Goal: Task Accomplishment & Management: Complete application form

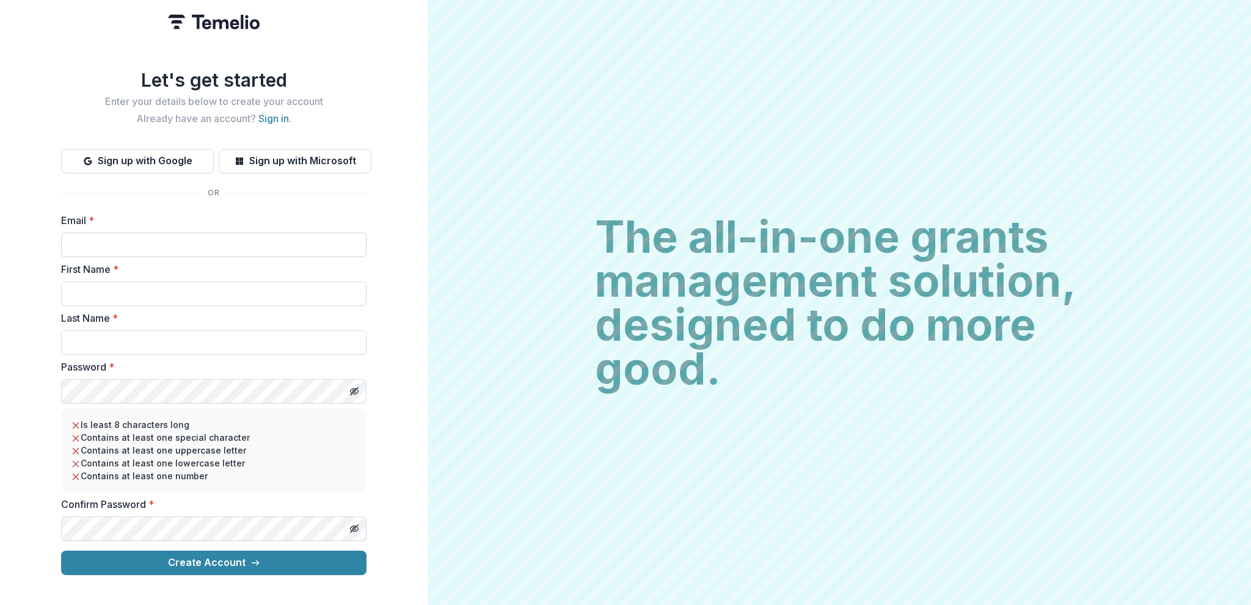
click at [156, 241] on input "Email *" at bounding box center [213, 245] width 305 height 24
type input "**********"
type input "*******"
type input "******"
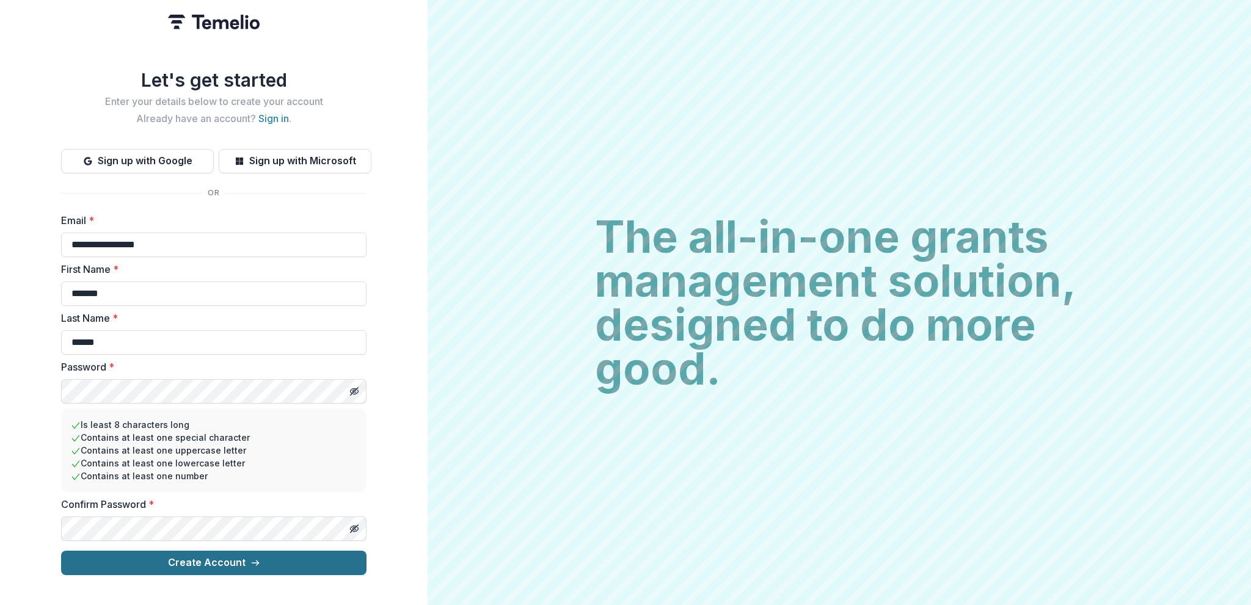
click at [264, 558] on button "Create Account" at bounding box center [213, 563] width 305 height 24
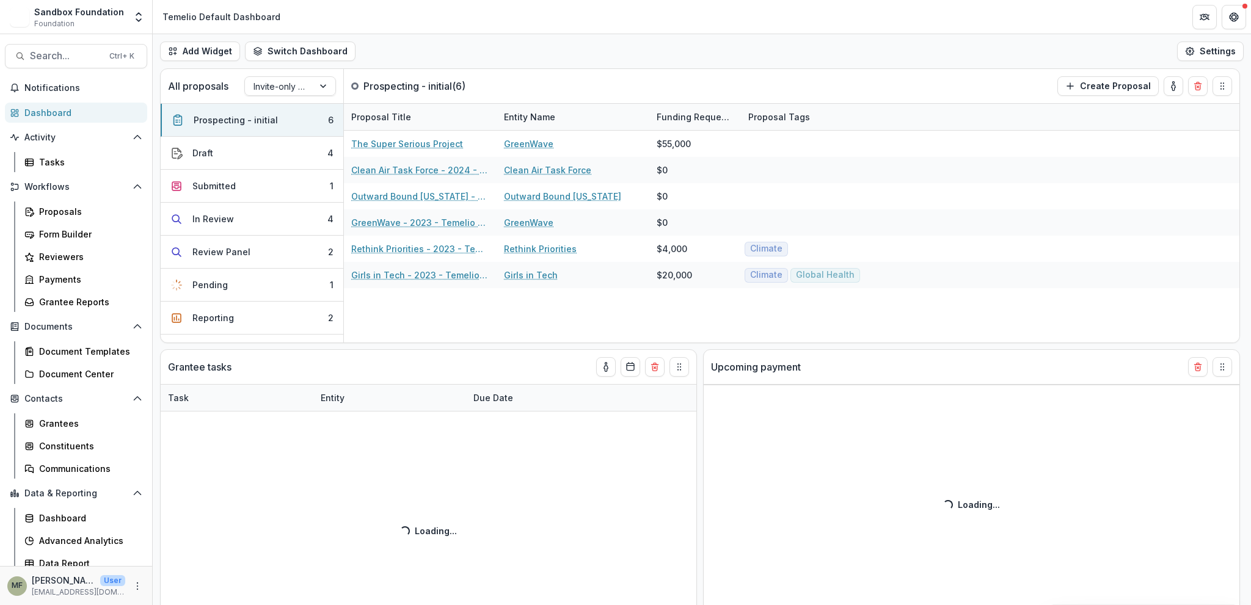
select select "******"
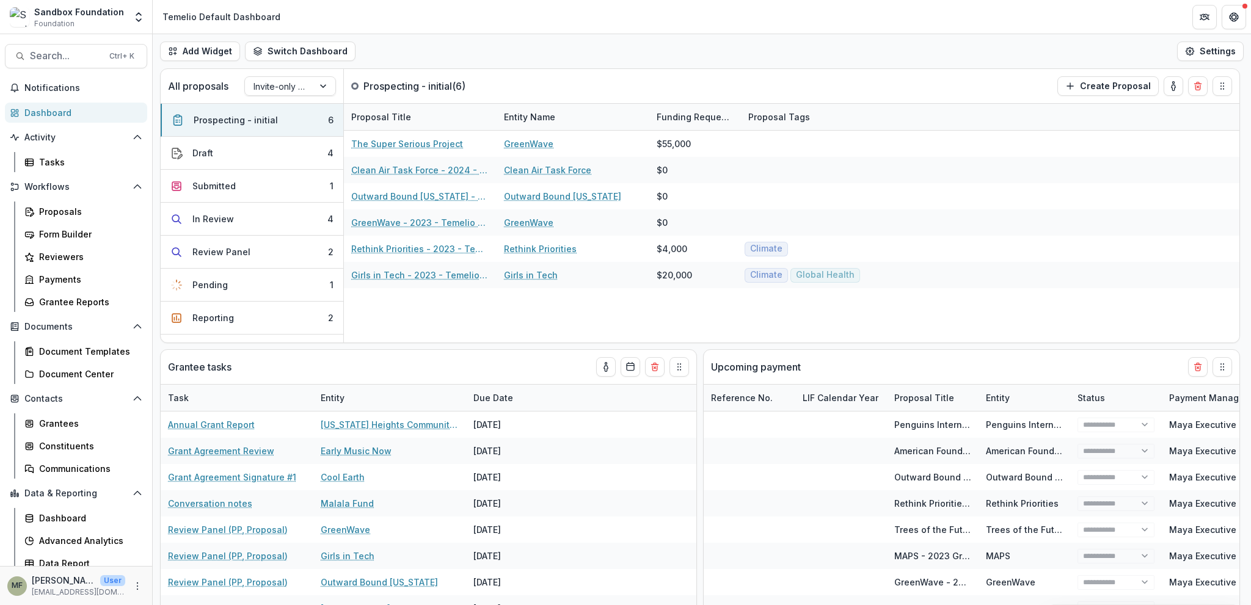
select select "******"
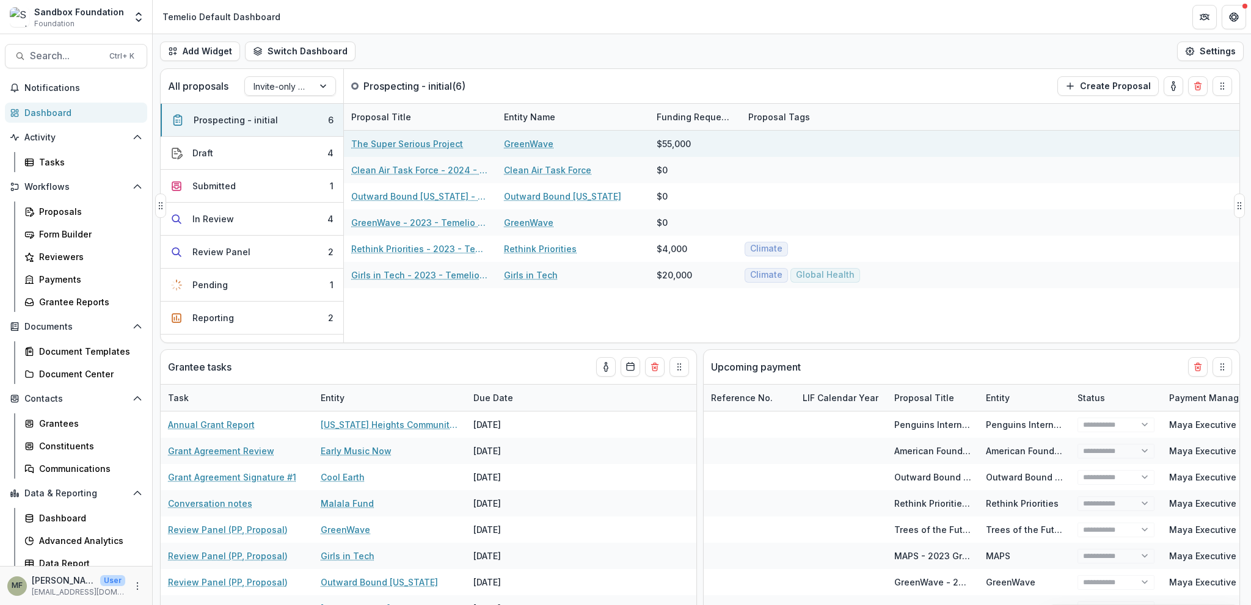
select select "******"
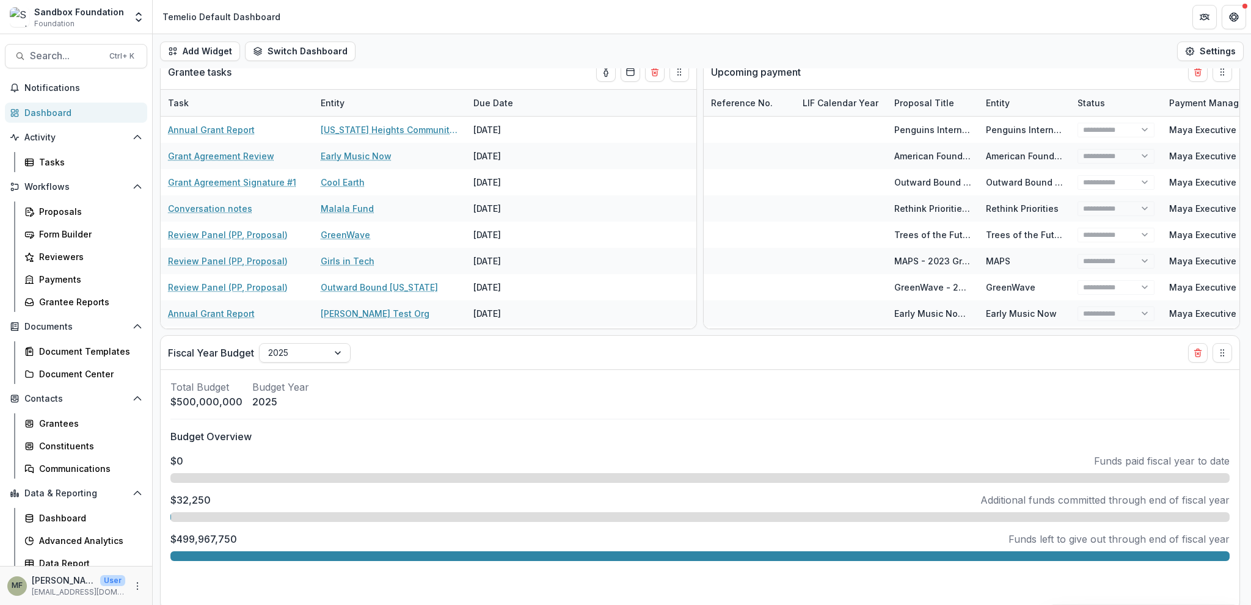
scroll to position [299, 0]
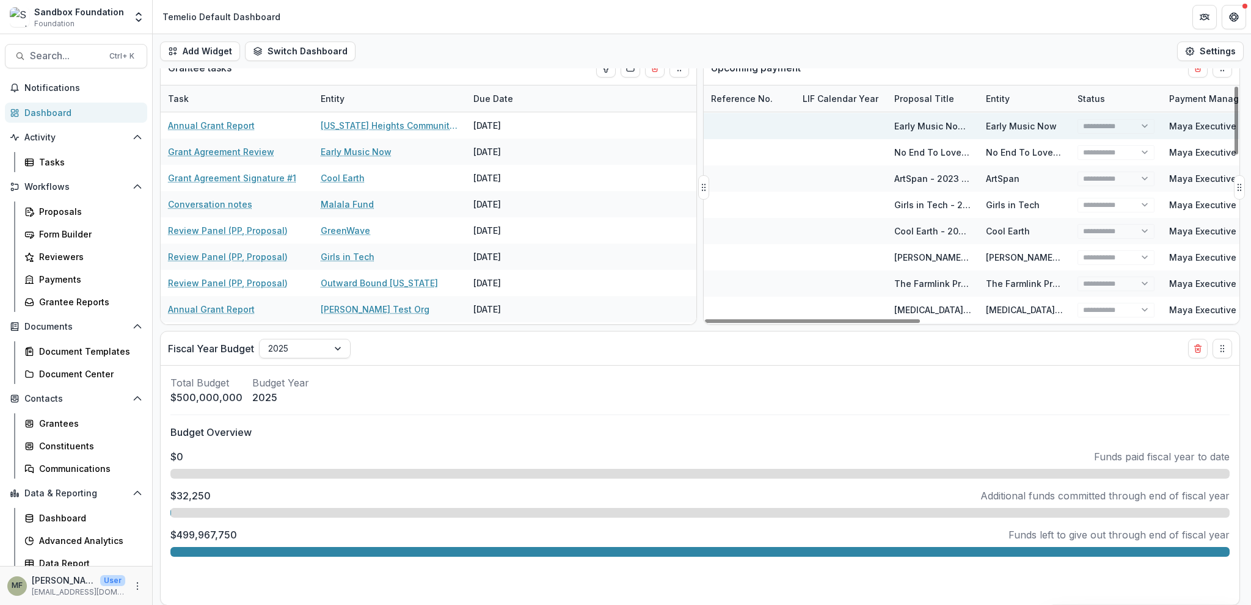
select select "******"
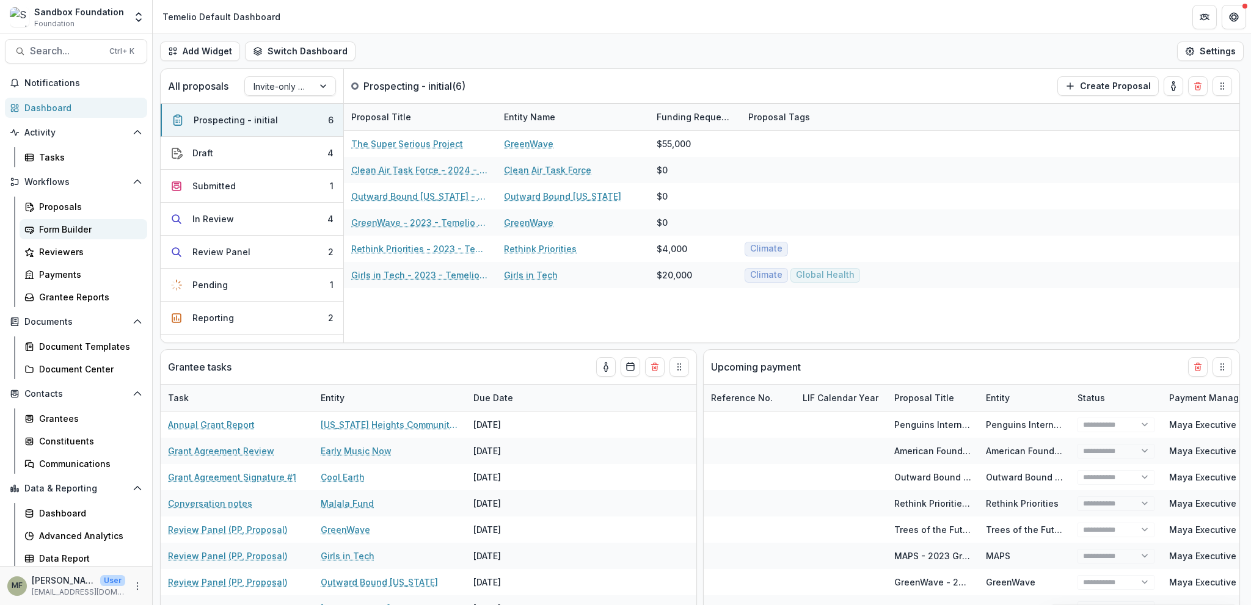
scroll to position [7, 0]
click at [76, 204] on div "Proposals" at bounding box center [88, 204] width 98 height 13
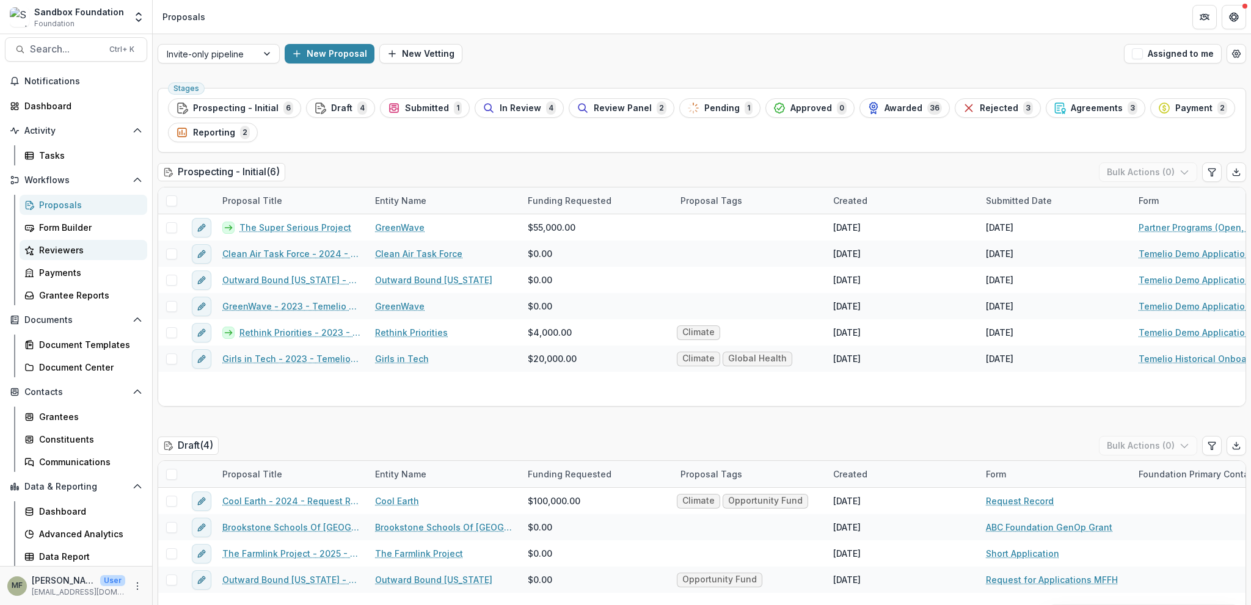
click at [65, 252] on div "Reviewers" at bounding box center [88, 250] width 98 height 13
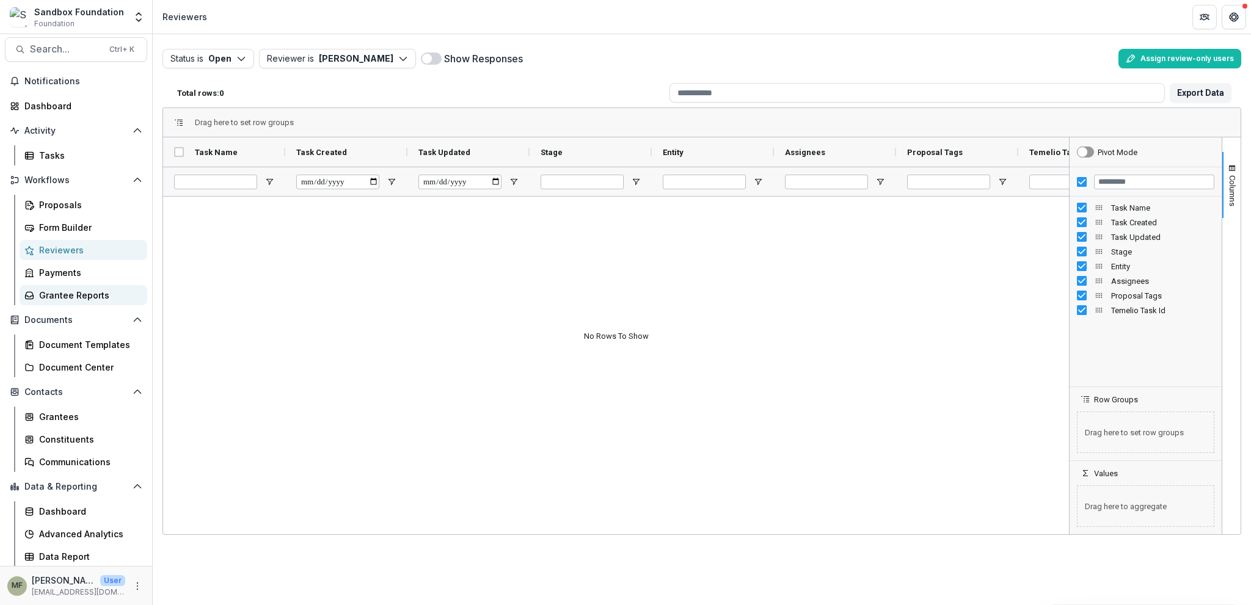
click at [73, 296] on div "Grantee Reports" at bounding box center [88, 295] width 98 height 13
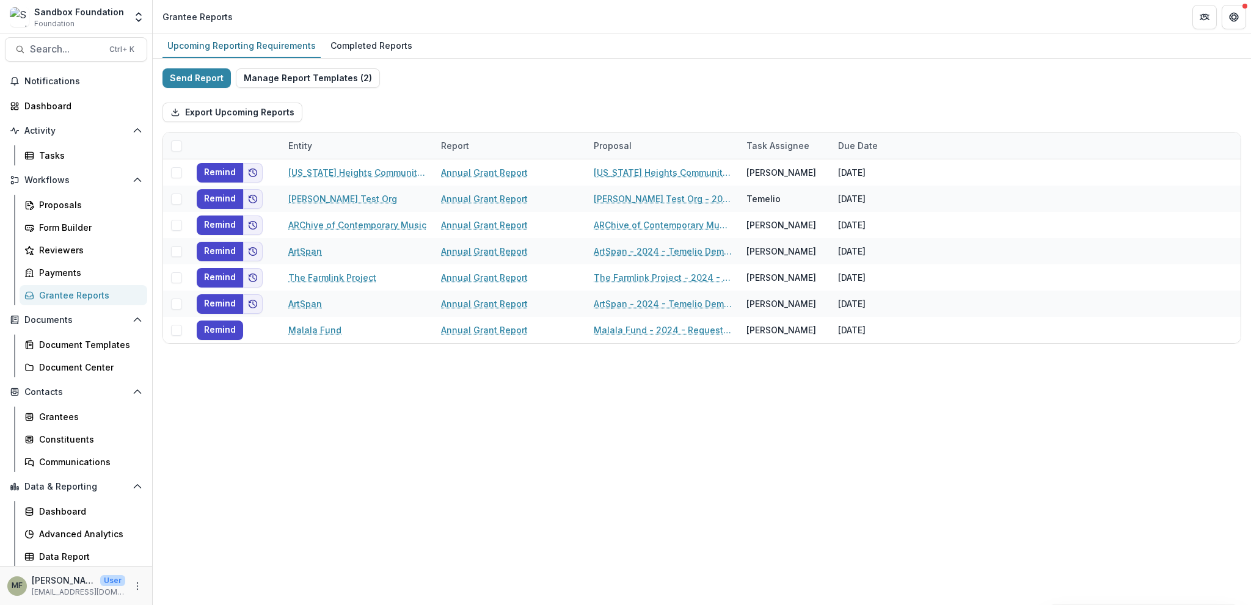
click at [545, 471] on div "Upcoming Reporting Requirements Completed Reports Send Report Manage Report Tem…" at bounding box center [702, 319] width 1098 height 571
click at [79, 344] on div "Document Templates" at bounding box center [88, 344] width 98 height 13
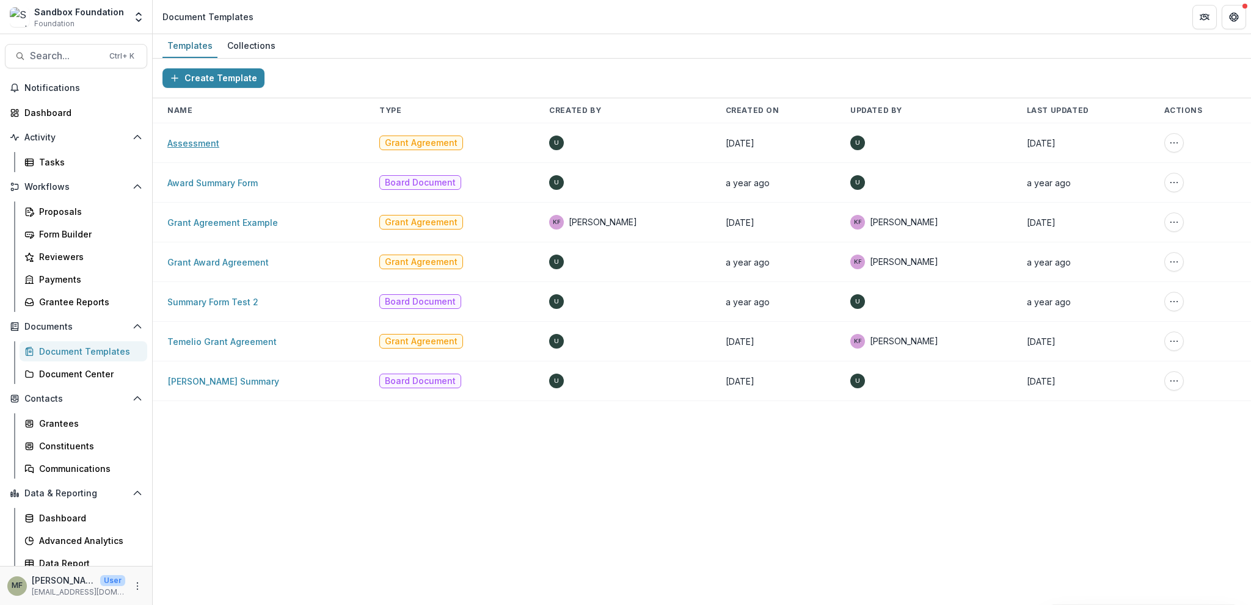
click at [195, 142] on link "Assessment" at bounding box center [193, 143] width 52 height 10
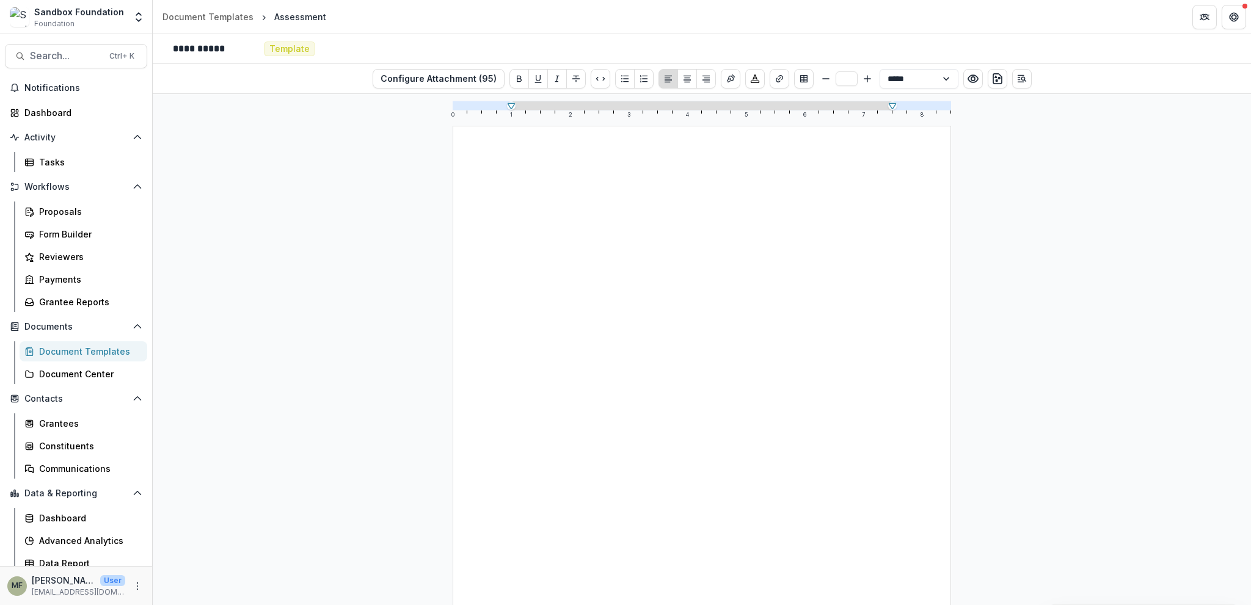
click at [76, 351] on div "Document Templates" at bounding box center [88, 351] width 98 height 13
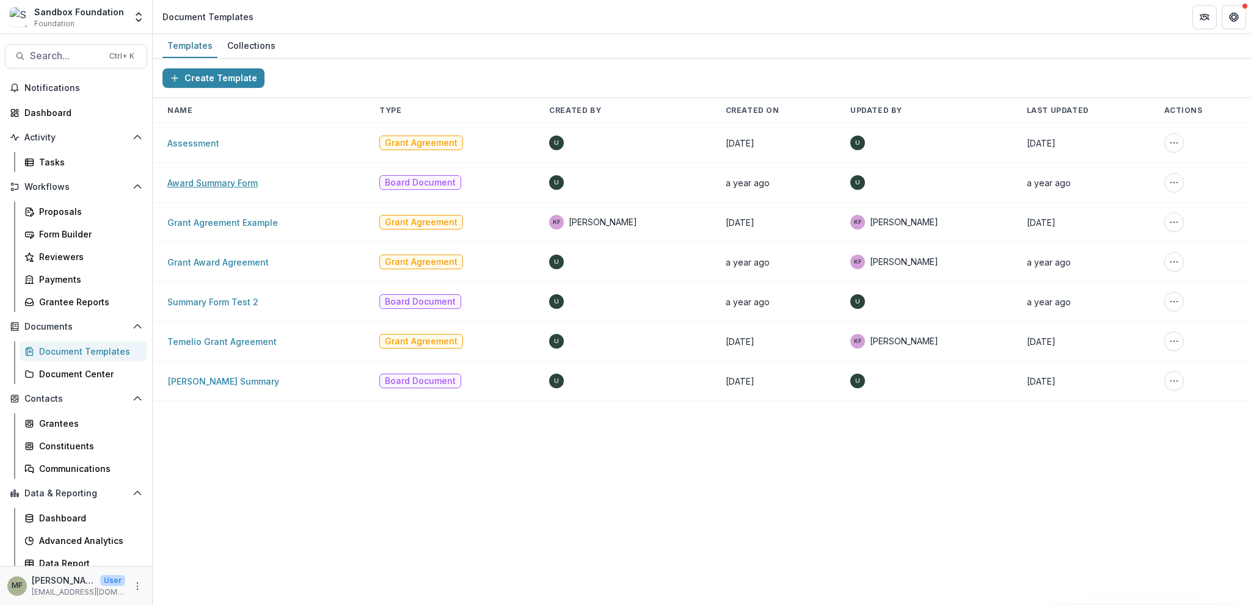
click at [211, 180] on link "Award Summary Form" at bounding box center [212, 183] width 90 height 10
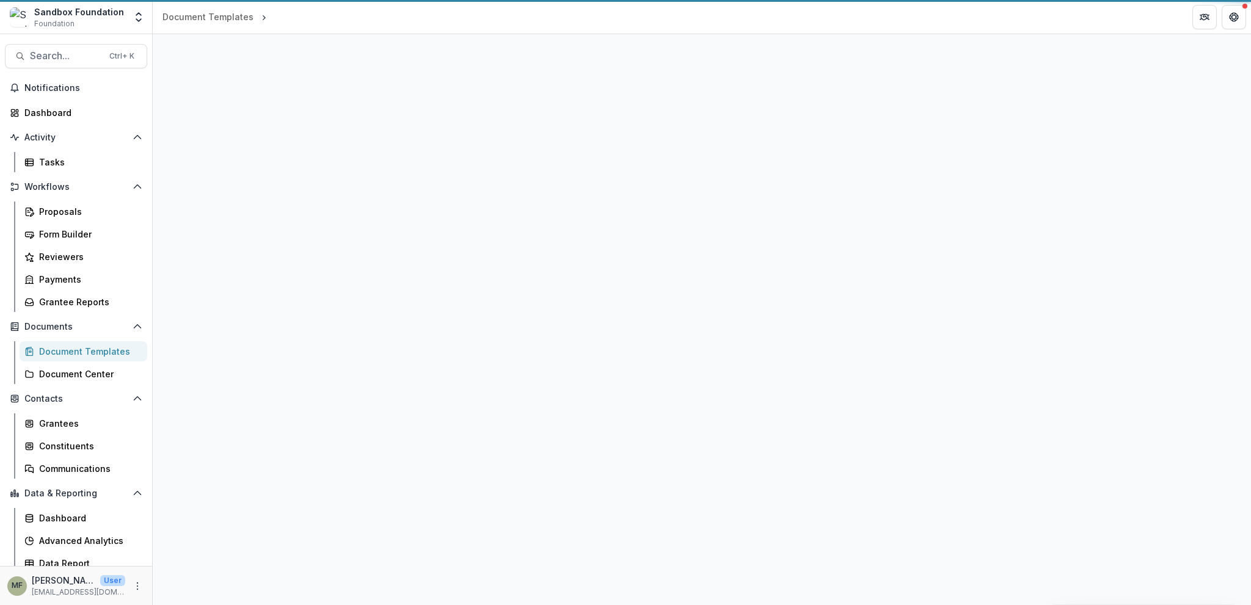
select select "**********"
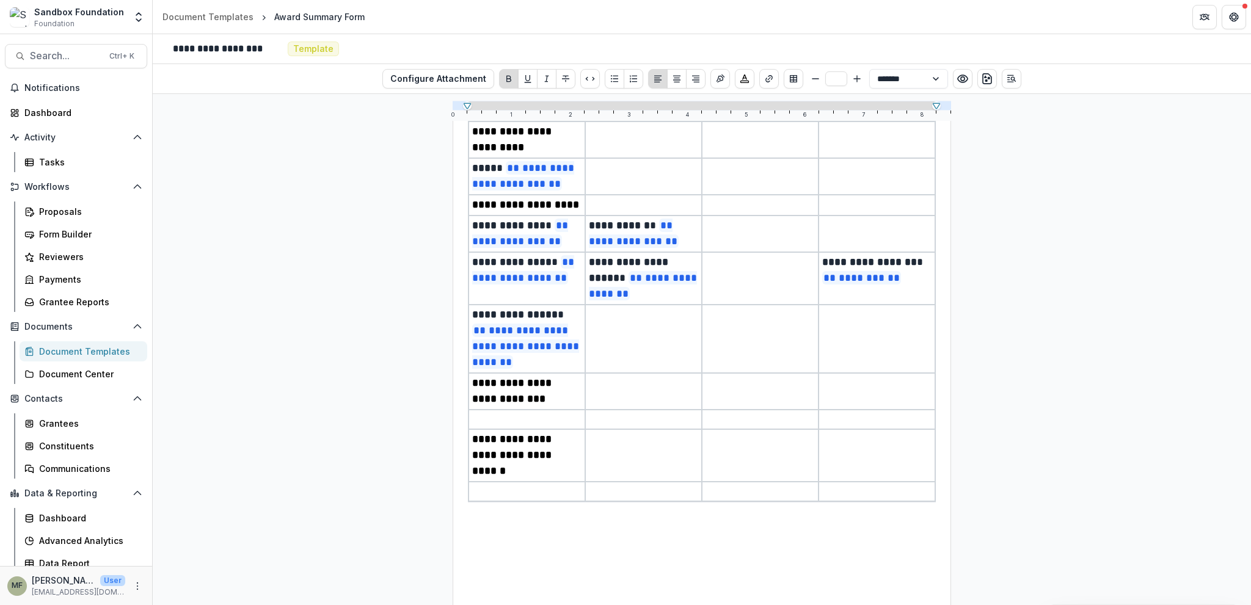
scroll to position [122, 0]
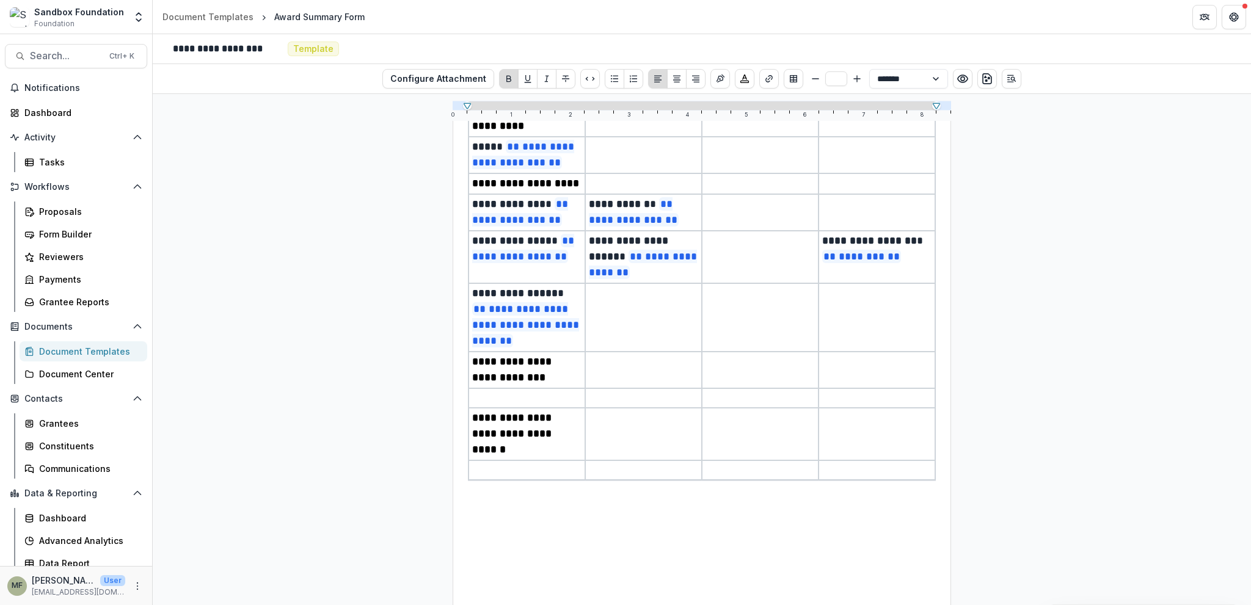
type input "**"
select select "**********"
click at [602, 333] on td at bounding box center [643, 317] width 117 height 68
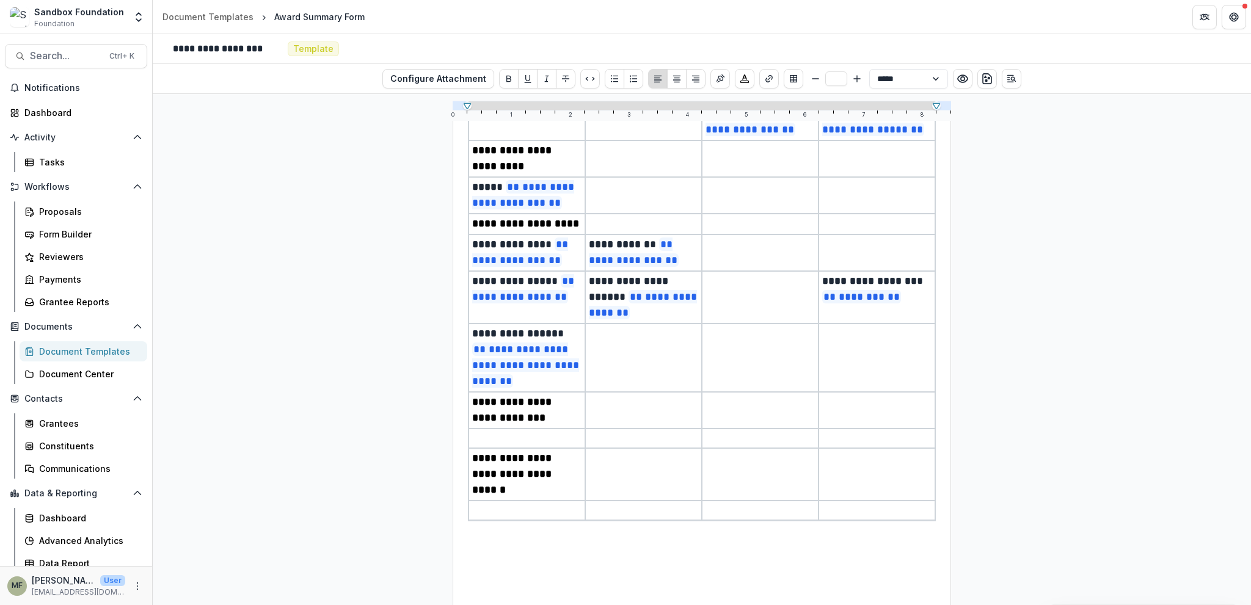
scroll to position [61, 0]
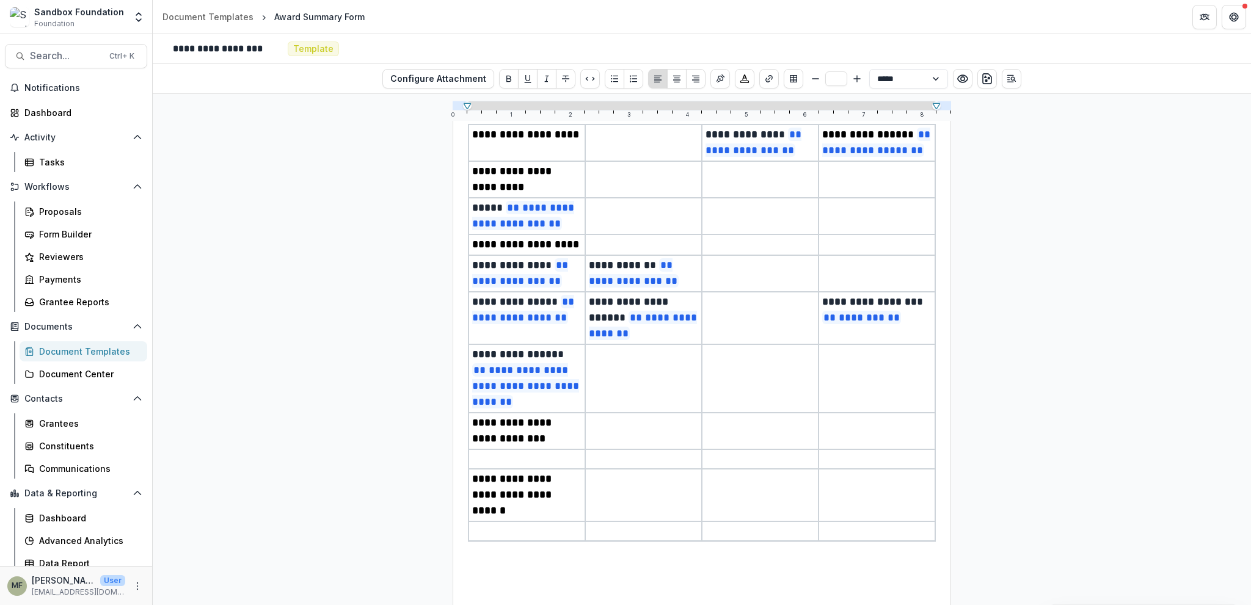
click at [449, 353] on div "**********" at bounding box center [702, 349] width 1098 height 511
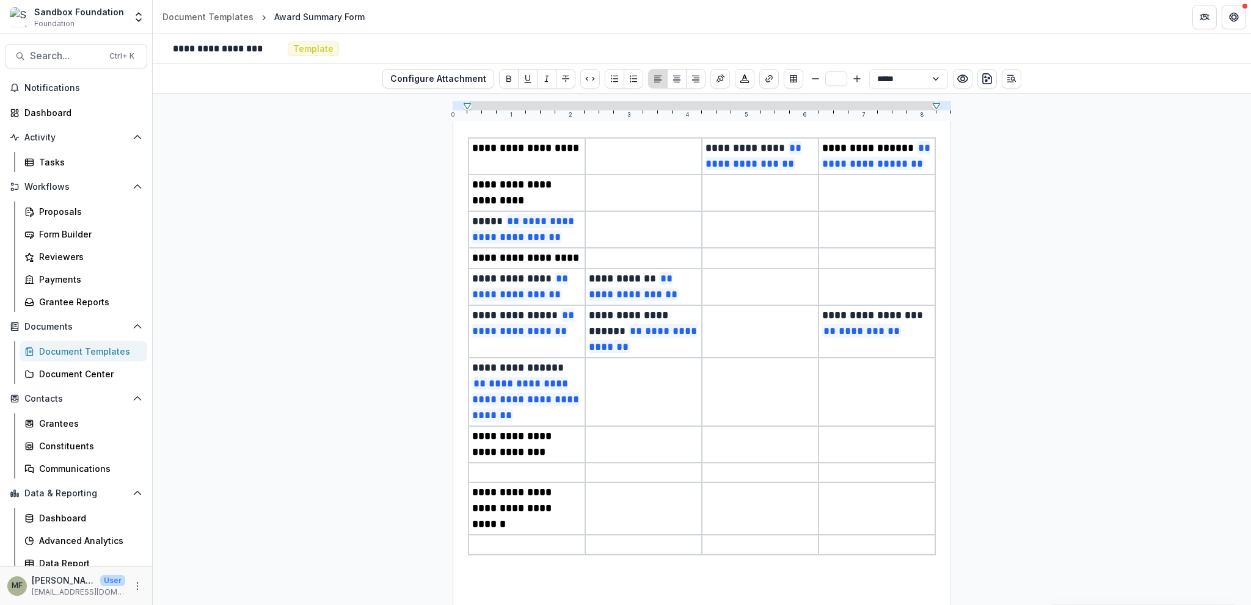
scroll to position [0, 0]
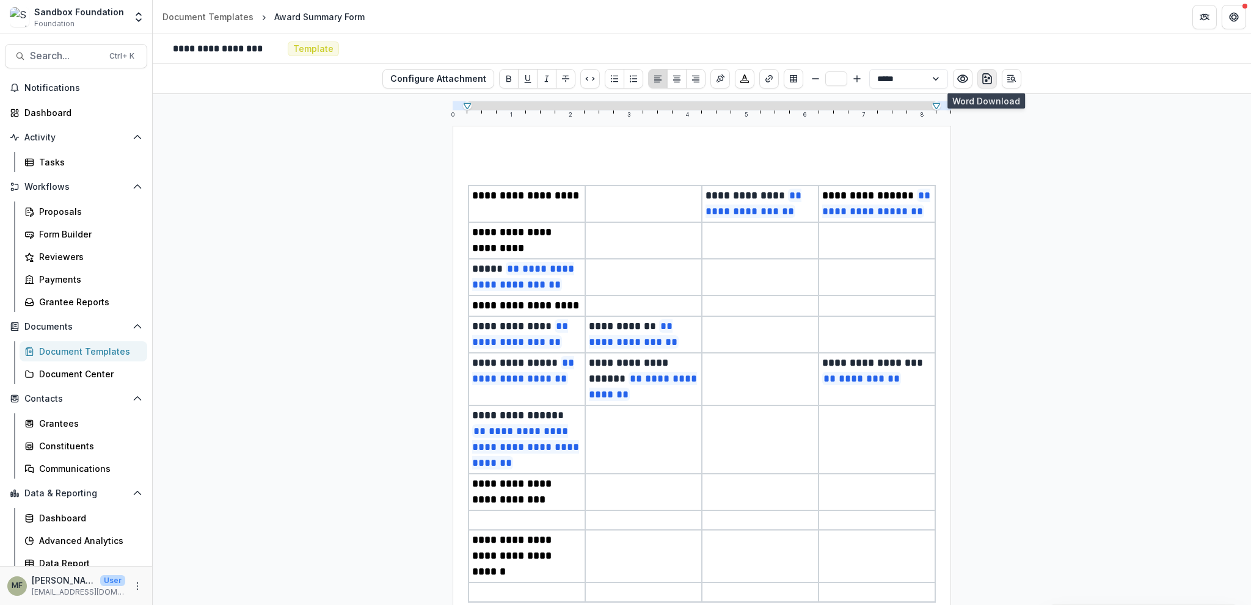
click at [985, 83] on icon "download-word" at bounding box center [987, 79] width 9 height 10
click at [76, 238] on div "Form Builder" at bounding box center [88, 234] width 98 height 13
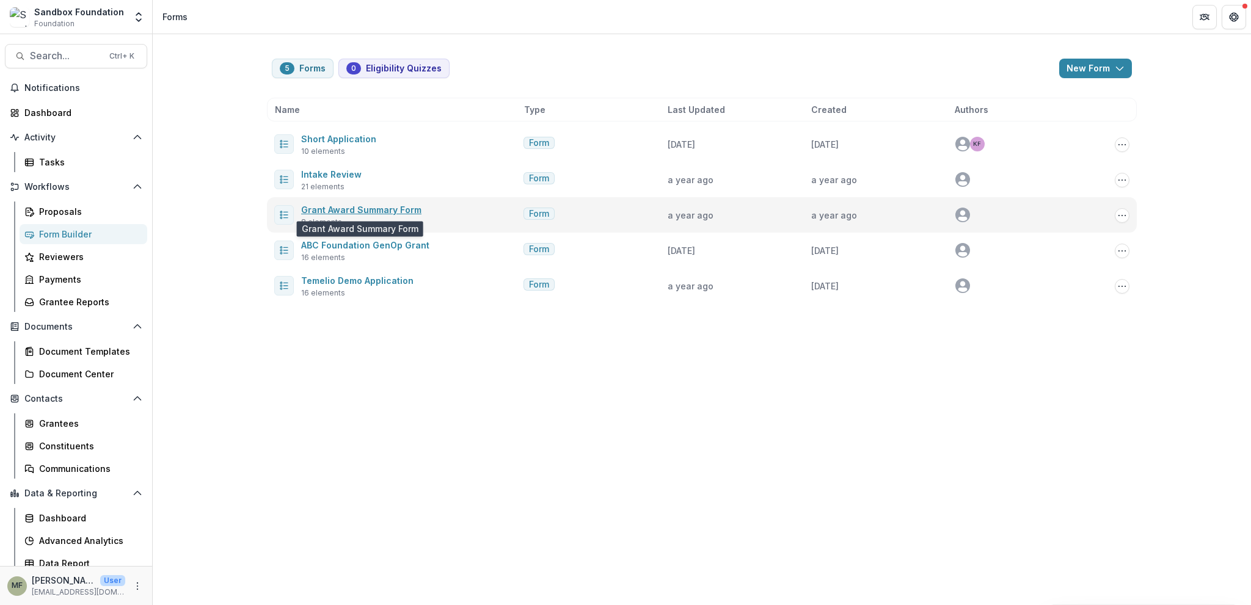
click at [368, 209] on link "Grant Award Summary Form" at bounding box center [361, 210] width 120 height 10
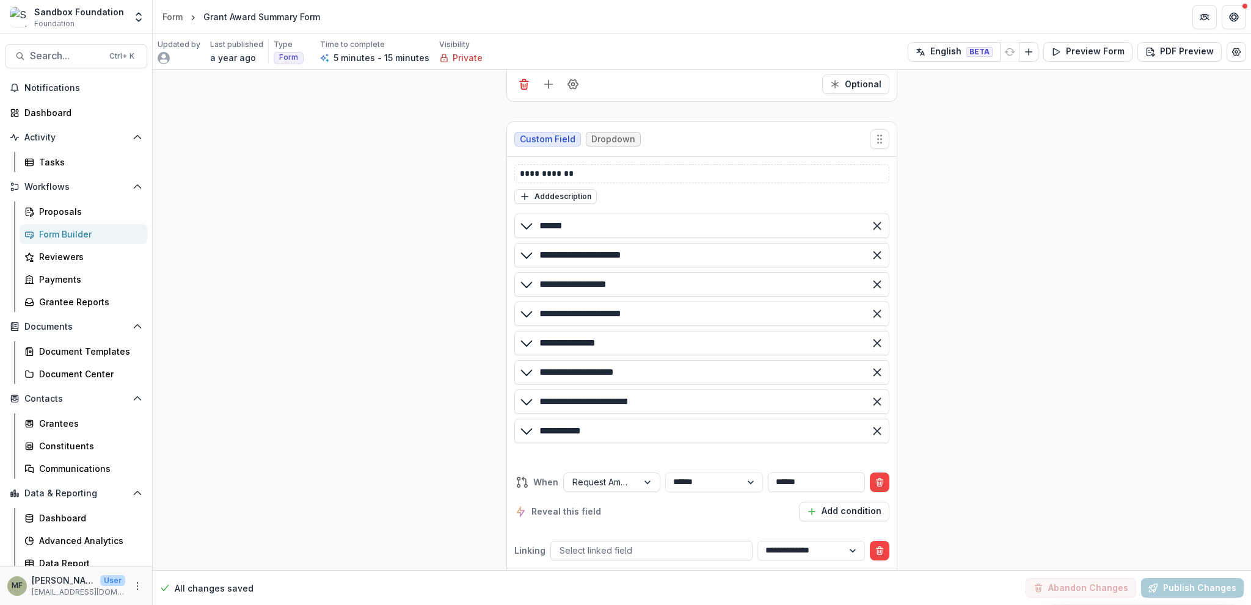
scroll to position [366, 0]
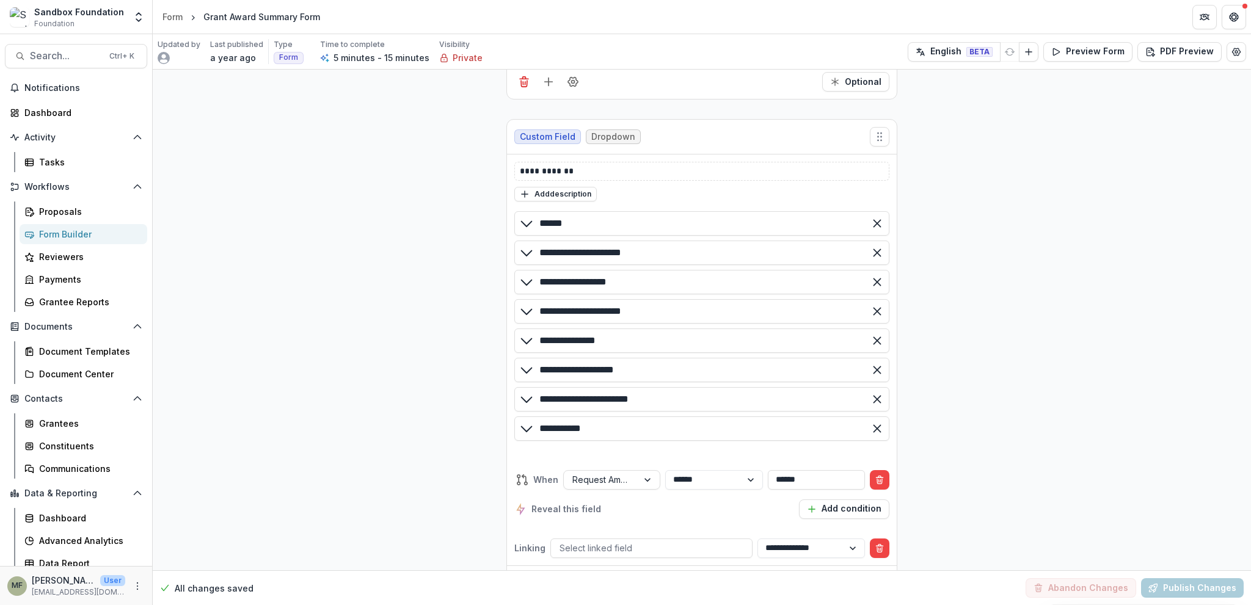
click at [523, 251] on polyline at bounding box center [527, 253] width 10 height 5
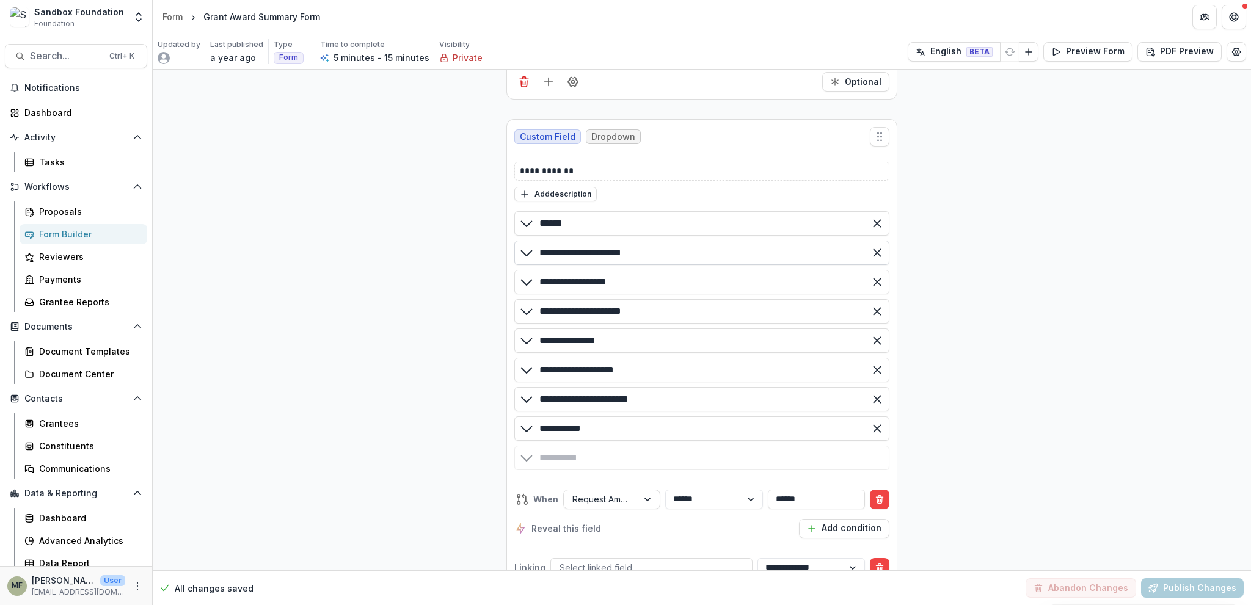
click at [586, 251] on input "**********" at bounding box center [701, 253] width 375 height 24
click at [525, 251] on icon at bounding box center [526, 252] width 15 height 15
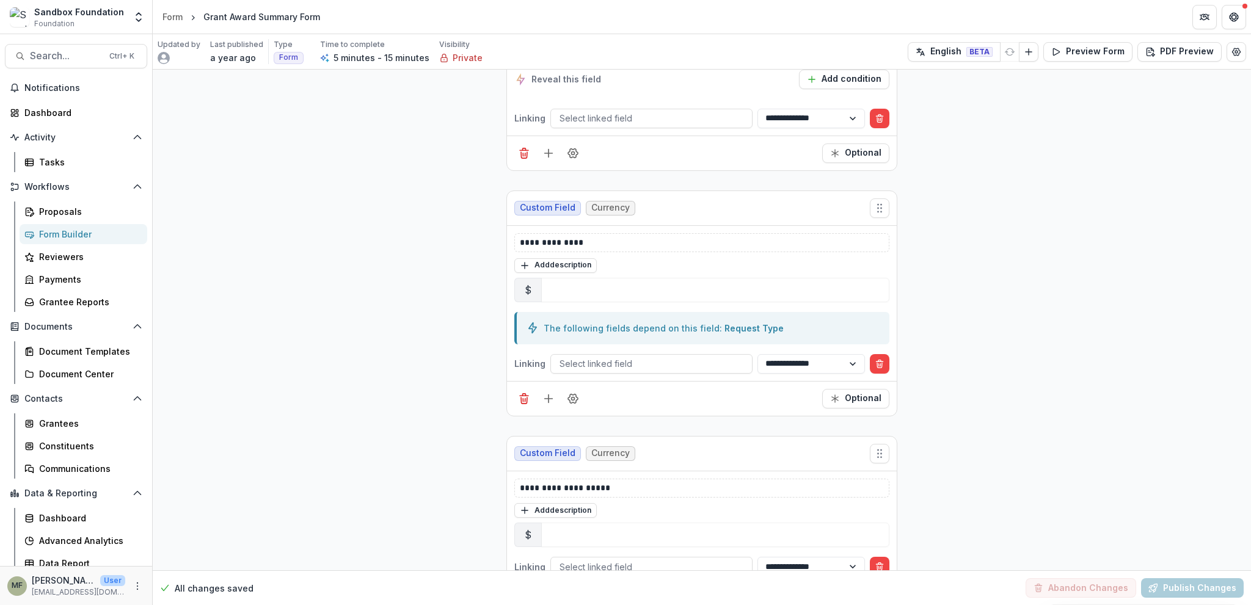
scroll to position [723, 0]
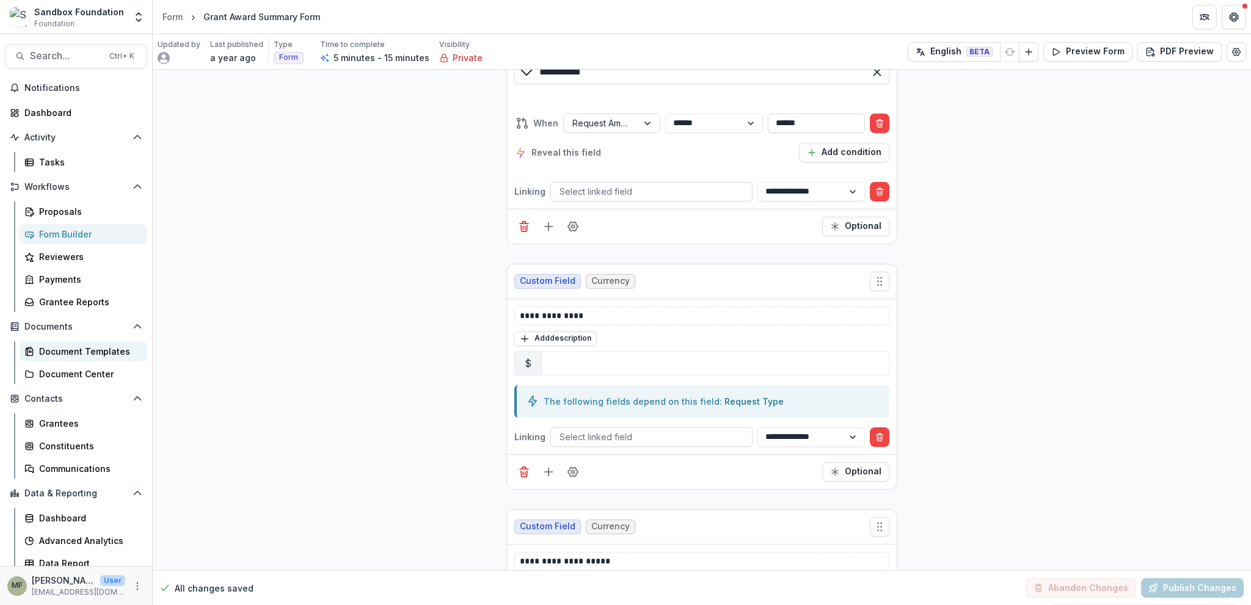
click at [79, 349] on div "Document Templates" at bounding box center [88, 351] width 98 height 13
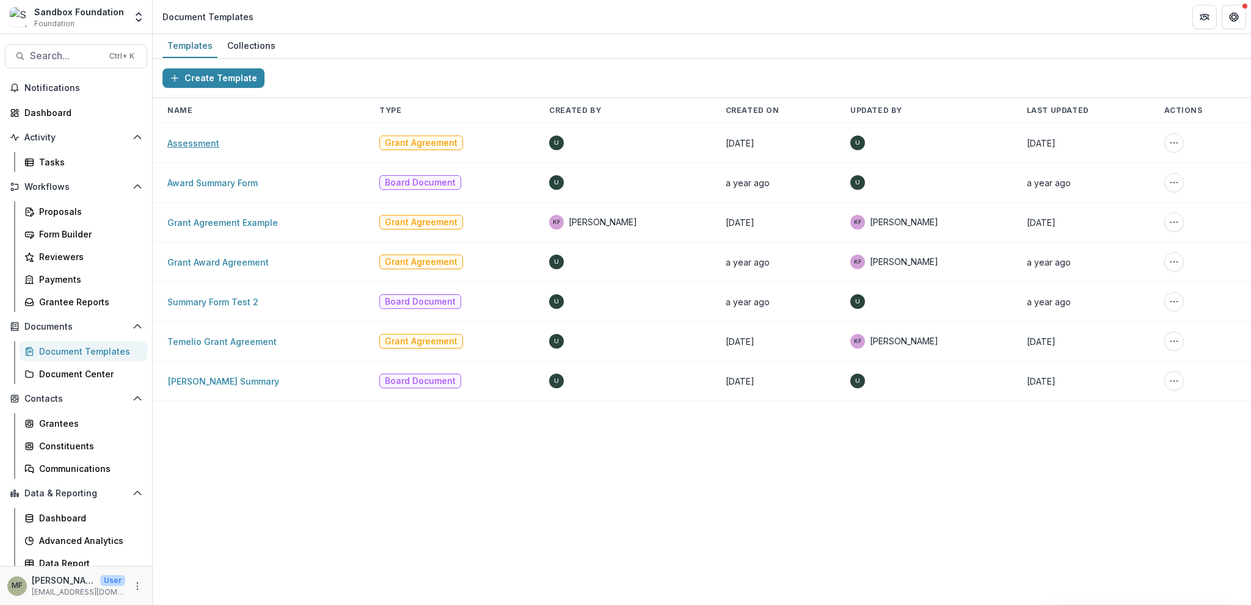
click at [188, 142] on link "Assessment" at bounding box center [193, 143] width 52 height 10
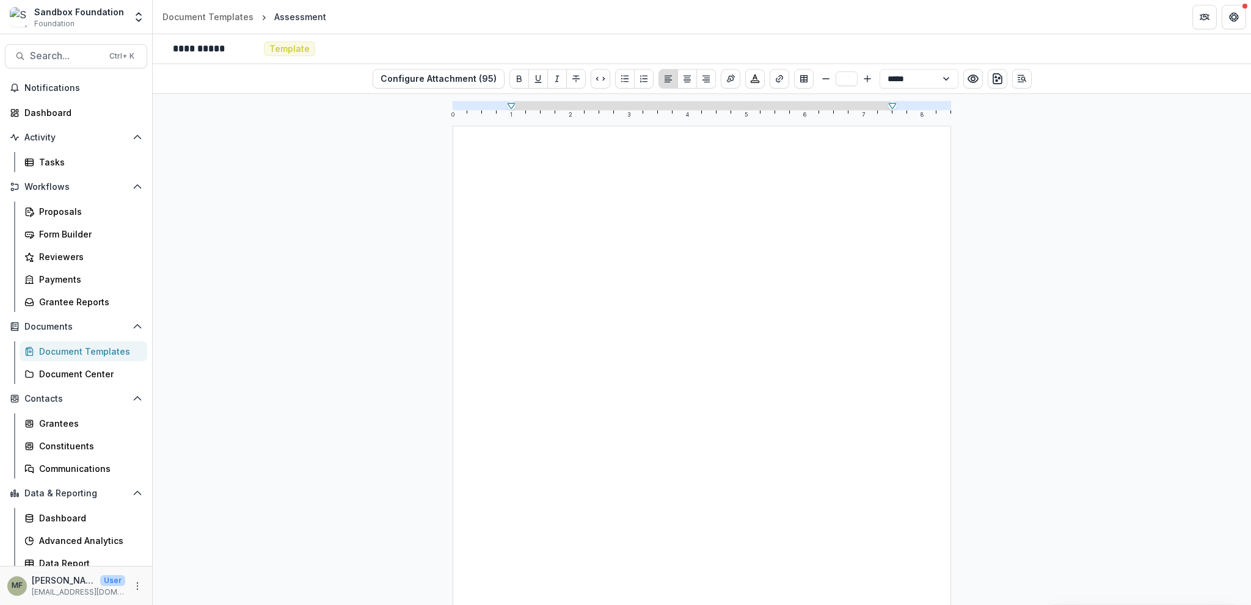
click at [67, 351] on div "Document Templates" at bounding box center [88, 351] width 98 height 13
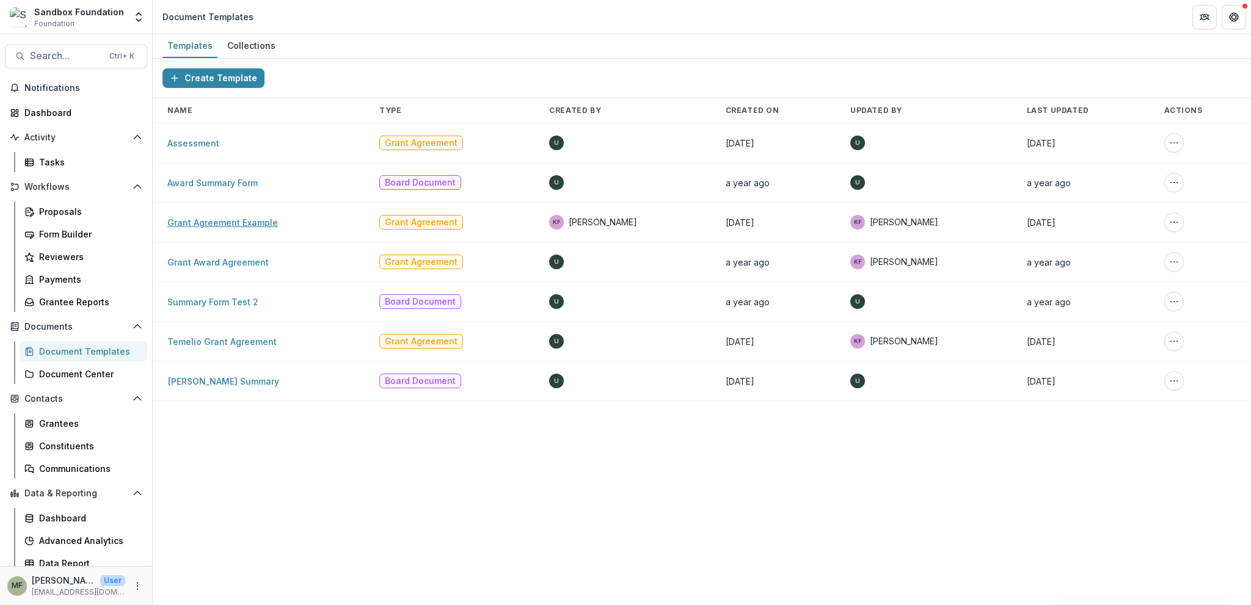
click at [224, 223] on link "Grant Agreement Example" at bounding box center [222, 222] width 111 height 10
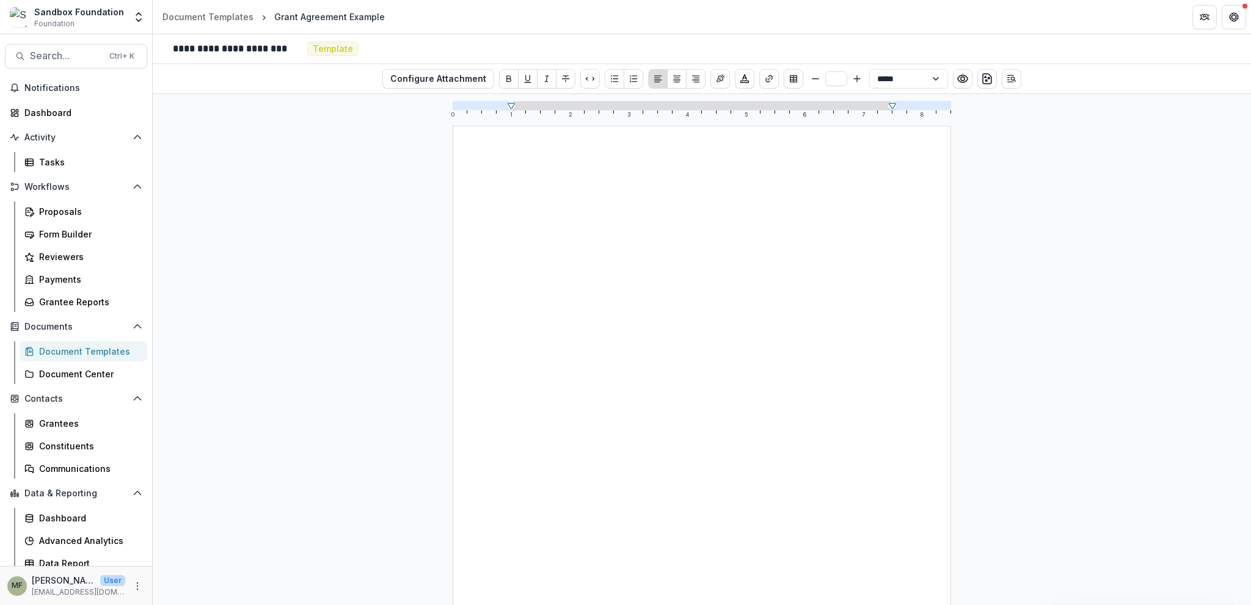
click at [73, 350] on div "Document Templates" at bounding box center [88, 351] width 98 height 13
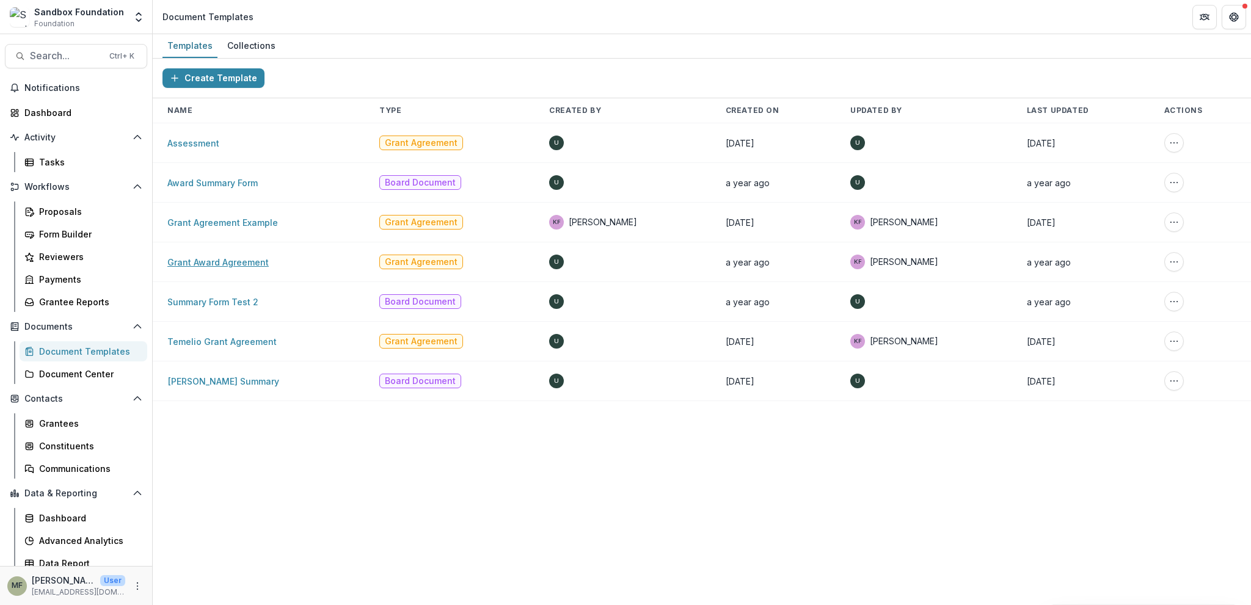
click at [233, 260] on link "Grant Award Agreement" at bounding box center [217, 262] width 101 height 10
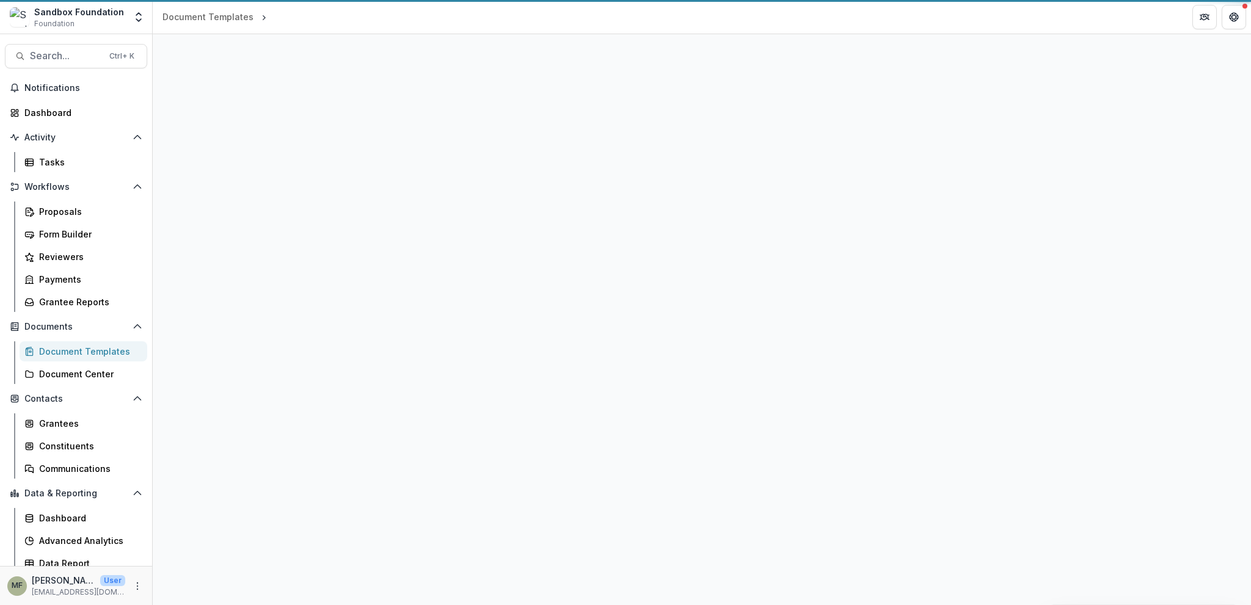
select select "**********"
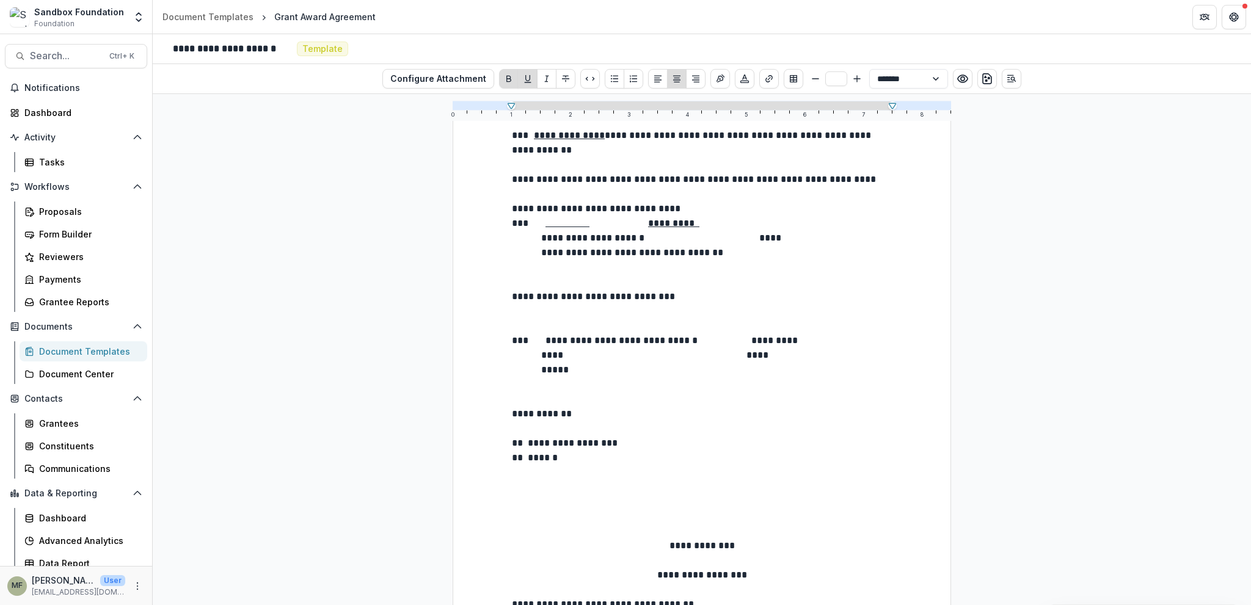
scroll to position [2504, 0]
click at [79, 351] on div "Document Templates" at bounding box center [88, 351] width 98 height 13
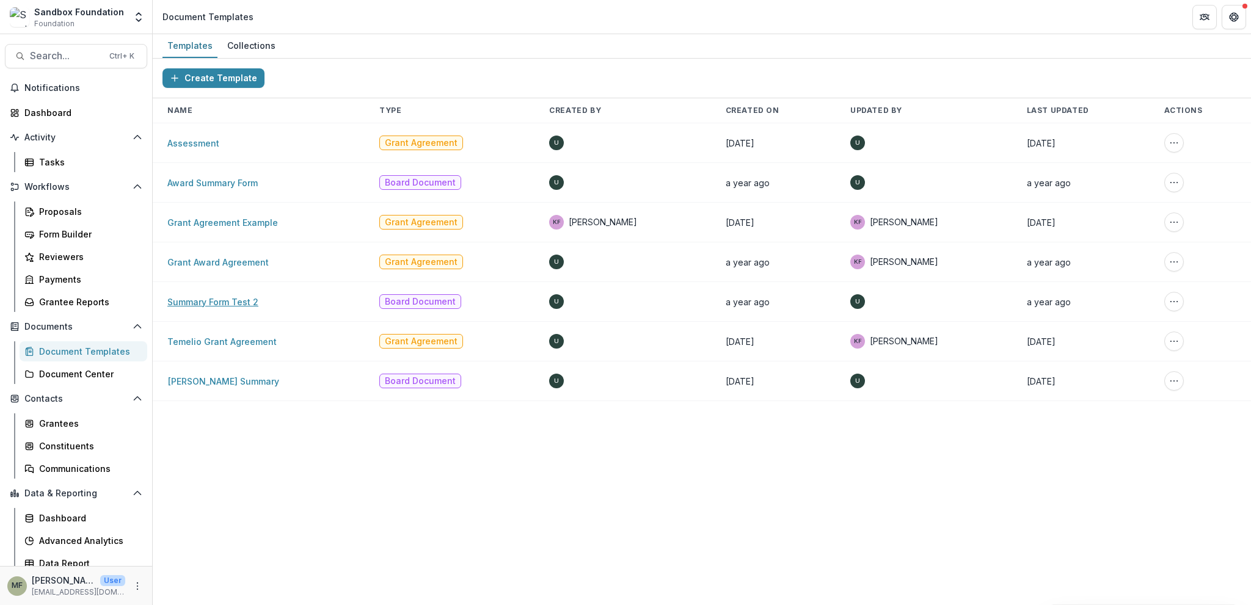
click at [222, 299] on link "Summary Form Test 2" at bounding box center [212, 302] width 91 height 10
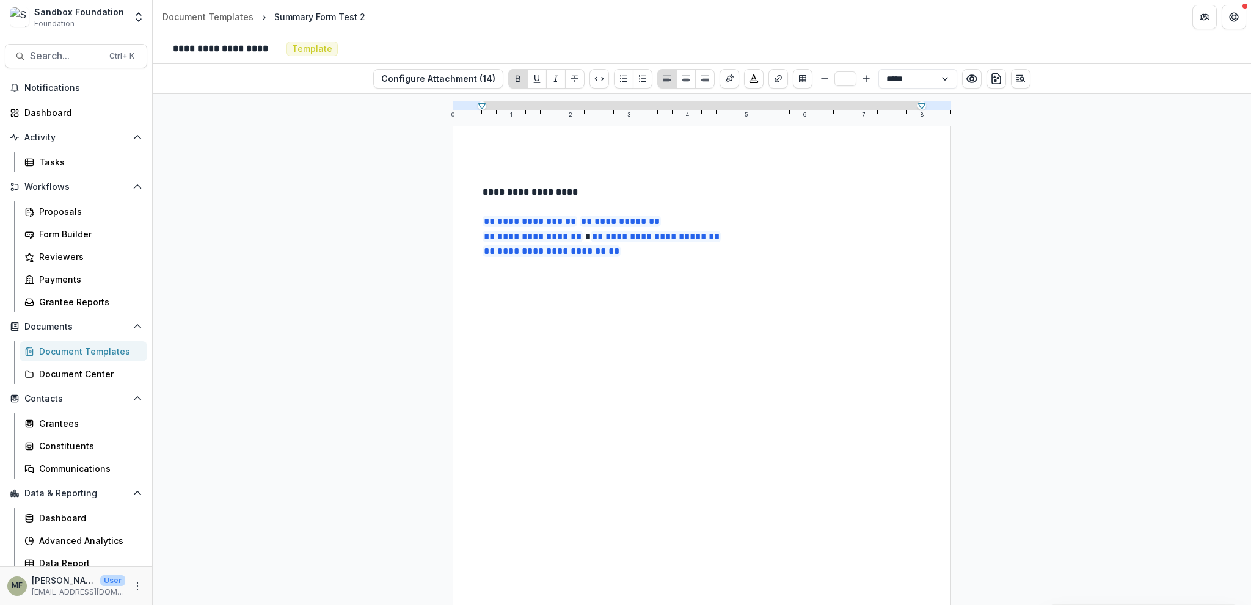
click at [76, 349] on div "Document Templates" at bounding box center [88, 351] width 98 height 13
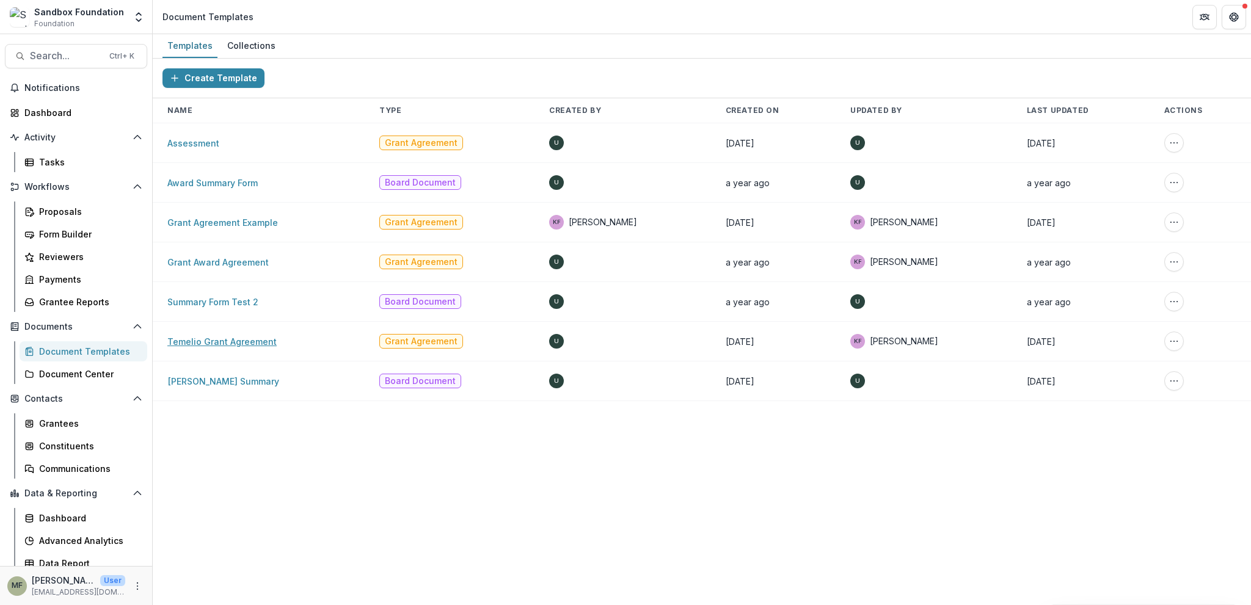
click at [247, 338] on link "Temelio Grant Agreement" at bounding box center [221, 341] width 109 height 10
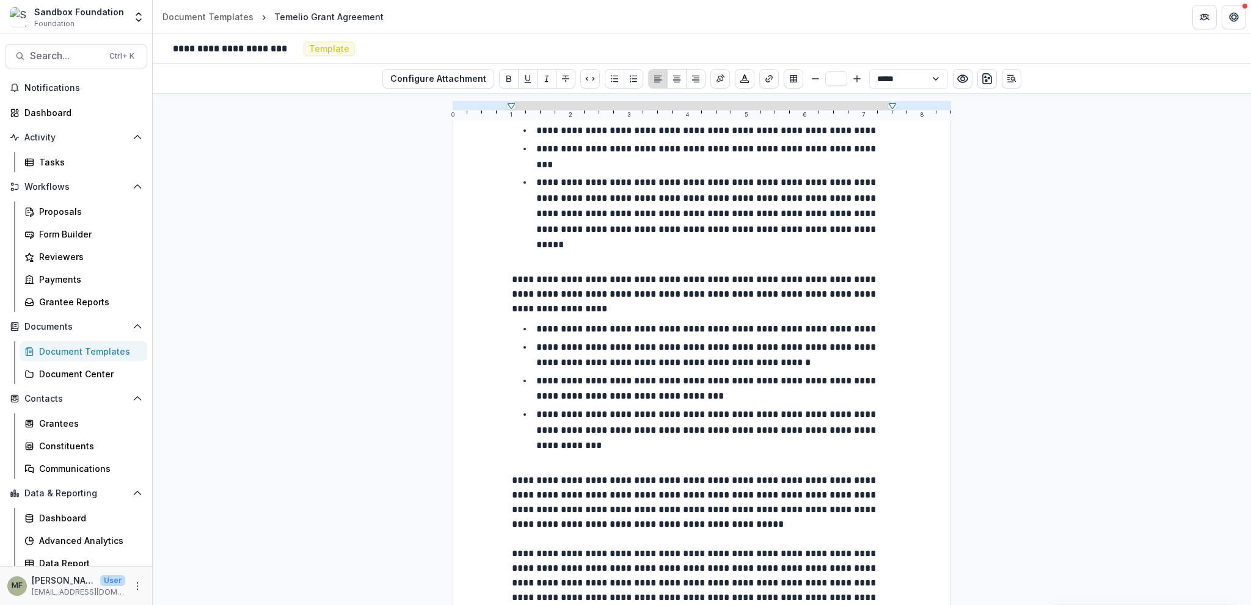
scroll to position [814, 0]
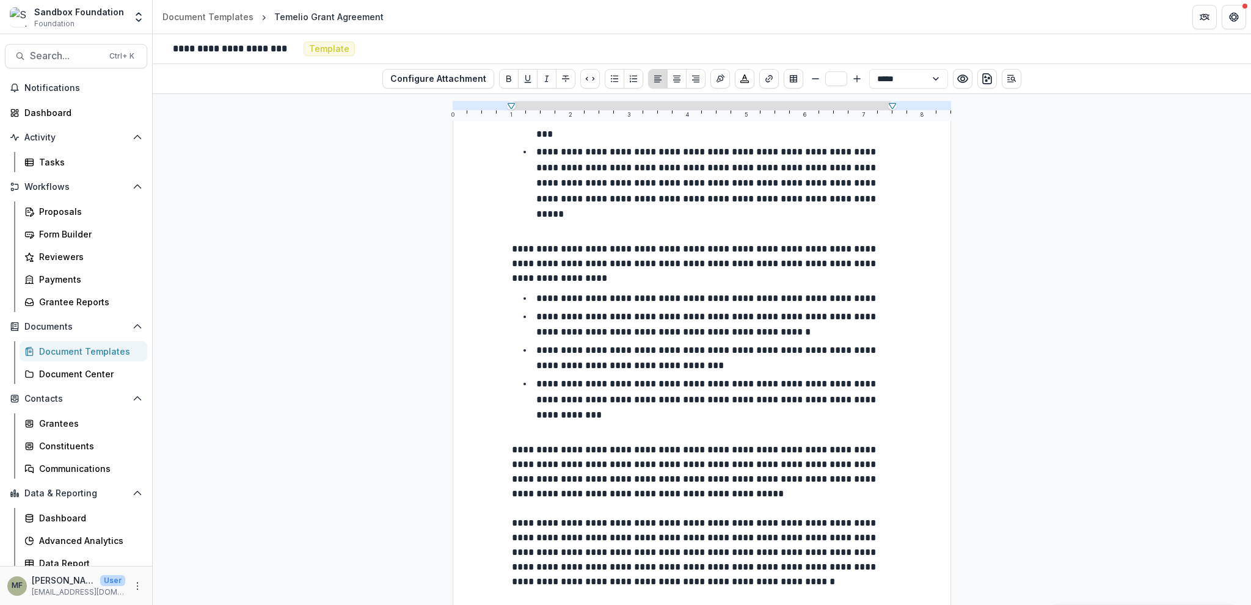
click at [95, 352] on div "Document Templates" at bounding box center [88, 351] width 98 height 13
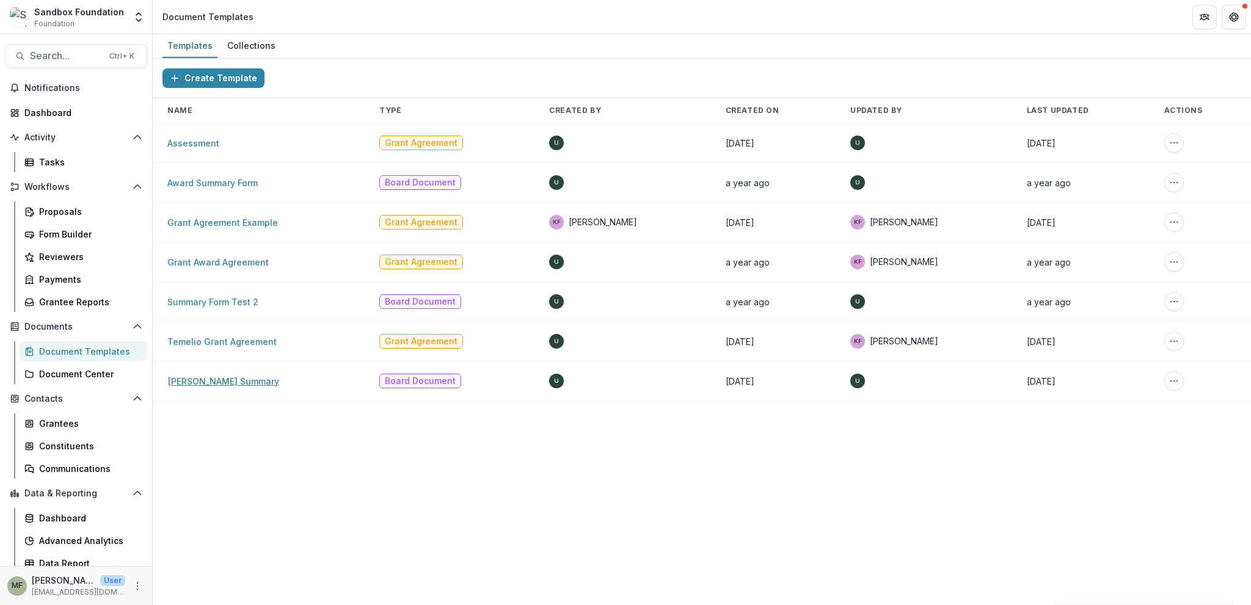
click at [249, 381] on link "Temelio Grant Summary" at bounding box center [223, 381] width 112 height 10
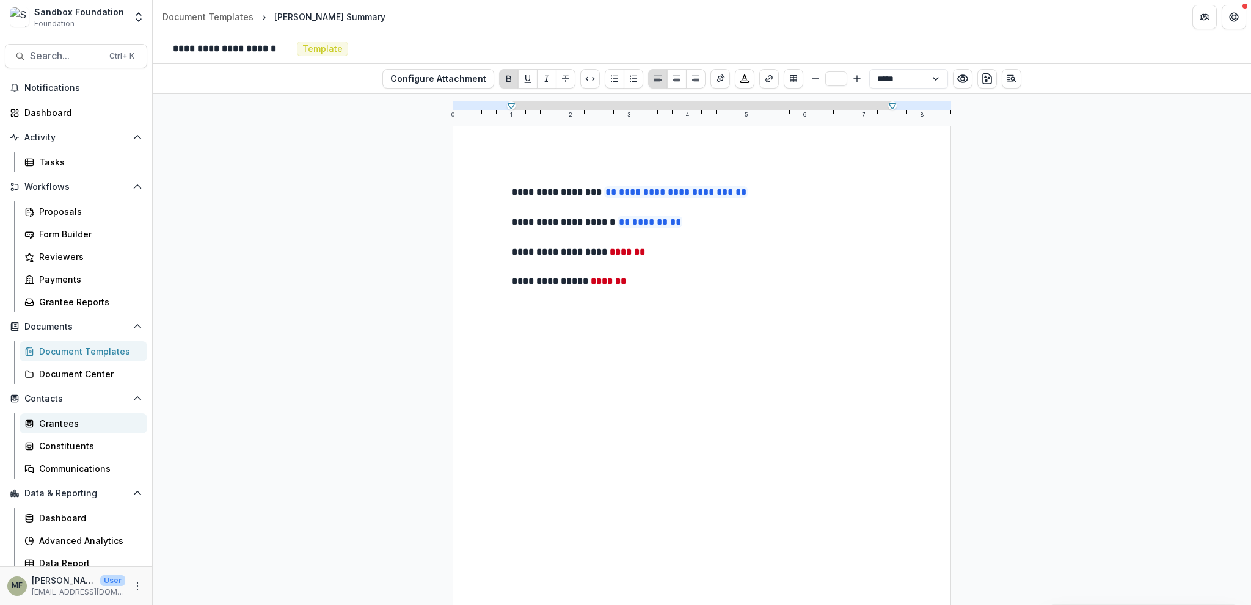
click at [71, 424] on div "Grantees" at bounding box center [88, 423] width 98 height 13
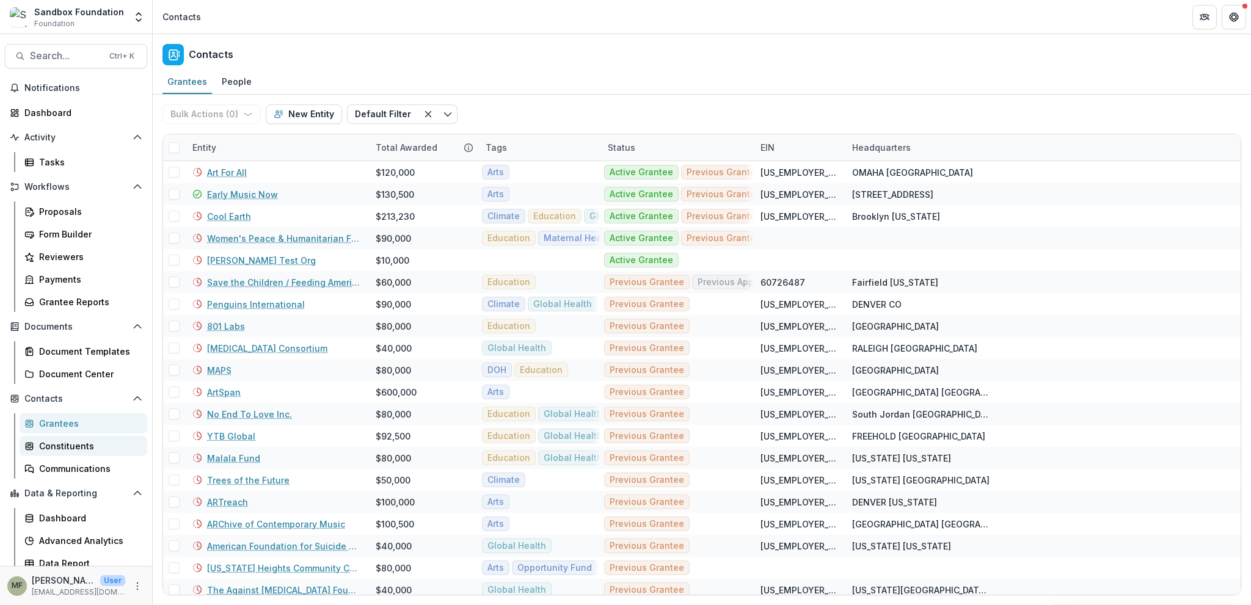
click at [78, 448] on div "Constituents" at bounding box center [88, 446] width 98 height 13
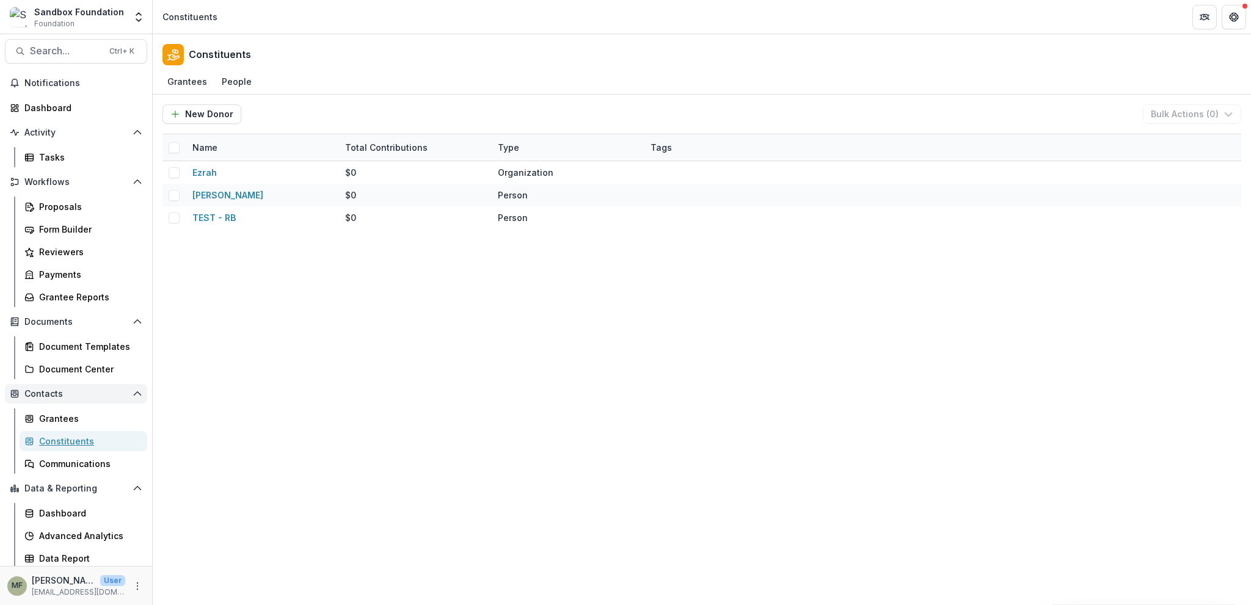
scroll to position [7, 0]
click at [95, 465] on div "Communications" at bounding box center [88, 462] width 98 height 13
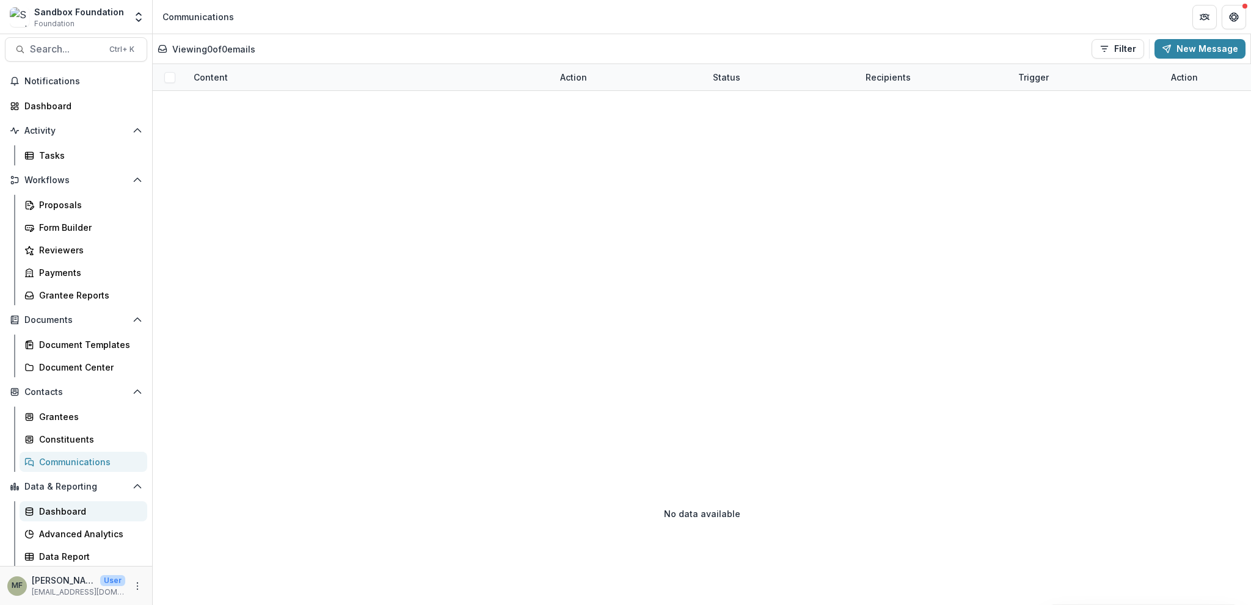
click at [61, 511] on div "Dashboard" at bounding box center [88, 511] width 98 height 13
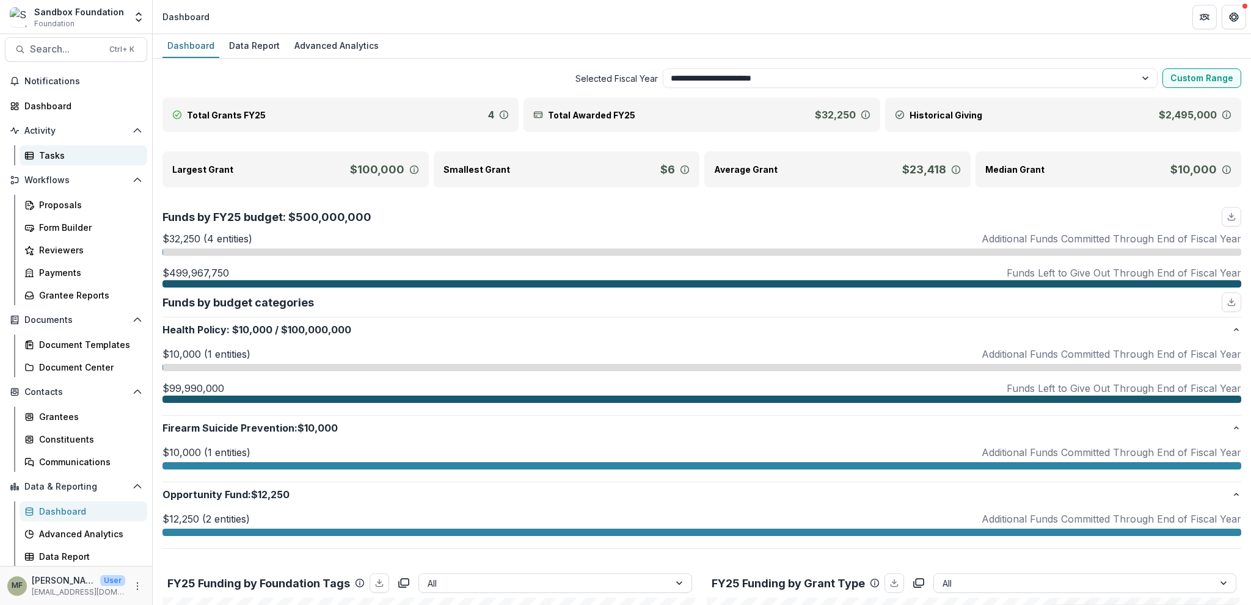
click at [57, 153] on div "Tasks" at bounding box center [88, 155] width 98 height 13
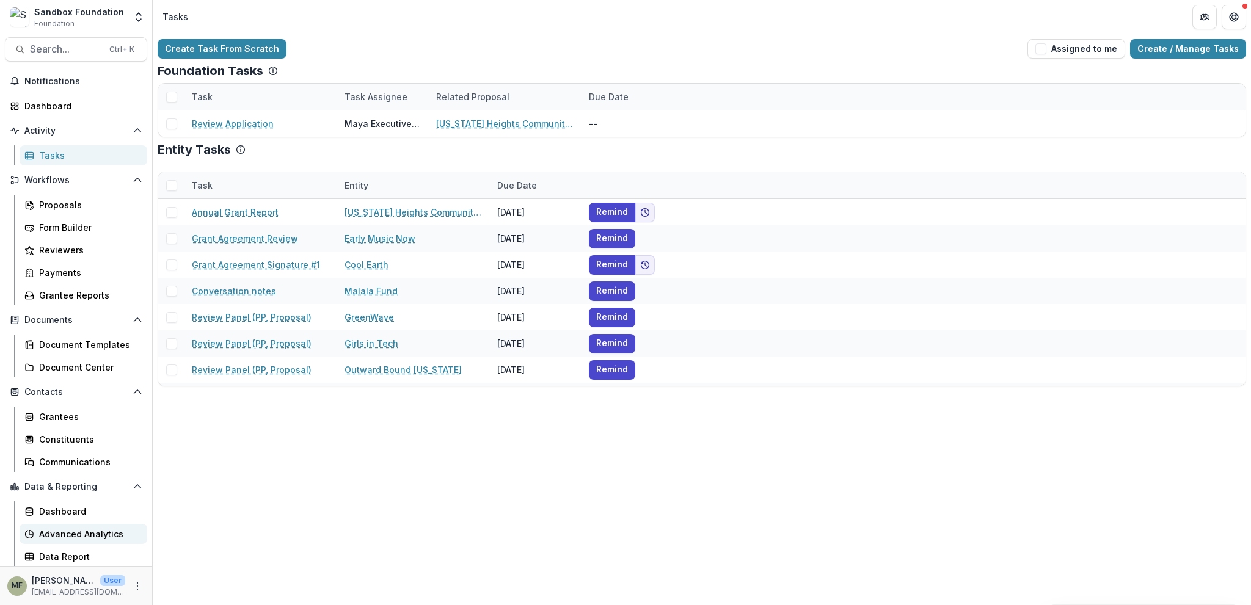
click at [76, 534] on div "Advanced Analytics" at bounding box center [88, 534] width 98 height 13
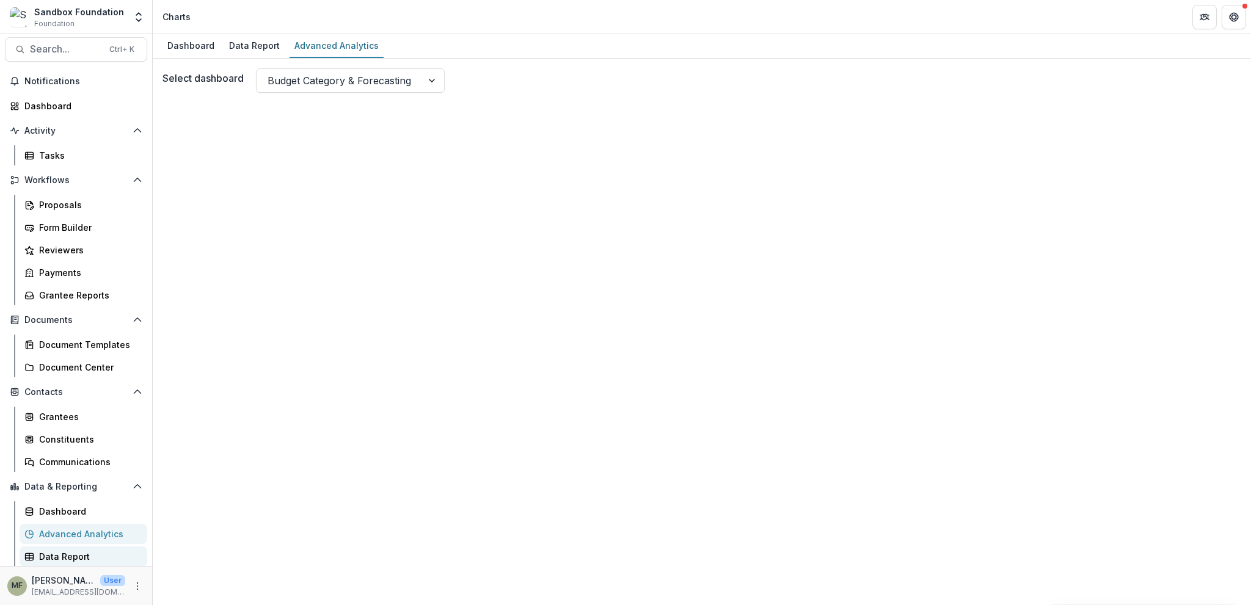
click at [59, 558] on div "Data Report" at bounding box center [88, 556] width 98 height 13
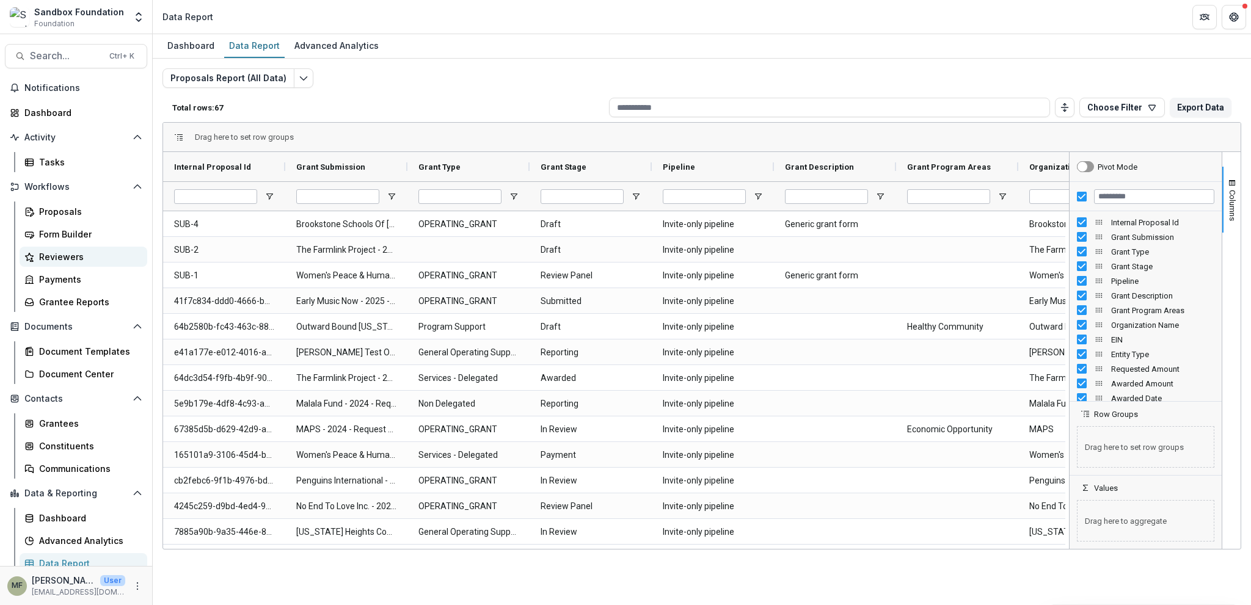
click at [62, 258] on div "Reviewers" at bounding box center [88, 256] width 98 height 13
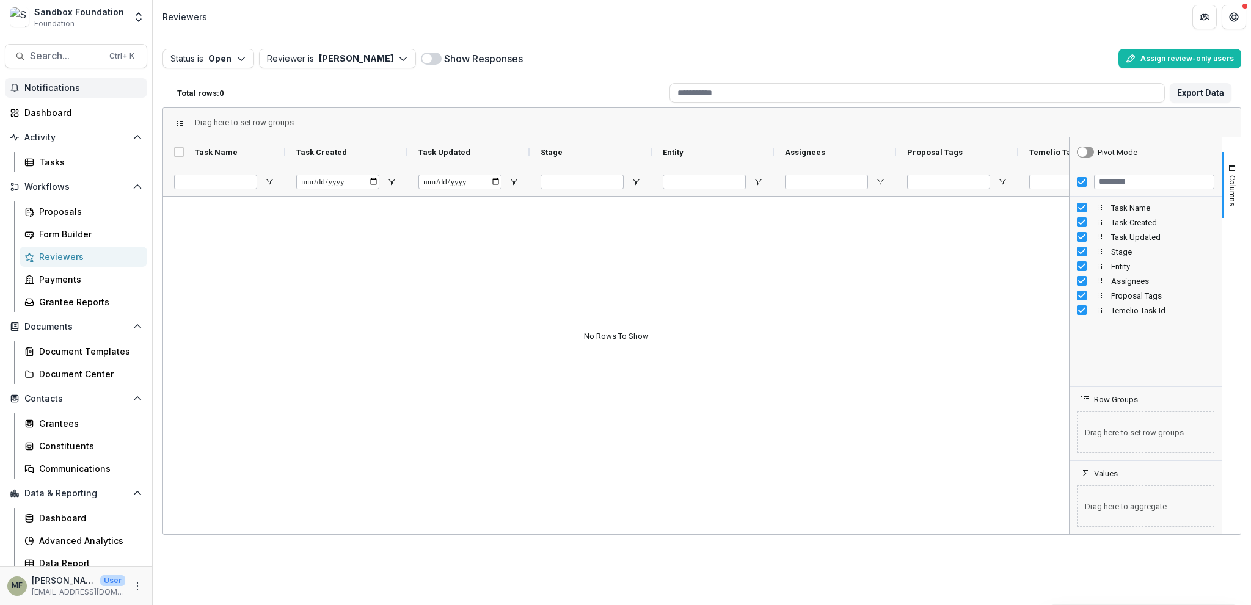
click at [59, 89] on span "Notifications" at bounding box center [83, 88] width 118 height 10
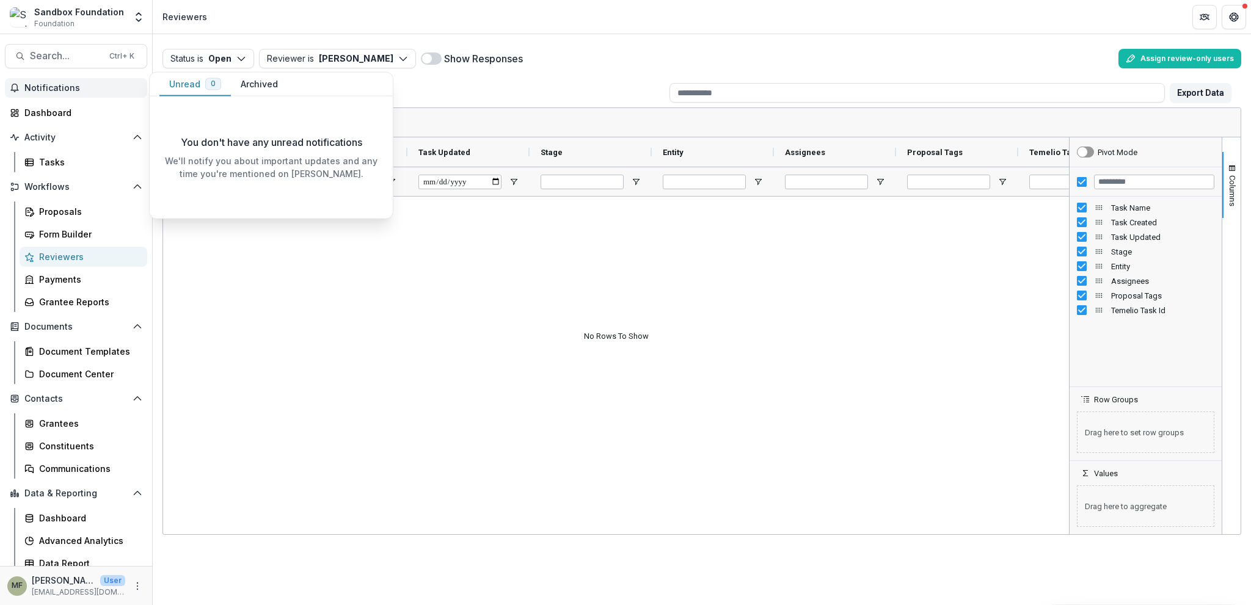
click at [59, 89] on span "Notifications" at bounding box center [83, 88] width 118 height 10
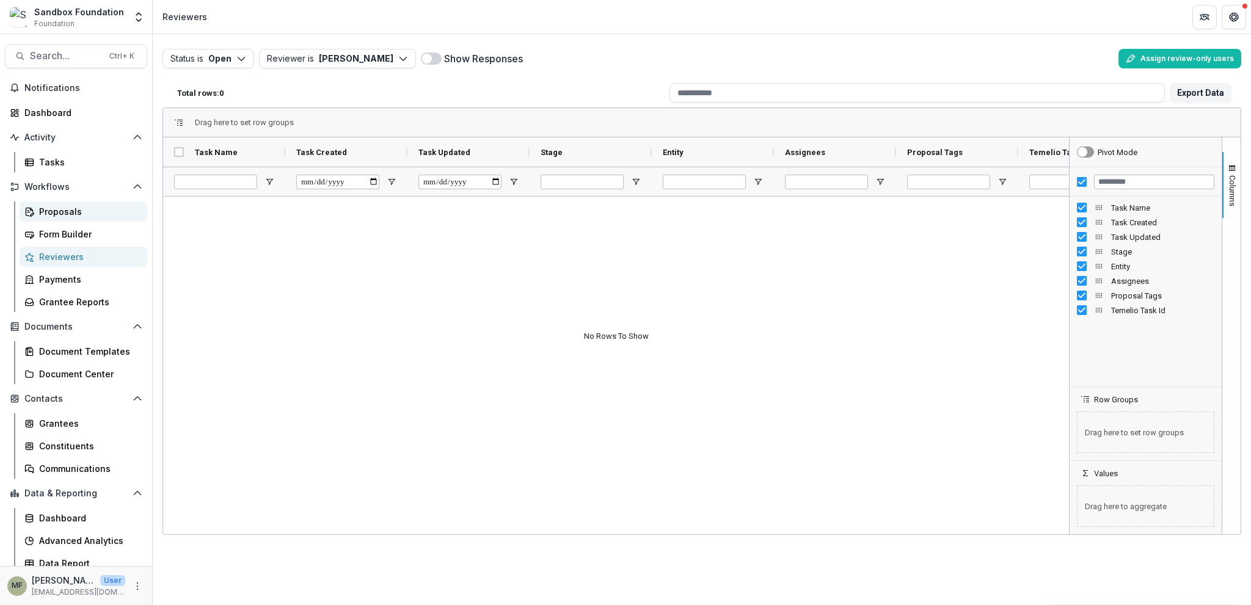
click at [70, 213] on div "Proposals" at bounding box center [88, 211] width 98 height 13
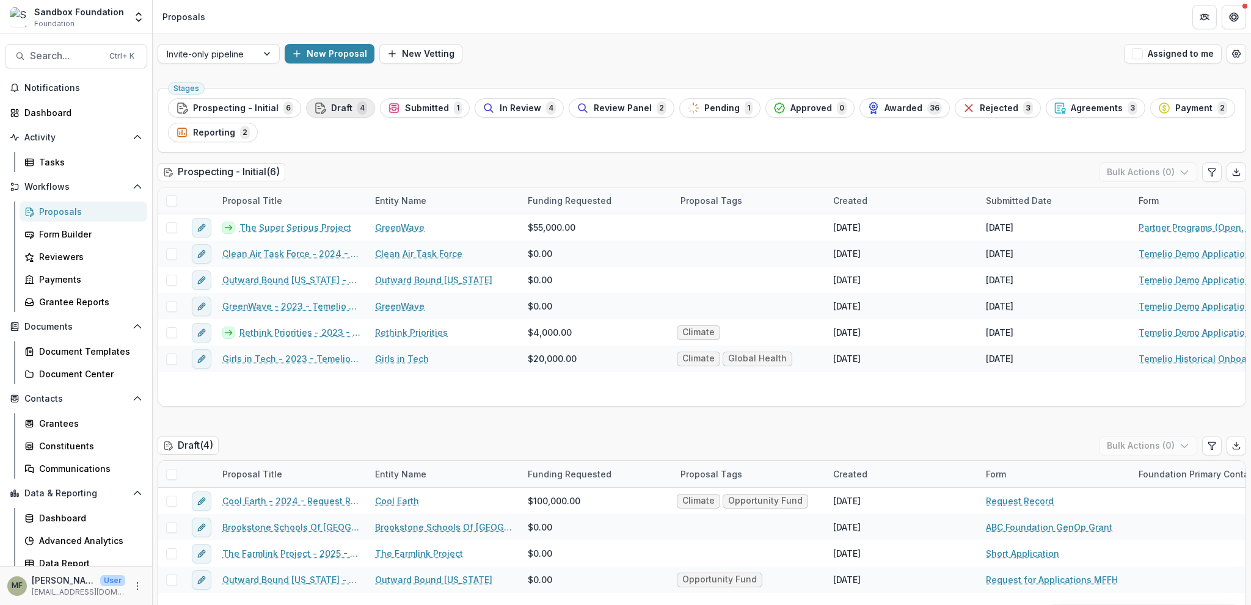
click at [342, 111] on span "Draft" at bounding box center [341, 108] width 21 height 10
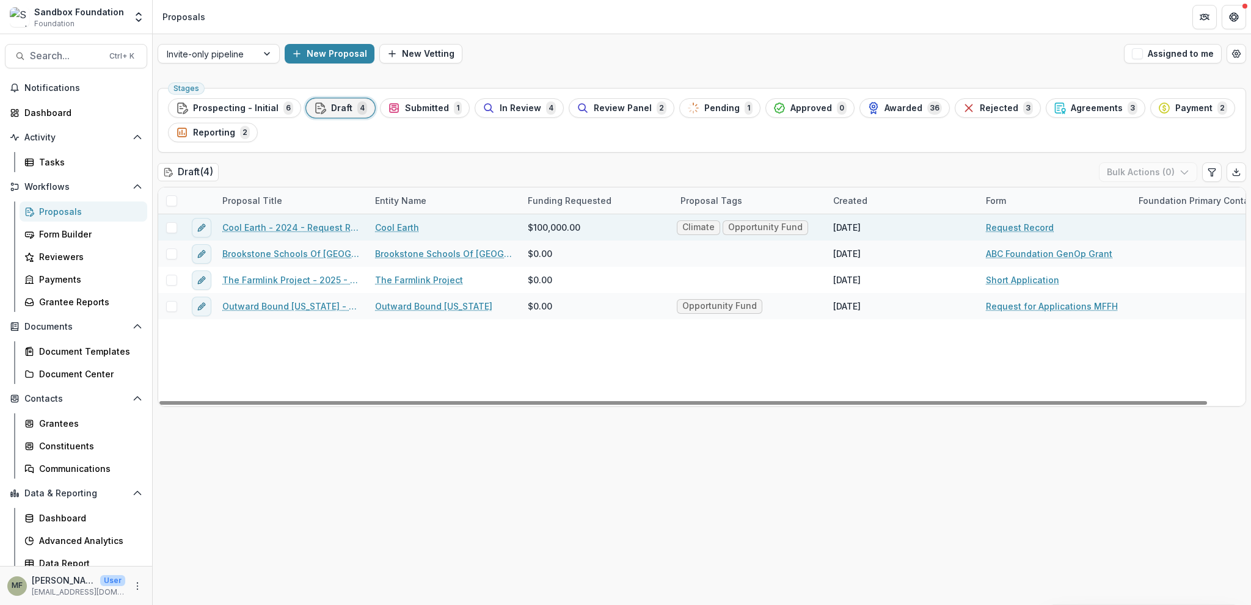
click at [324, 227] on link "Cool Earth - 2024 - Request Record" at bounding box center [291, 227] width 138 height 13
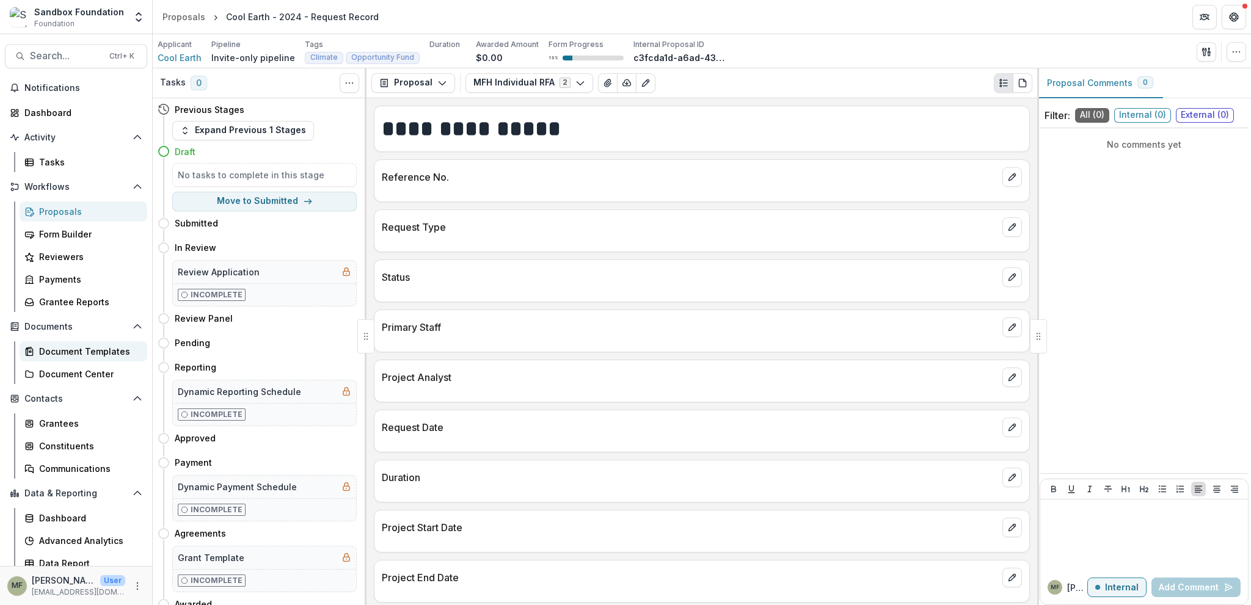
click at [92, 357] on div "Document Templates" at bounding box center [88, 351] width 98 height 13
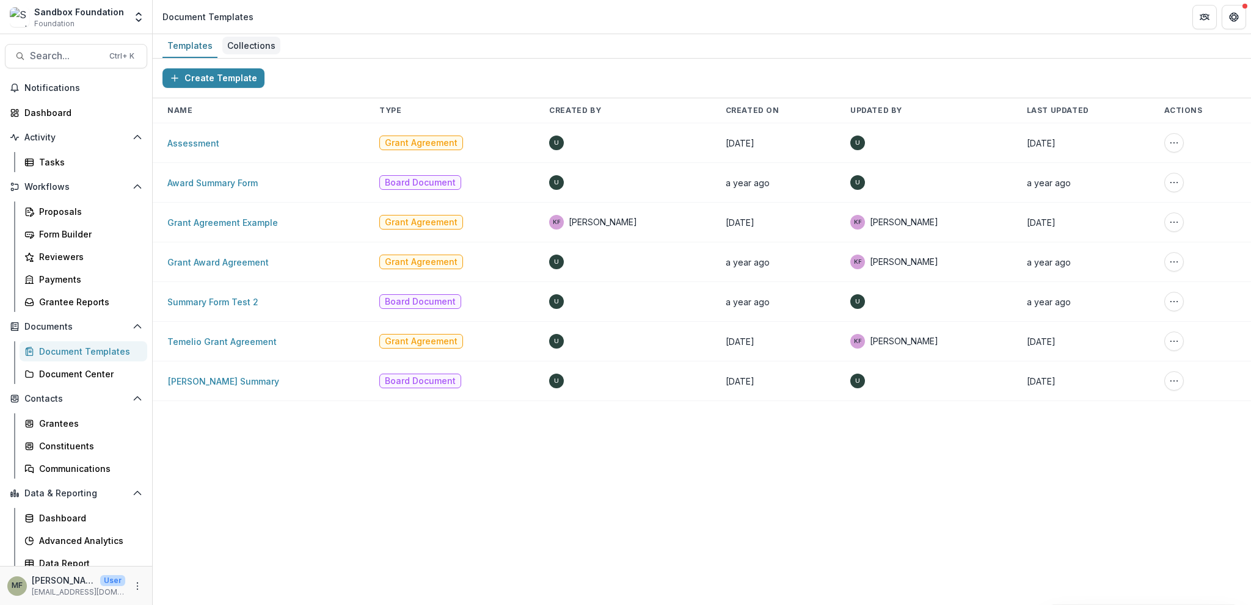
click at [260, 43] on div "Collections" at bounding box center [251, 46] width 58 height 18
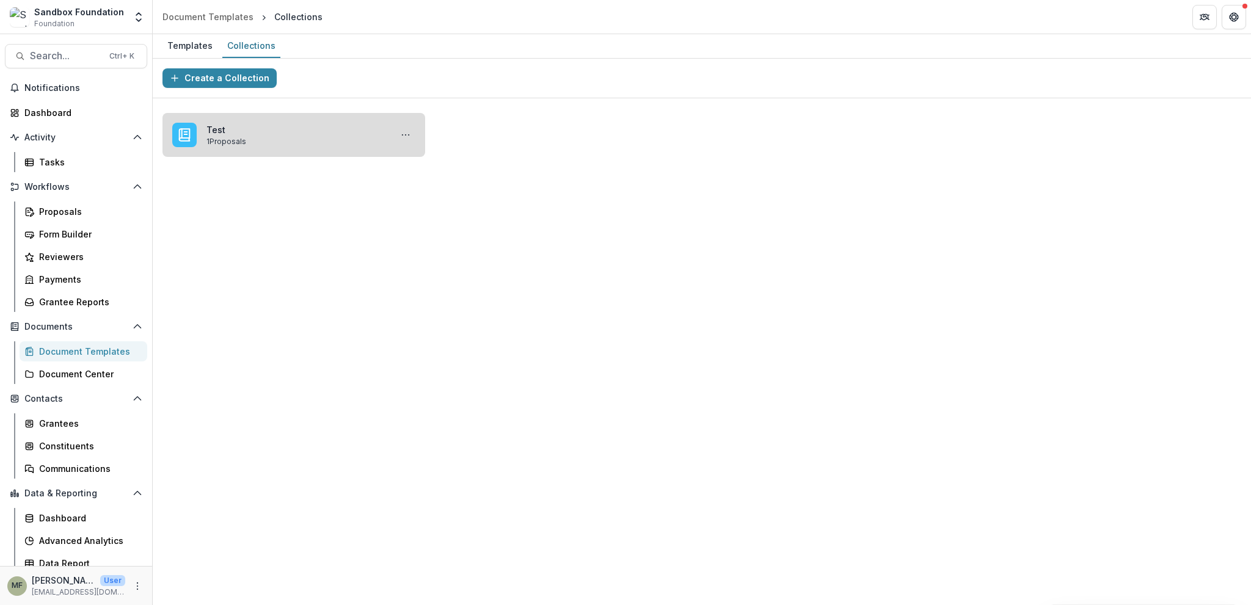
click at [300, 129] on link "Test" at bounding box center [296, 129] width 180 height 13
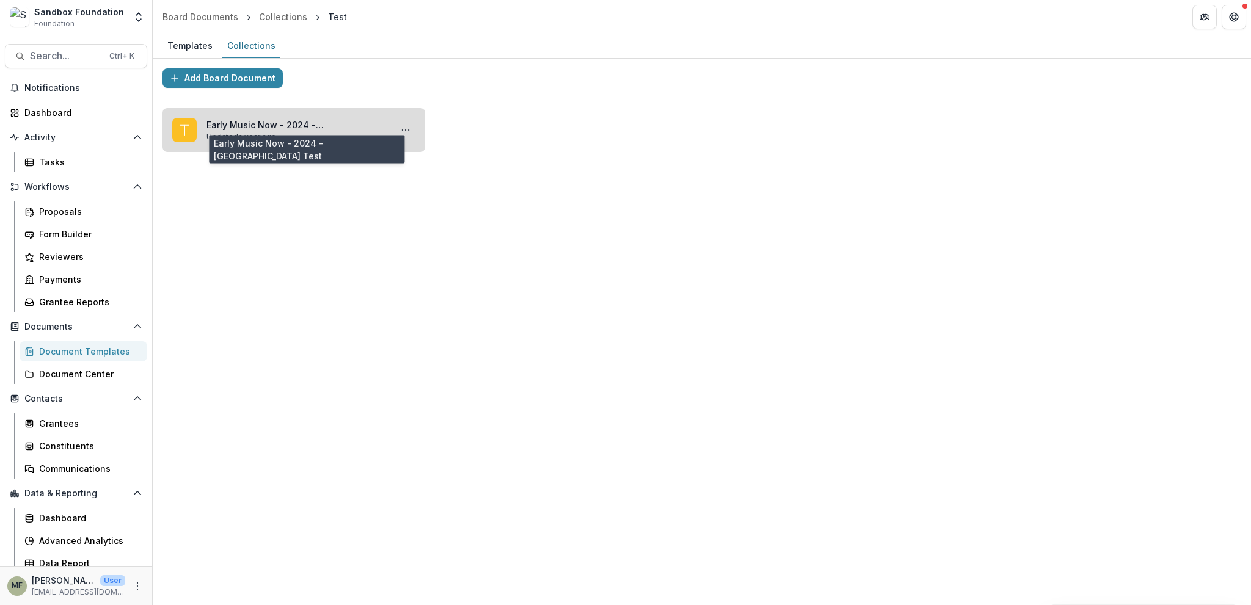
click at [284, 128] on link "Early Music Now - 2024 - Ruthwick Test" at bounding box center [296, 124] width 180 height 13
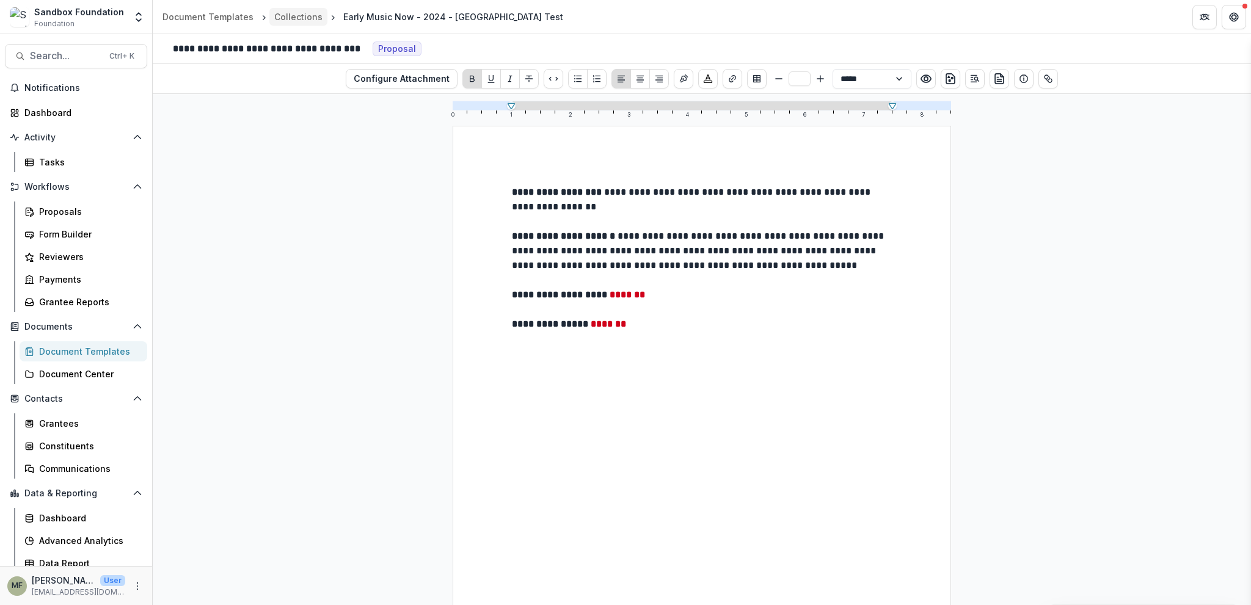
click at [311, 12] on div "Collections" at bounding box center [298, 16] width 48 height 13
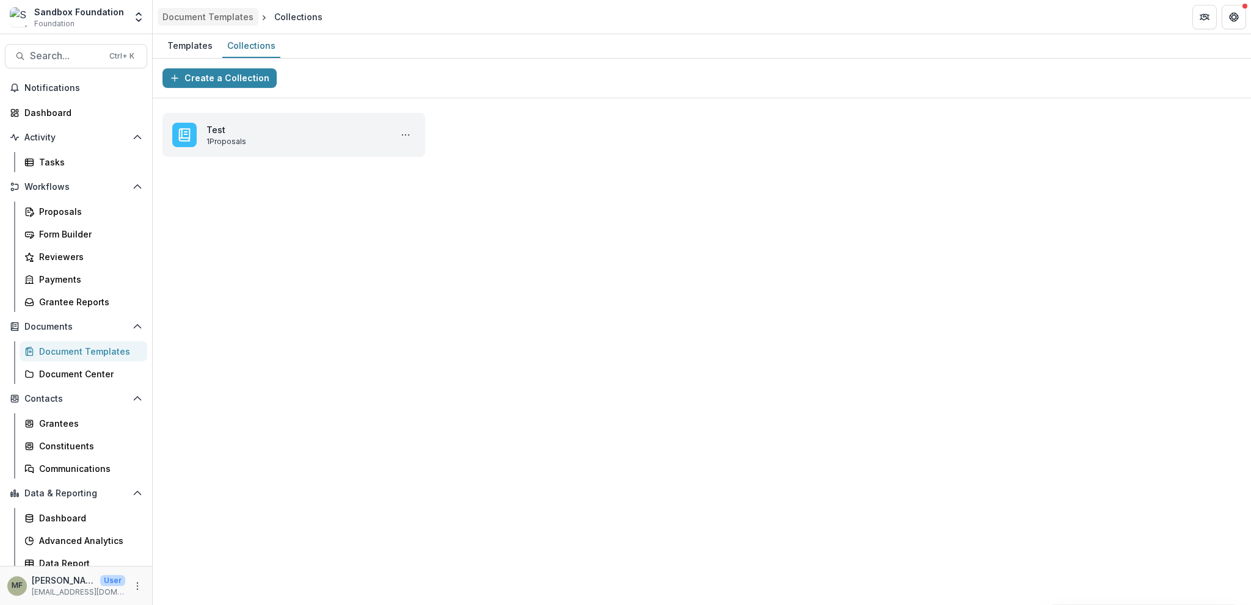
click at [200, 13] on div "Document Templates" at bounding box center [207, 16] width 91 height 13
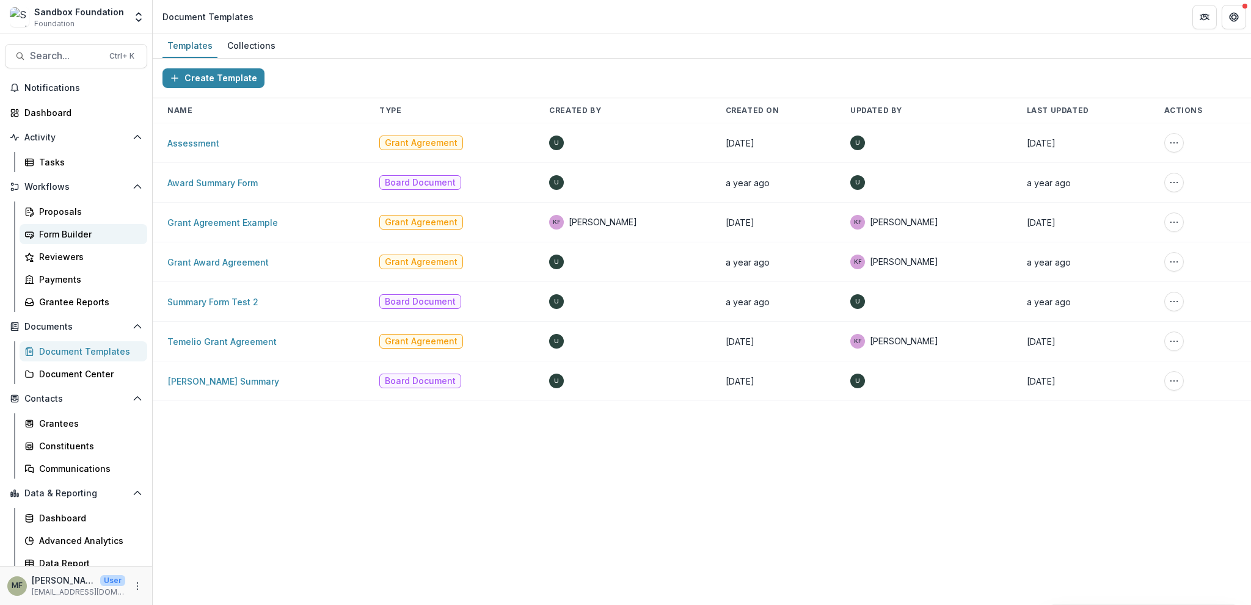
click at [72, 232] on div "Form Builder" at bounding box center [88, 234] width 98 height 13
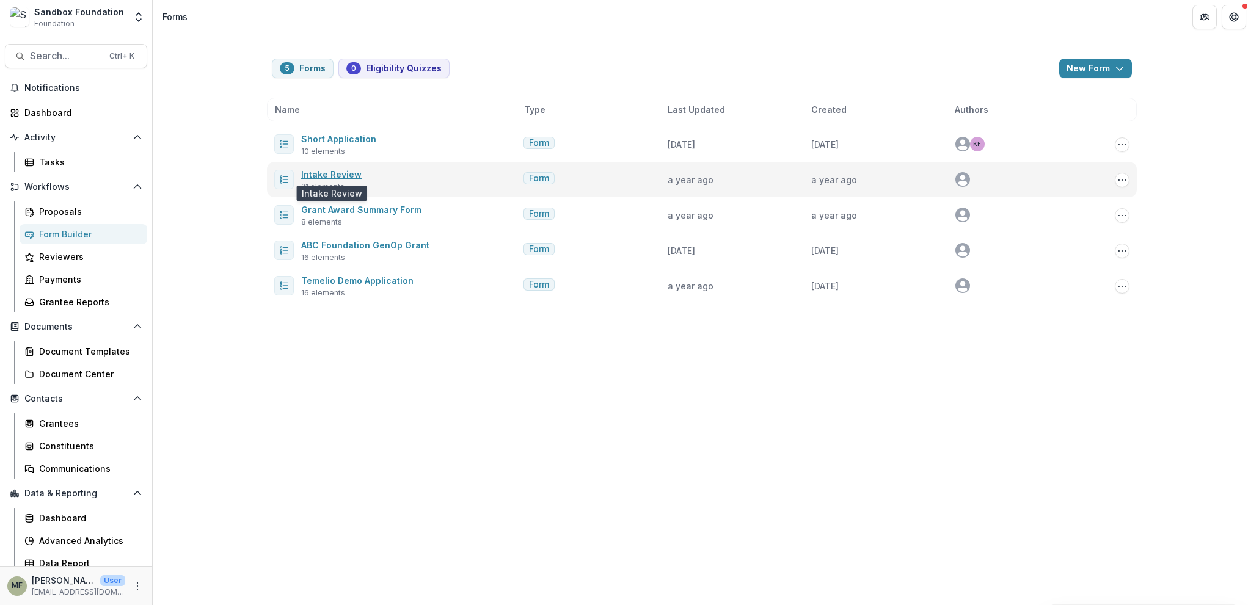
click at [344, 171] on link "Intake Review" at bounding box center [331, 174] width 60 height 10
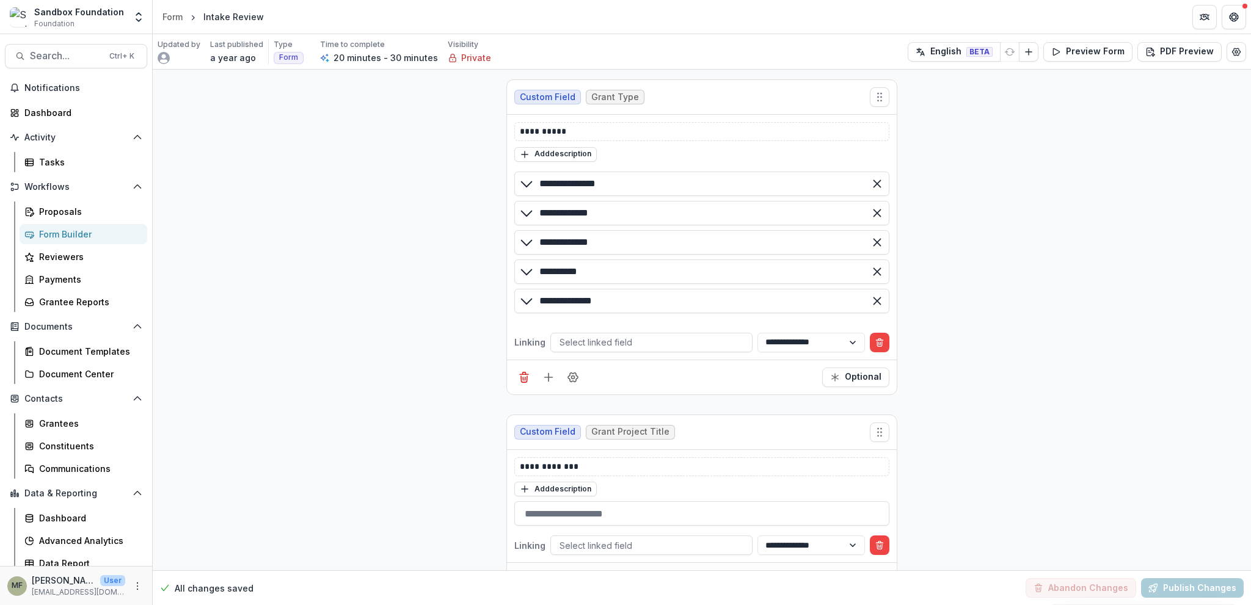
click at [611, 100] on span "Grant Type" at bounding box center [615, 97] width 48 height 10
click at [591, 95] on span "Grant Type" at bounding box center [615, 97] width 48 height 10
drag, startPoint x: 548, startPoint y: 96, endPoint x: 575, endPoint y: 95, distance: 26.3
click at [550, 96] on span "Custom Field" at bounding box center [548, 97] width 56 height 10
click at [607, 95] on span "Grant Type" at bounding box center [615, 97] width 48 height 10
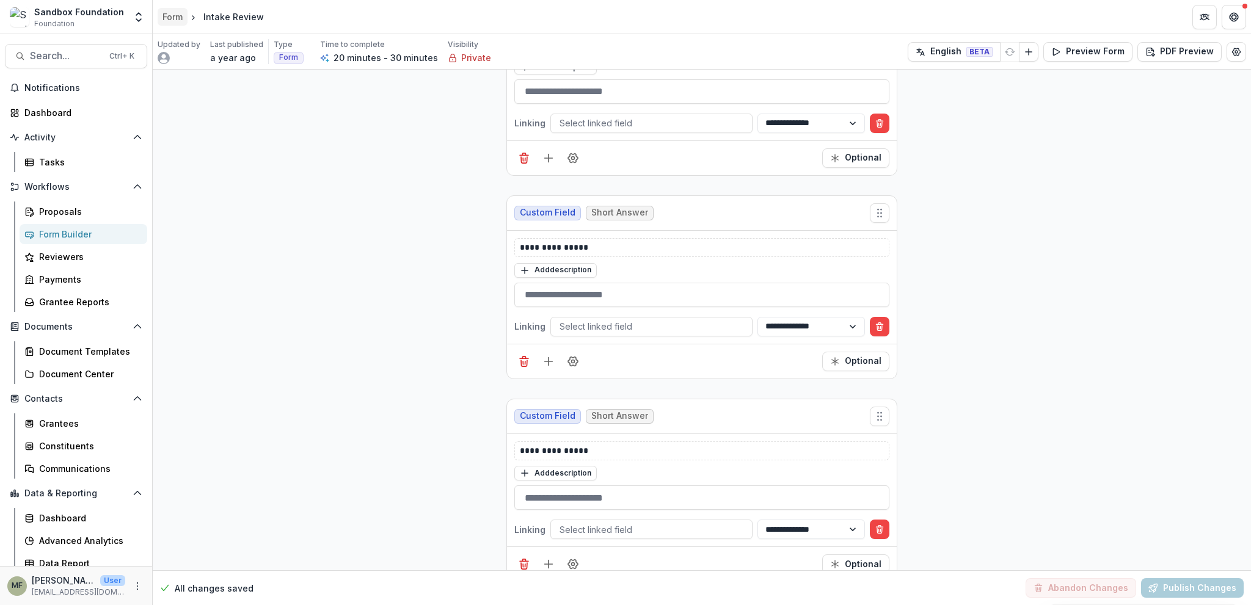
click at [175, 16] on div "Form" at bounding box center [172, 16] width 20 height 13
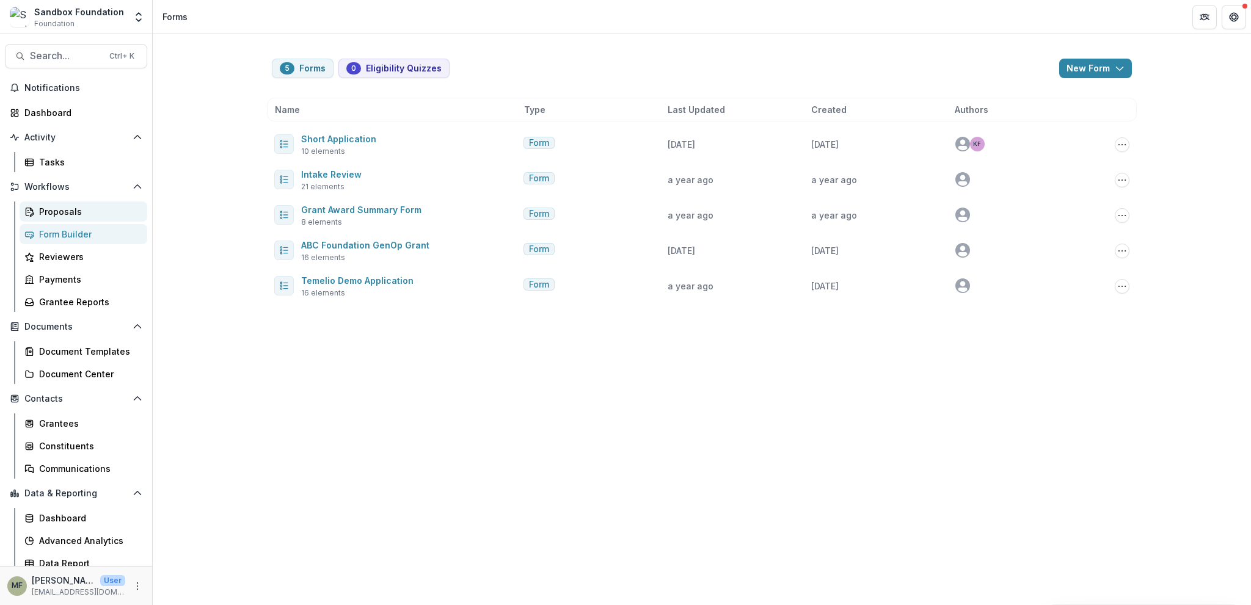
click at [60, 210] on div "Proposals" at bounding box center [88, 211] width 98 height 13
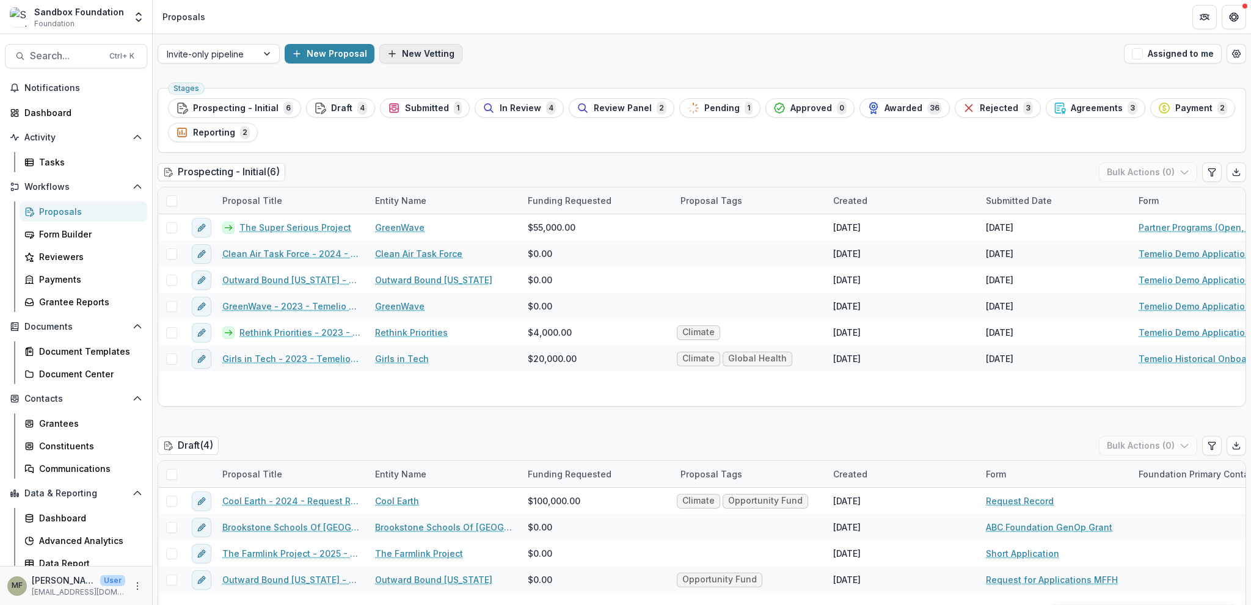
click at [410, 52] on button "New Vetting" at bounding box center [420, 54] width 83 height 20
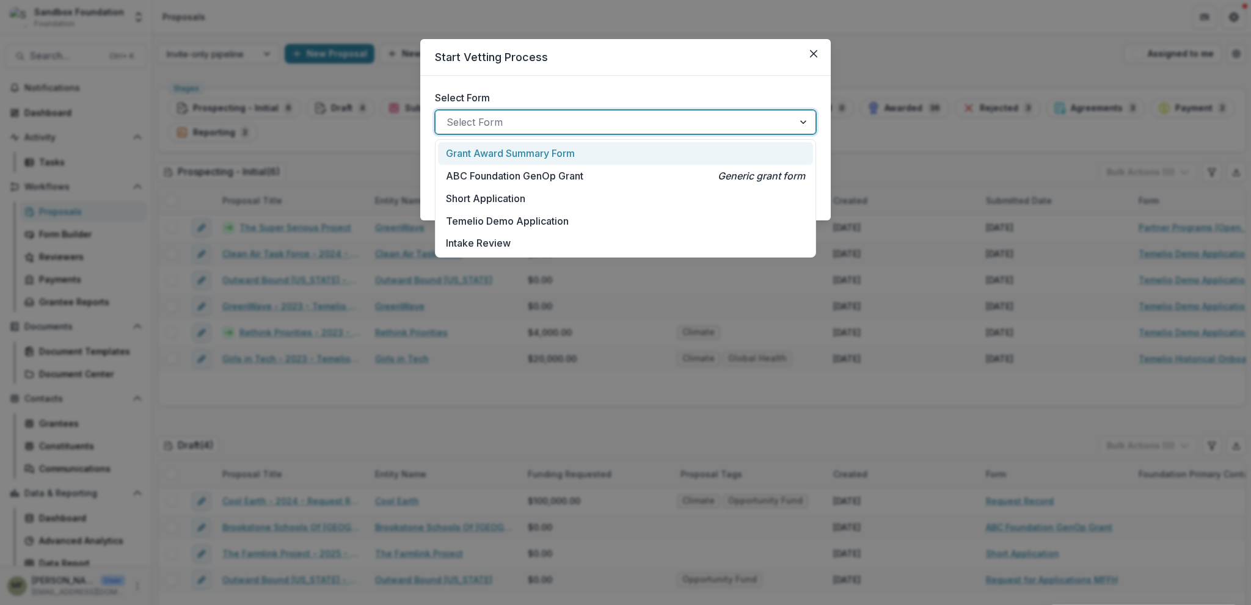
click at [476, 121] on div at bounding box center [614, 122] width 336 height 17
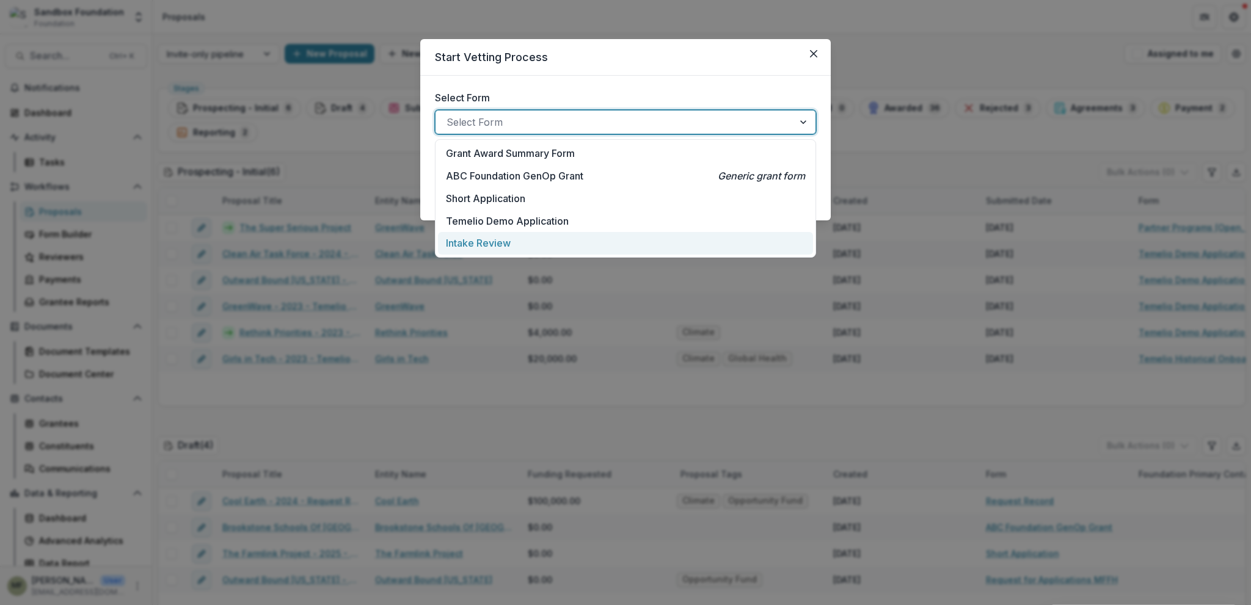
click at [514, 245] on div "Intake Review" at bounding box center [625, 243] width 359 height 15
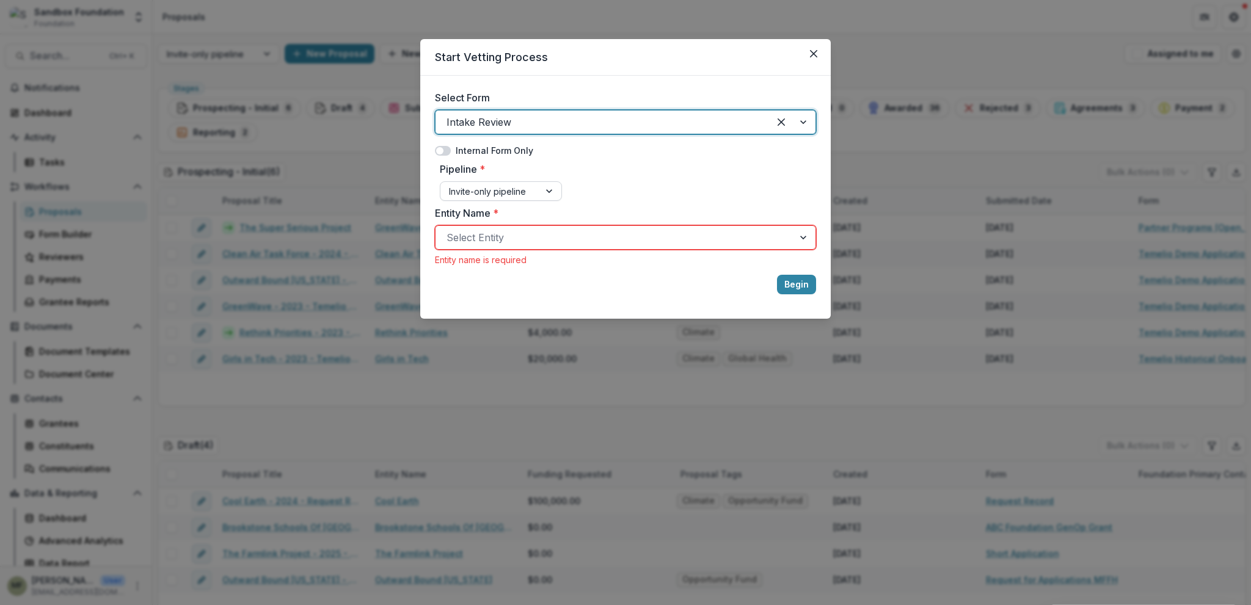
click at [531, 194] on div "Invite-only pipeline" at bounding box center [489, 192] width 99 height 18
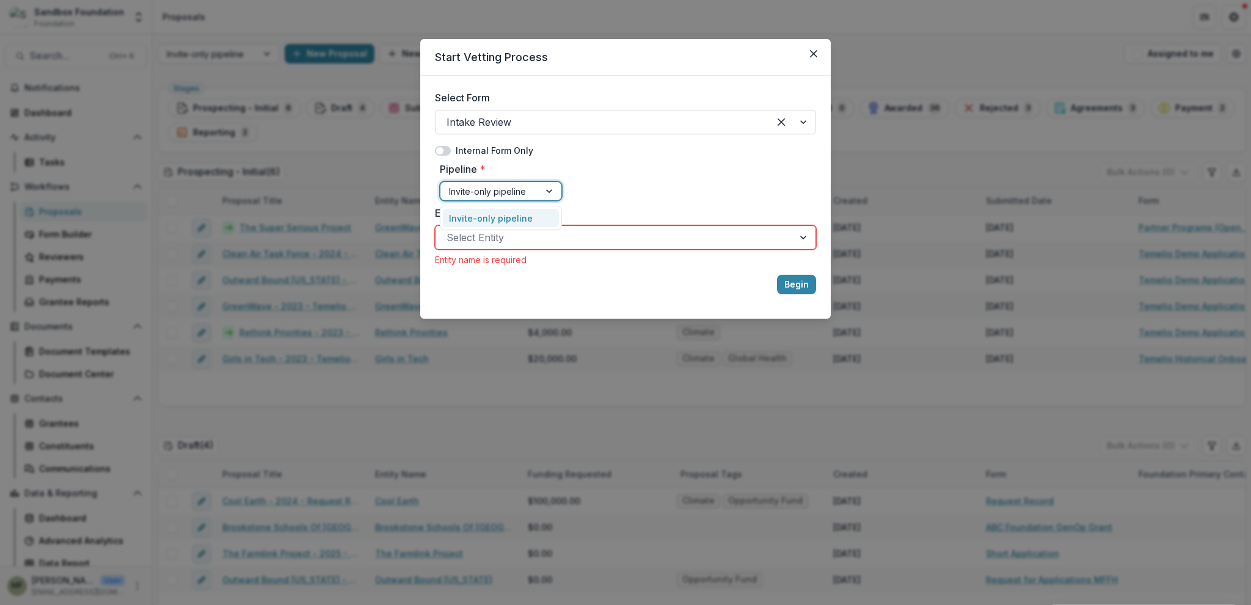
click at [531, 190] on div "Invite-only pipeline" at bounding box center [489, 192] width 99 height 18
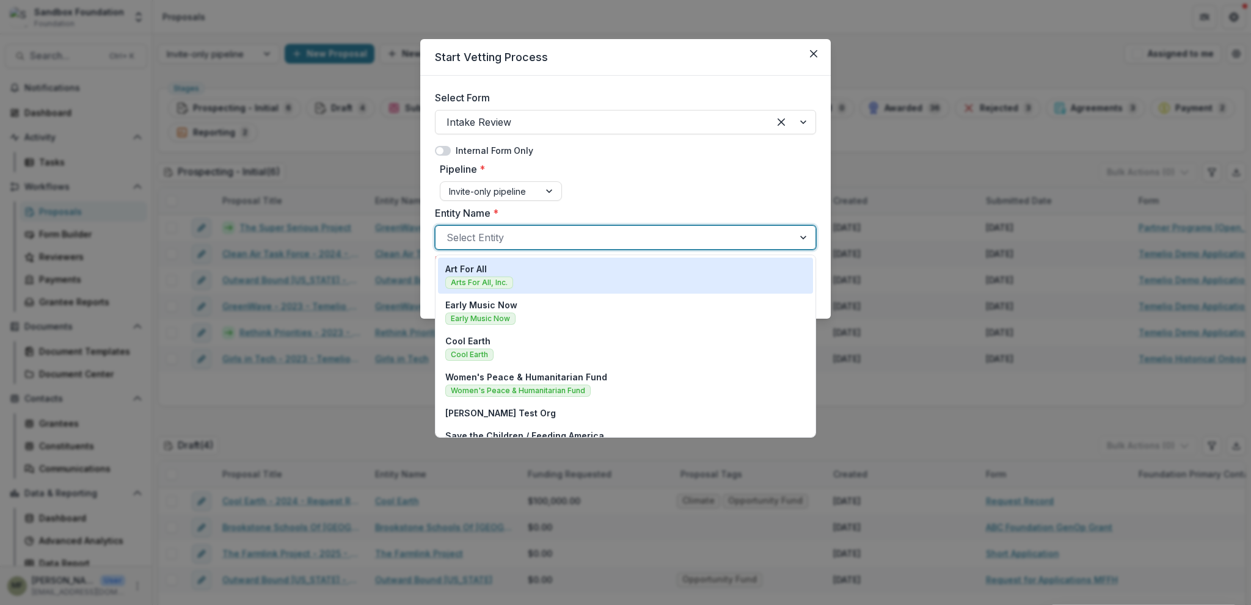
click at [802, 238] on div at bounding box center [804, 237] width 22 height 23
click at [815, 51] on icon "Close" at bounding box center [813, 53] width 7 height 7
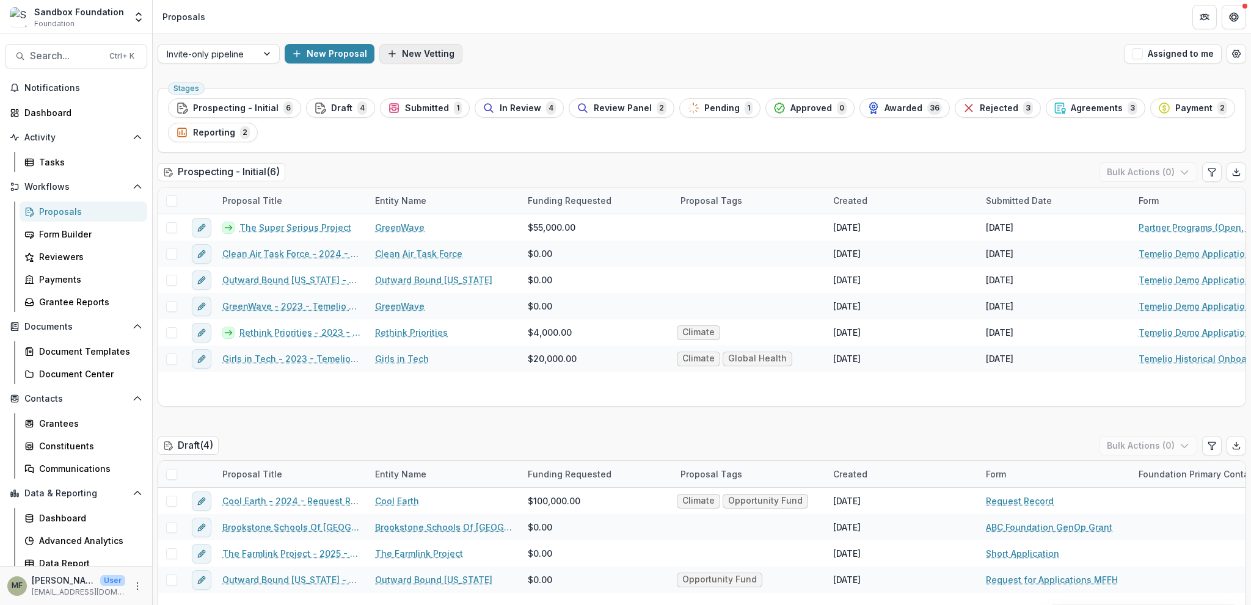
click at [421, 53] on button "New Vetting" at bounding box center [420, 54] width 83 height 20
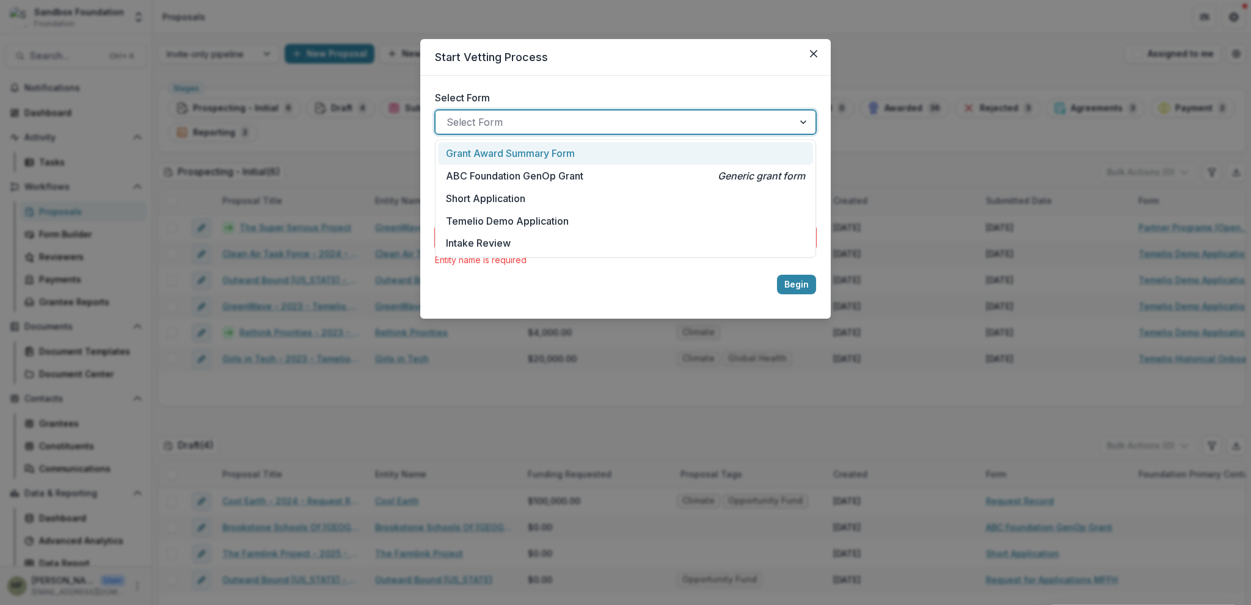
click at [801, 122] on div at bounding box center [804, 122] width 22 height 23
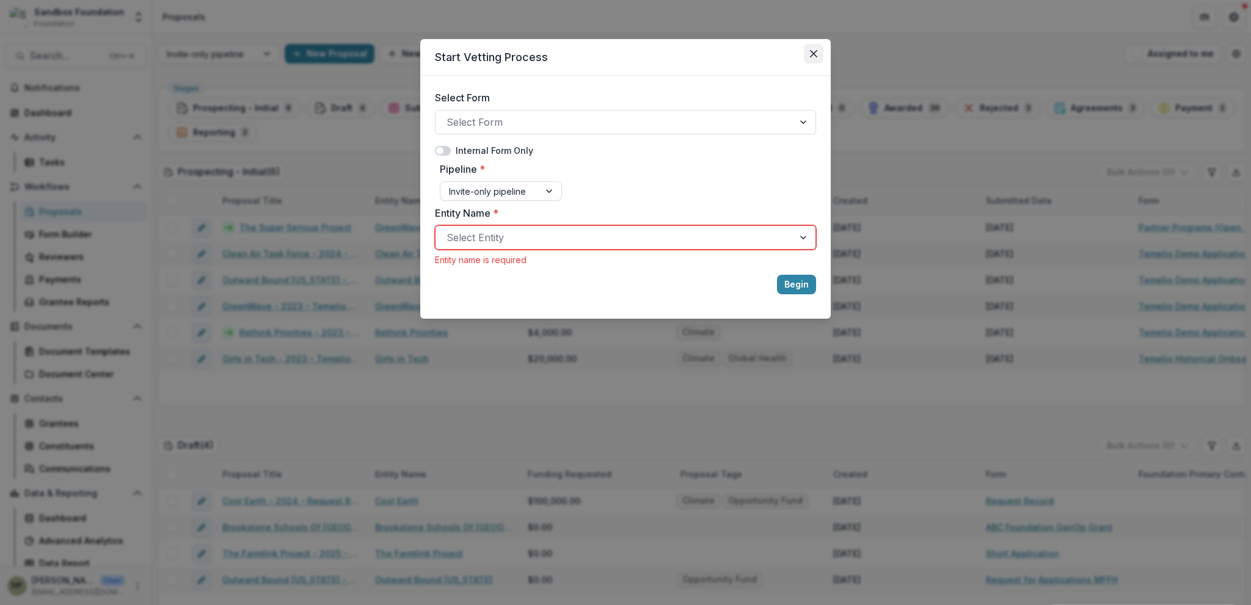
click at [815, 51] on icon "Close" at bounding box center [813, 53] width 7 height 7
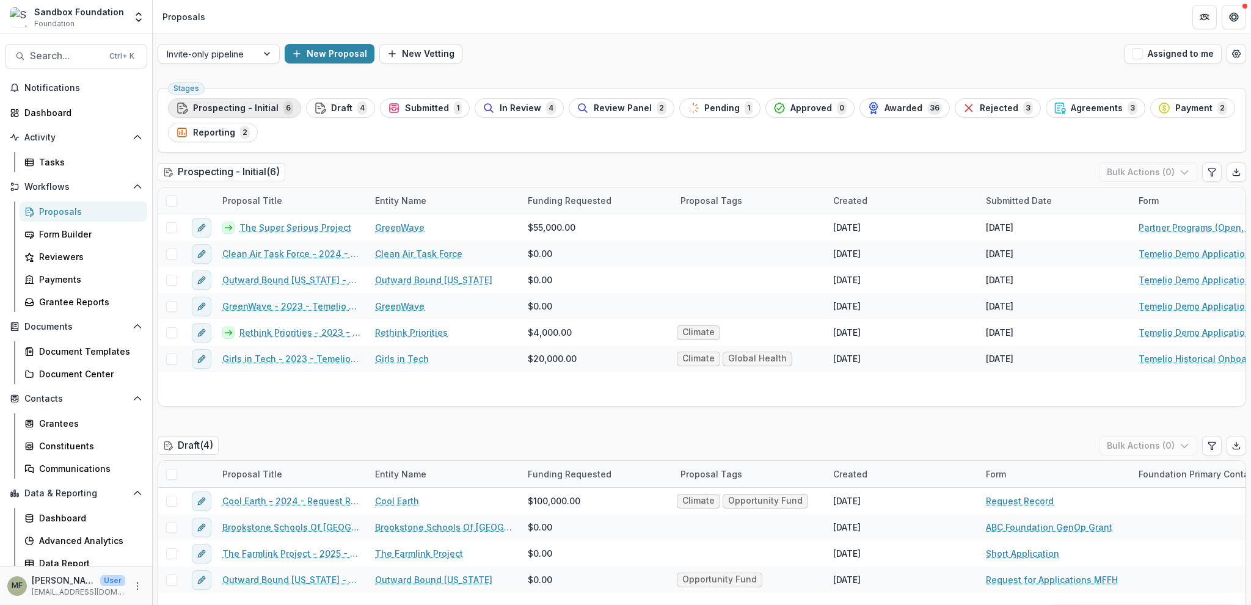
click at [266, 108] on span "Prospecting - Initial" at bounding box center [235, 108] width 85 height 10
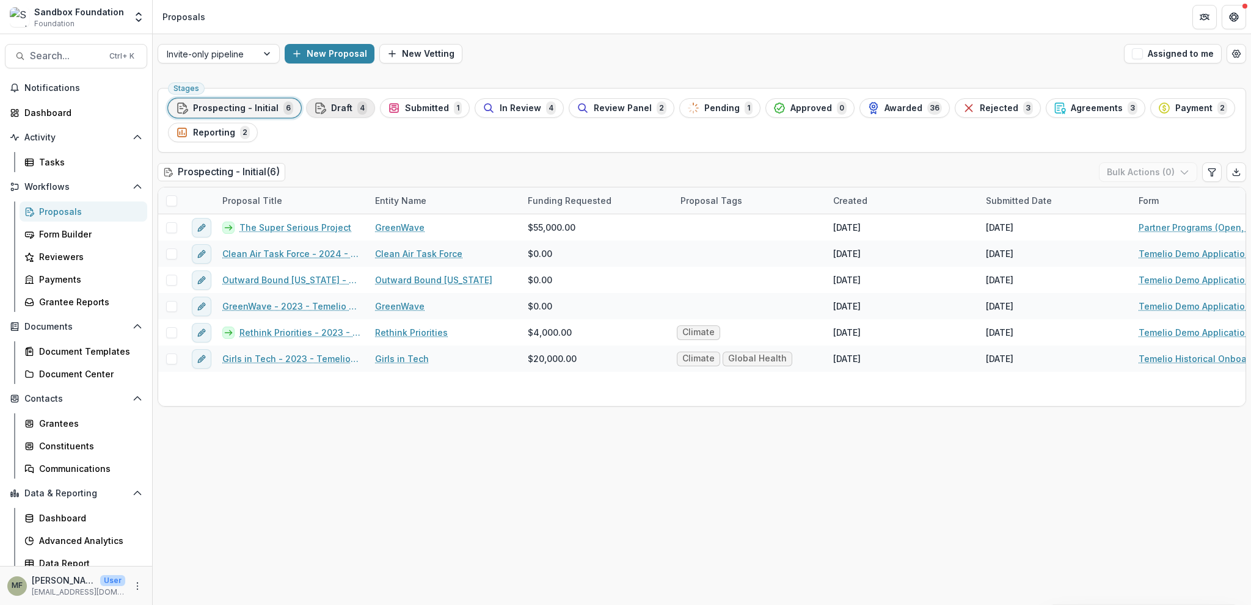
click at [331, 108] on span "Draft" at bounding box center [341, 108] width 21 height 10
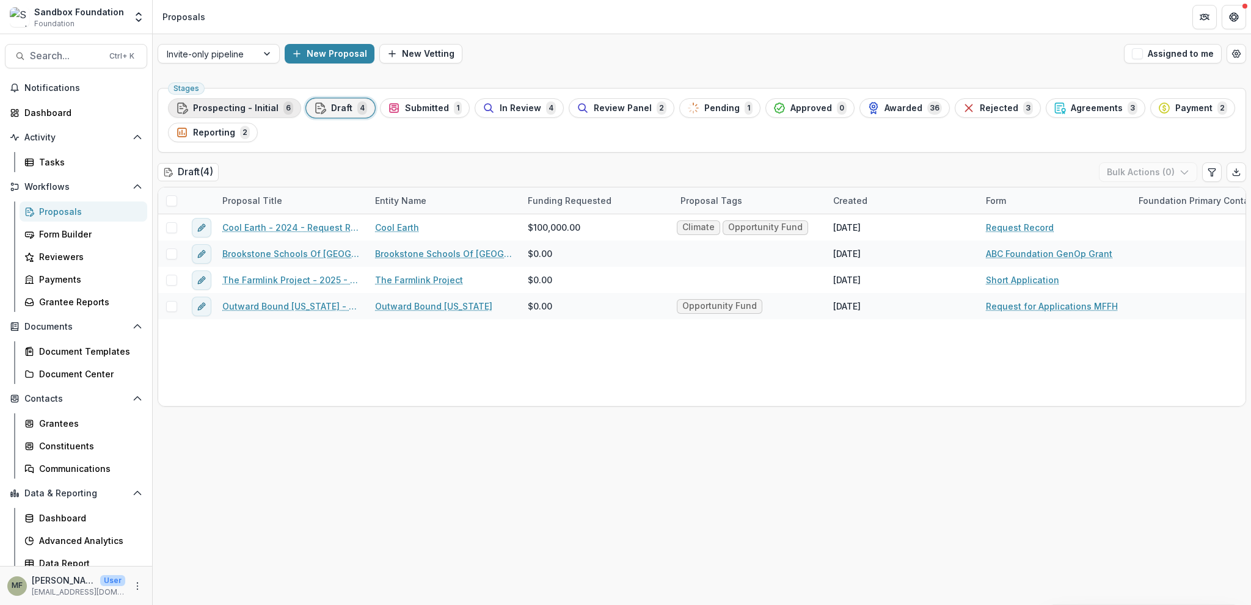
click at [238, 111] on span "Prospecting - Initial" at bounding box center [235, 108] width 85 height 10
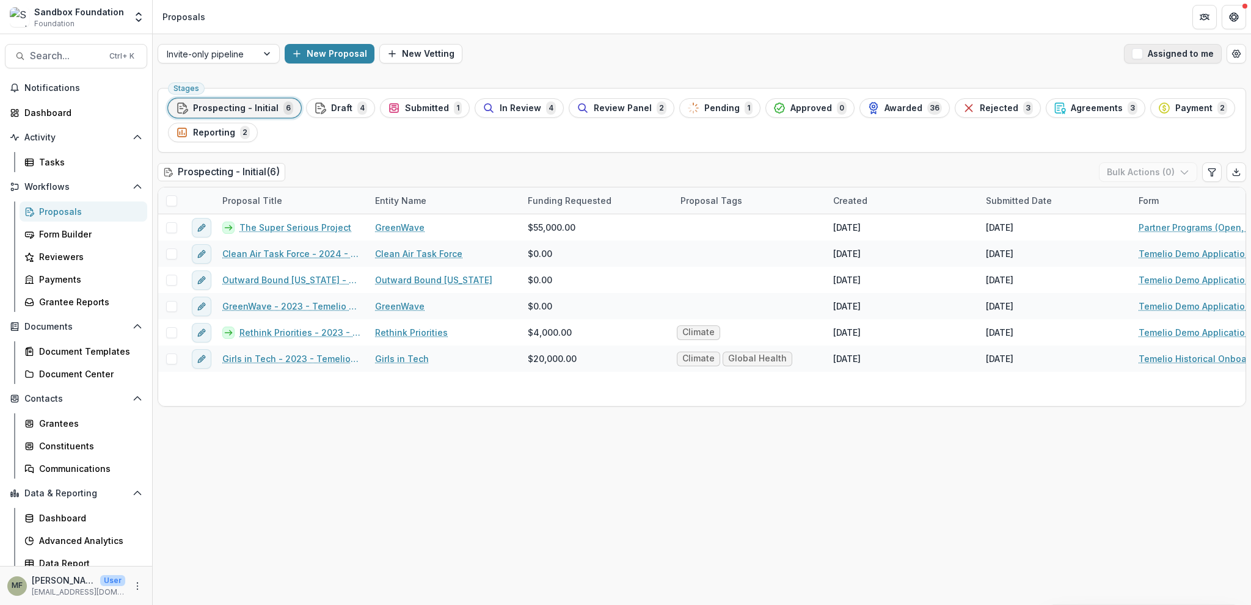
click at [1197, 51] on button "Assigned to me" at bounding box center [1173, 54] width 98 height 20
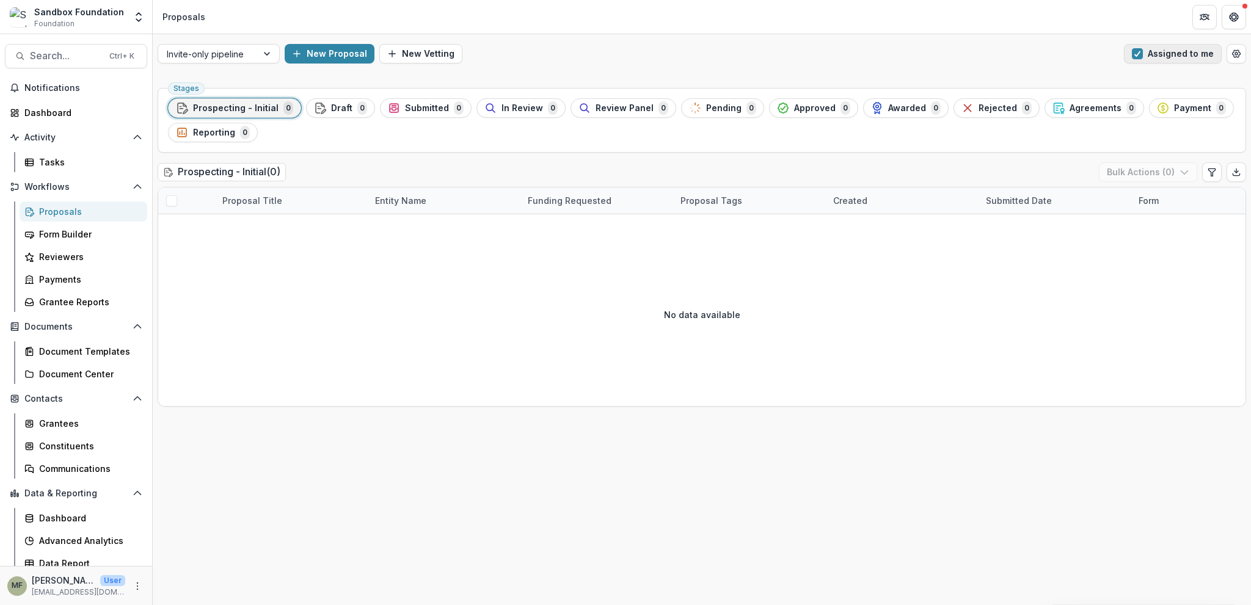
click at [1198, 51] on button "Assigned to me" at bounding box center [1173, 54] width 98 height 20
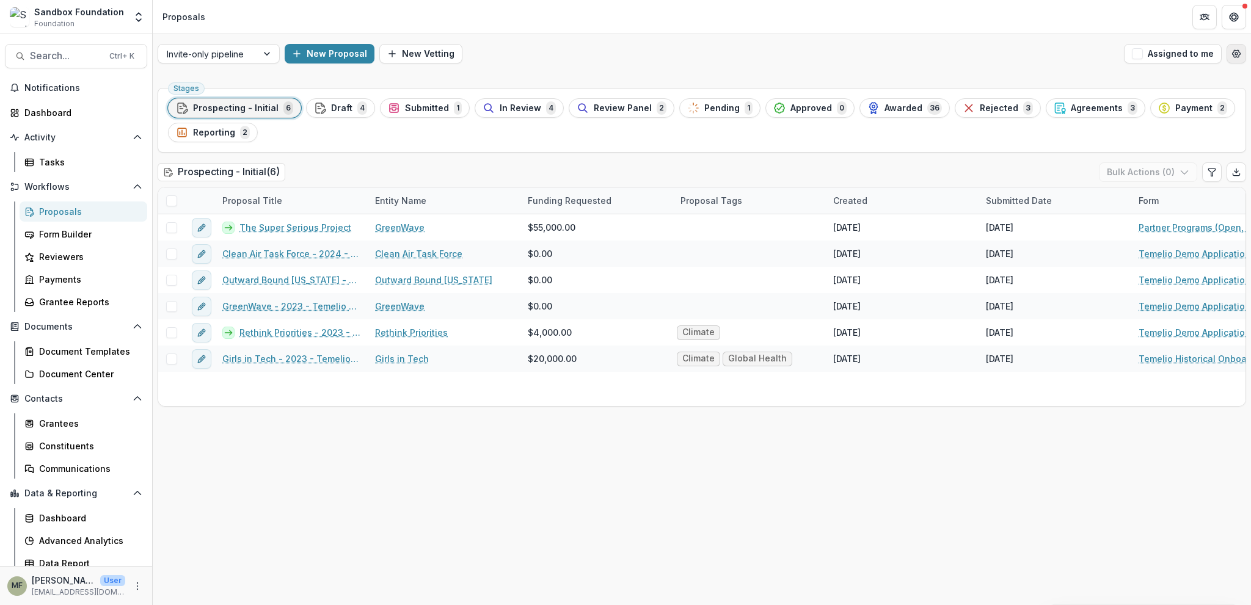
click at [1238, 49] on icon "Open table manager" at bounding box center [1236, 54] width 10 height 10
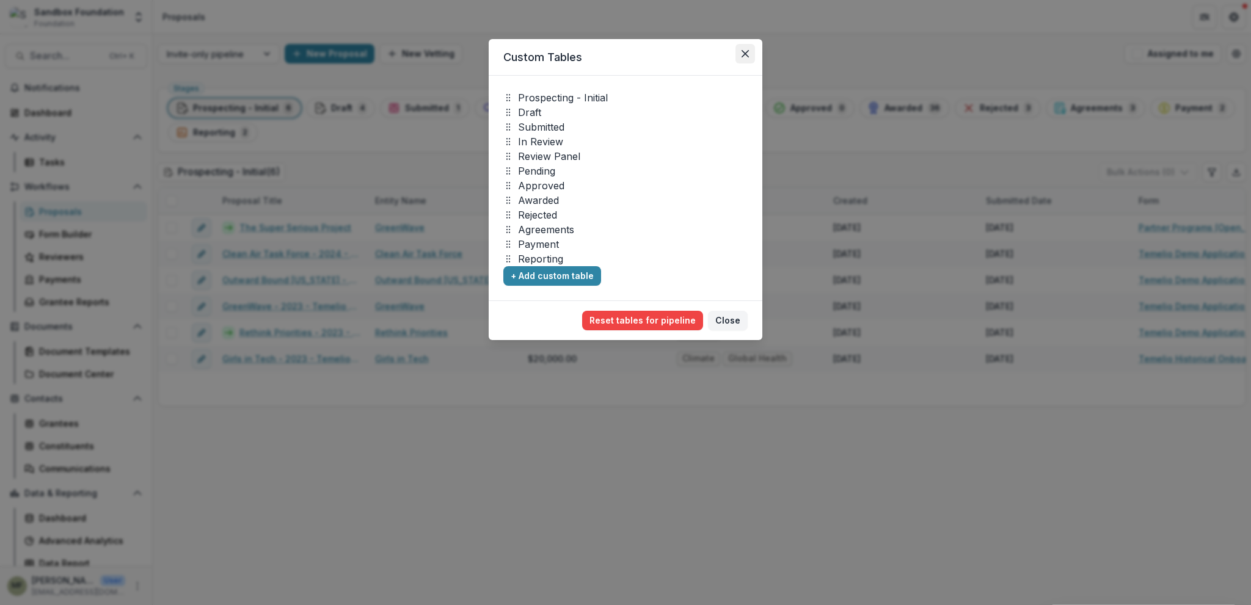
click at [745, 53] on icon "Close" at bounding box center [744, 53] width 7 height 7
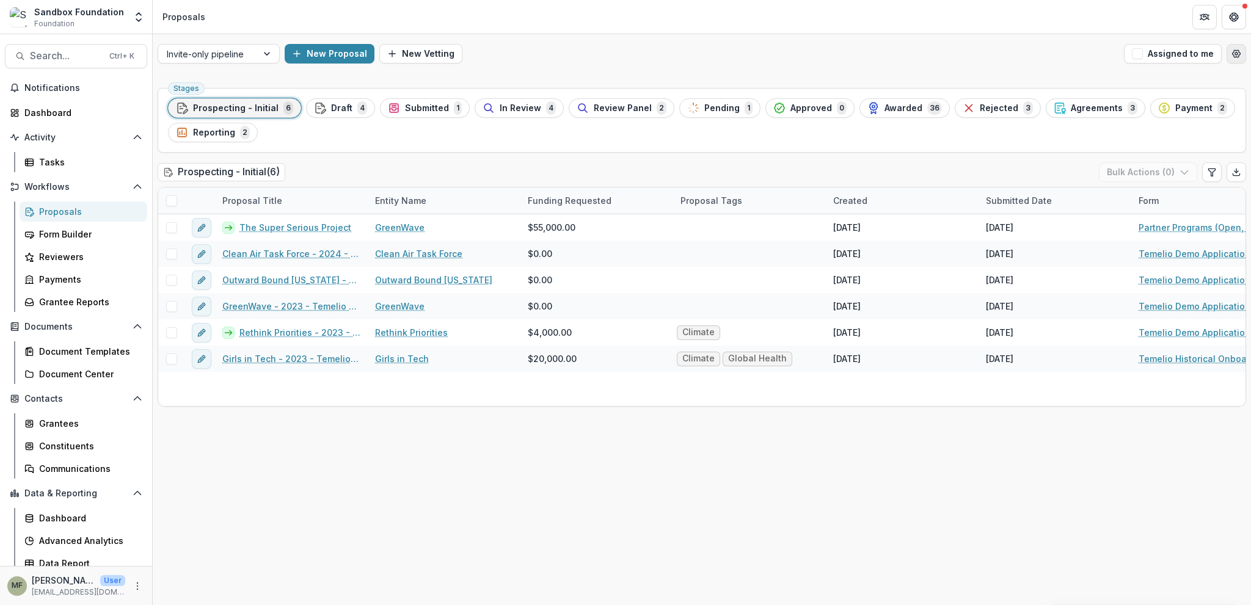
click at [1237, 54] on circle "Open table manager" at bounding box center [1236, 54] width 2 height 2
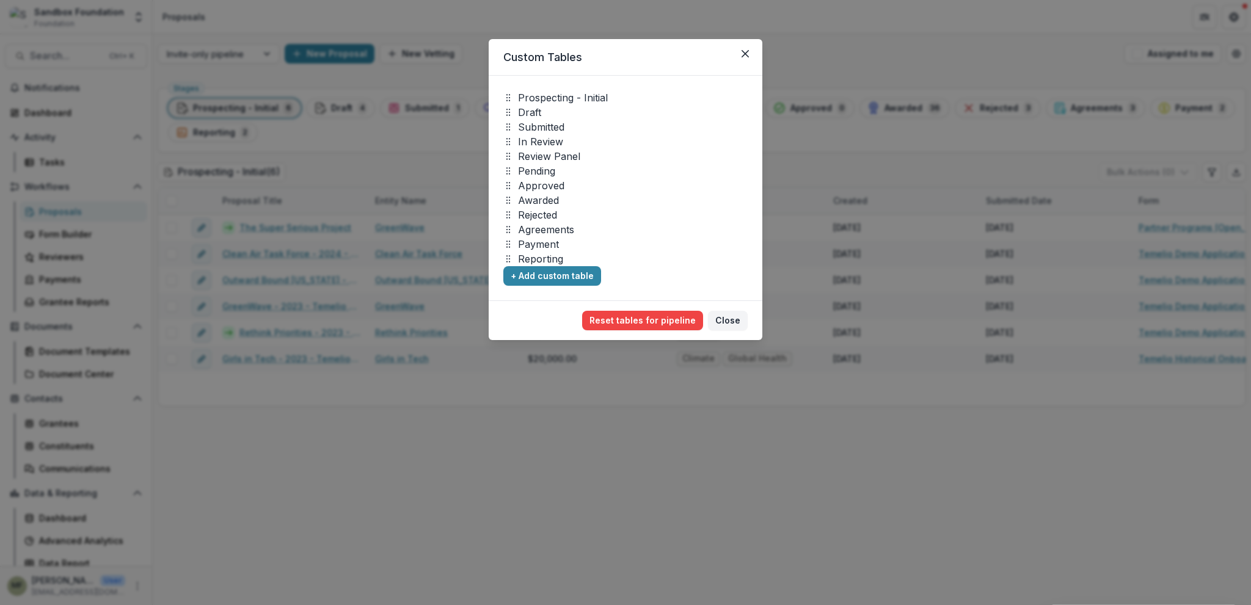
click at [845, 51] on div "Custom Tables Prospecting - Initial Draft Submitted In Review Review Panel Pend…" at bounding box center [625, 302] width 1251 height 605
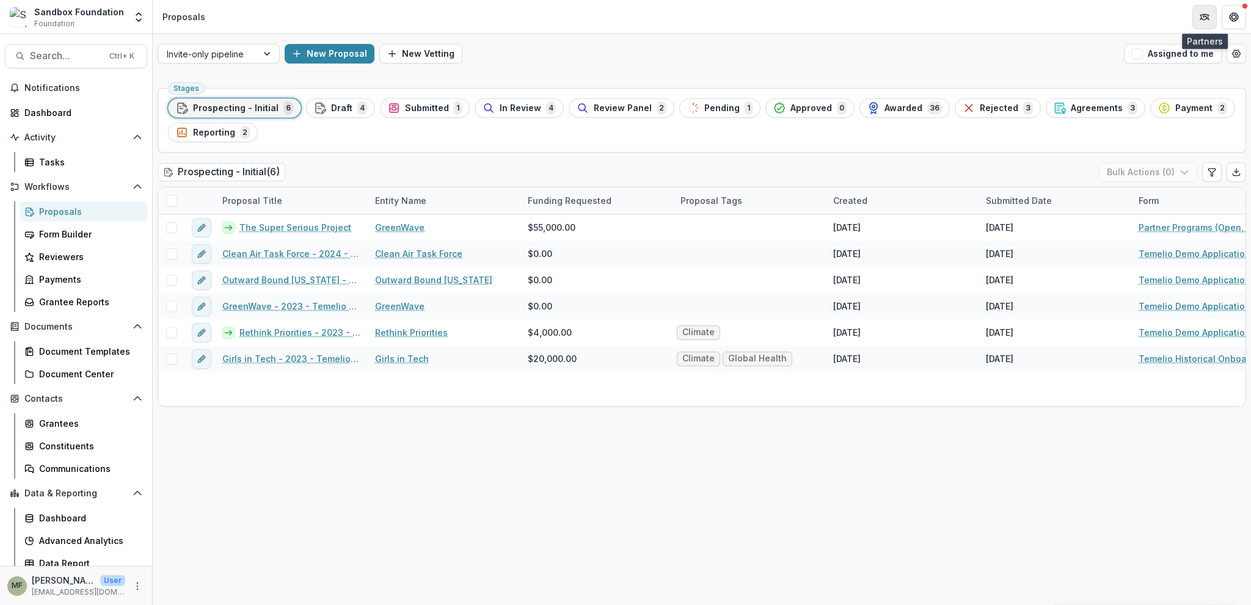
click at [1210, 19] on button "Partners" at bounding box center [1204, 17] width 24 height 24
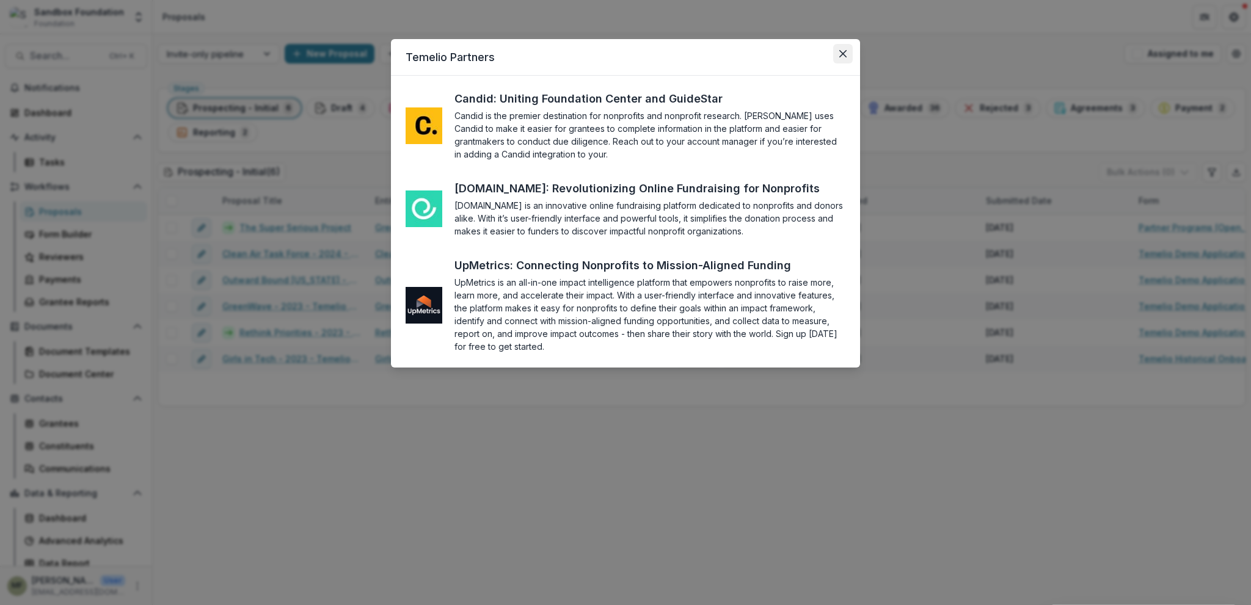
click at [840, 51] on icon "Close" at bounding box center [842, 53] width 7 height 7
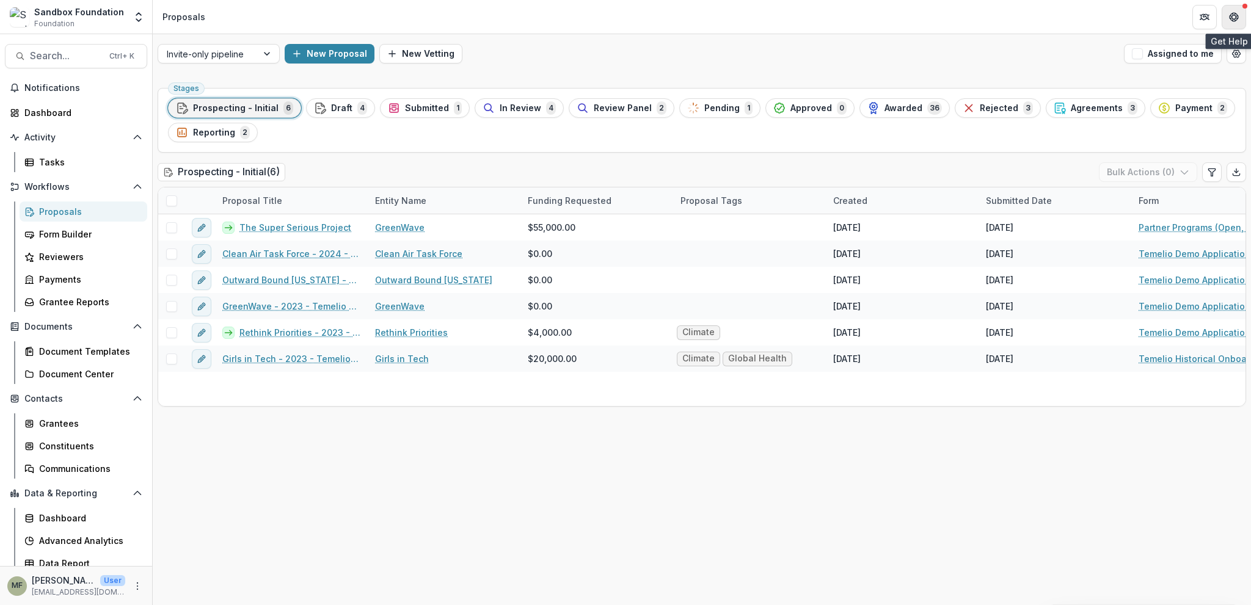
click at [1238, 16] on button "Get Help" at bounding box center [1233, 17] width 24 height 24
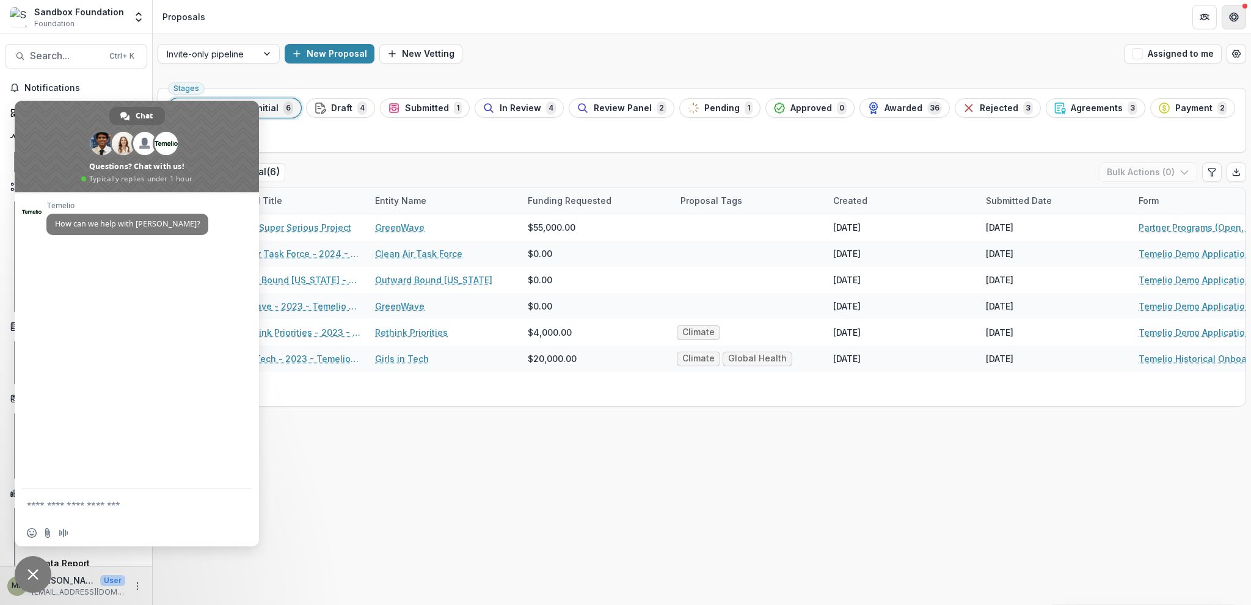
click at [1240, 17] on button "Get Help" at bounding box center [1233, 17] width 24 height 24
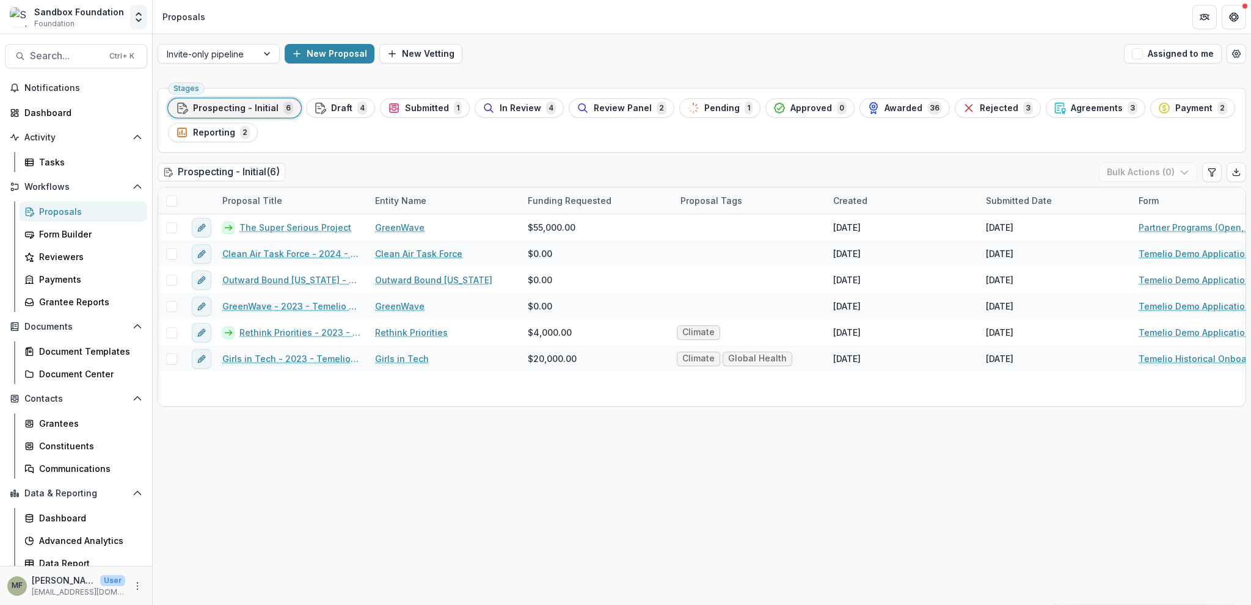
click at [137, 21] on icon "Open entity switcher" at bounding box center [139, 17] width 12 height 12
click at [140, 13] on icon "Open entity switcher" at bounding box center [139, 17] width 12 height 12
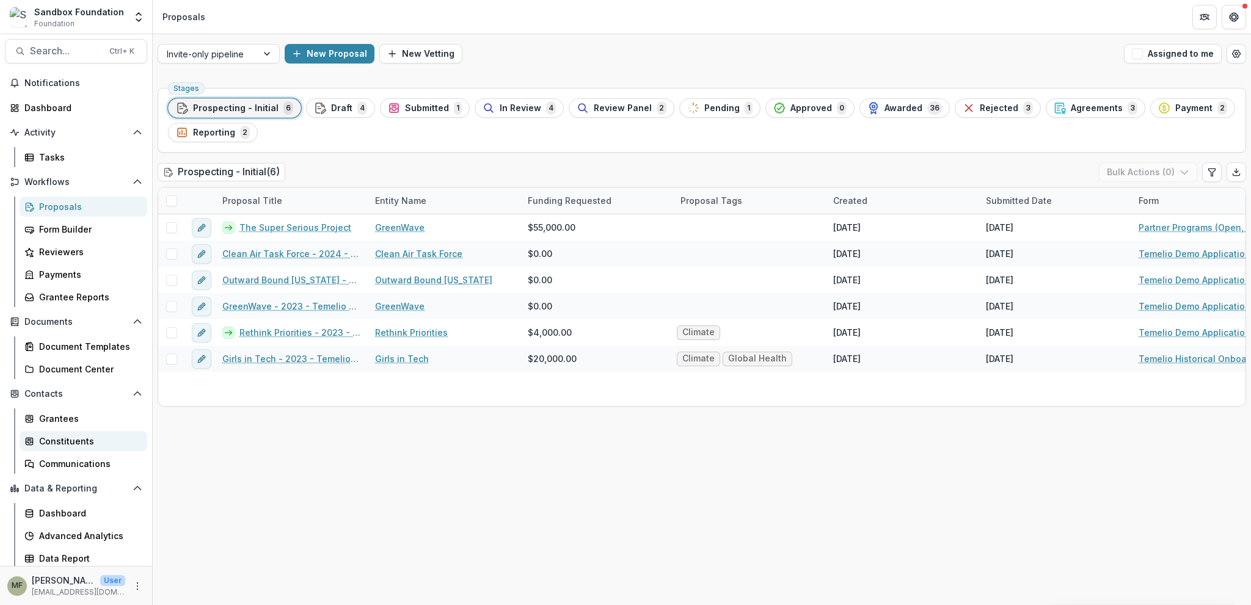
scroll to position [7, 0]
click at [56, 517] on div "Dashboard" at bounding box center [88, 511] width 98 height 13
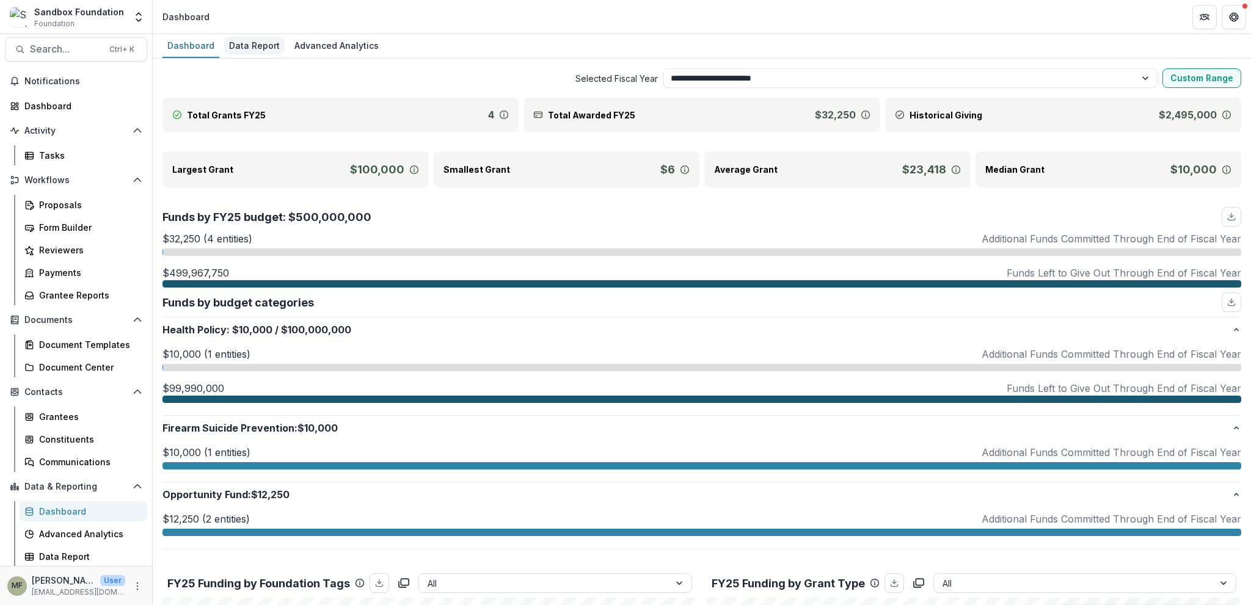
click at [247, 46] on div "Data Report" at bounding box center [254, 46] width 60 height 18
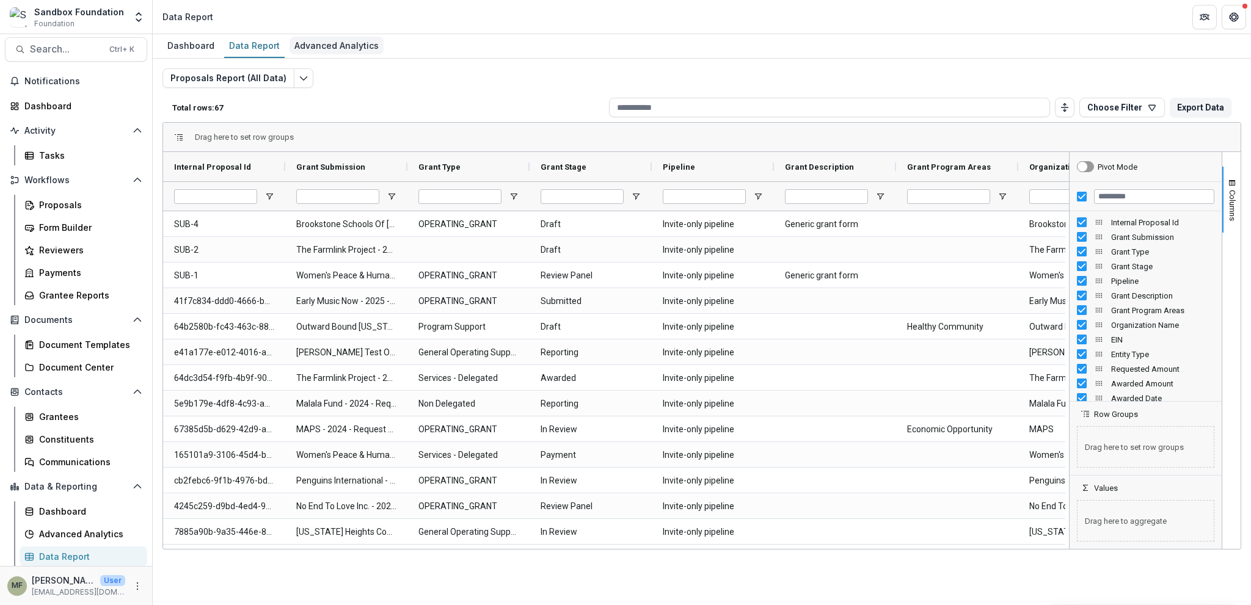
click at [329, 46] on div "Advanced Analytics" at bounding box center [336, 46] width 94 height 18
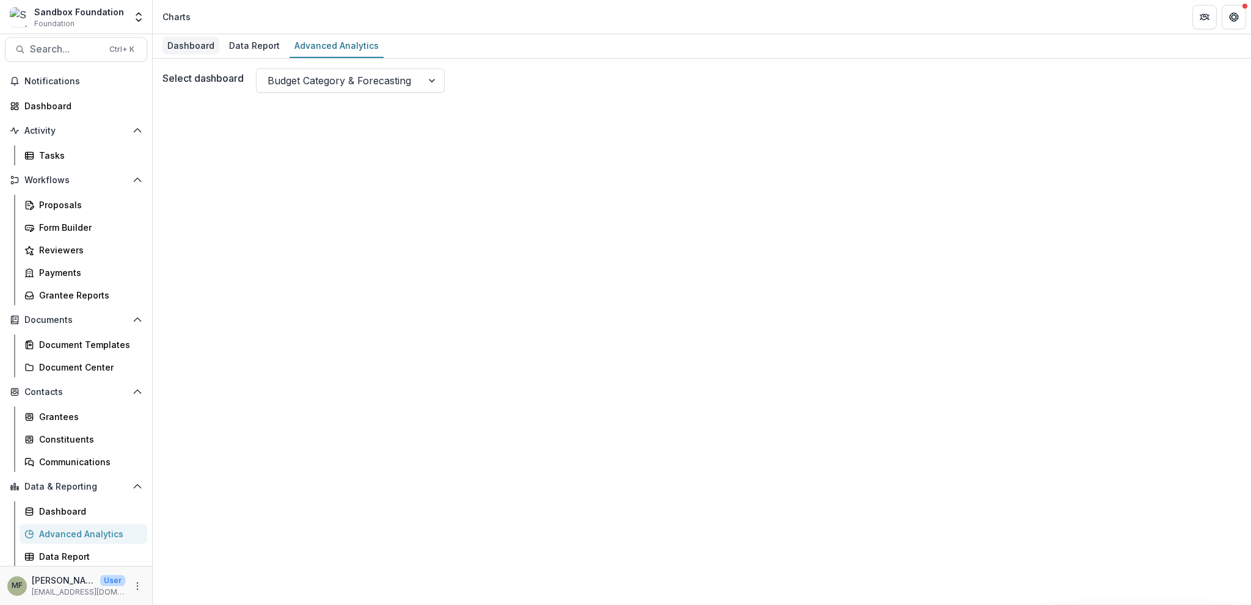
click at [174, 45] on div "Dashboard" at bounding box center [190, 46] width 57 height 18
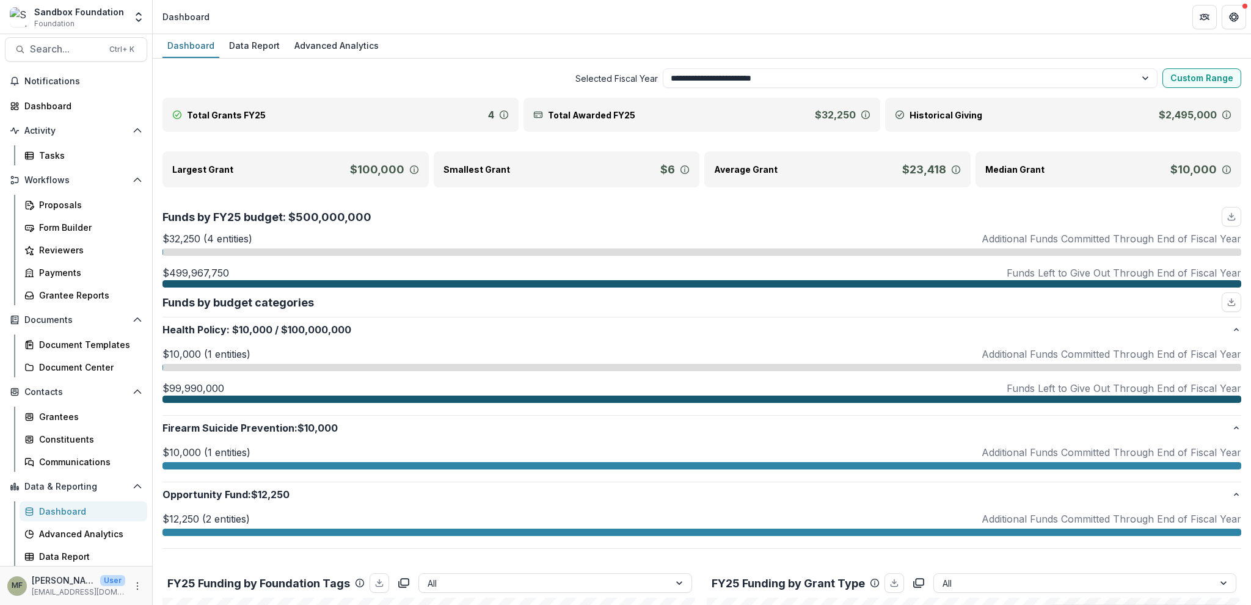
click at [732, 118] on div "Total Awarded FY25 $32,250" at bounding box center [701, 115] width 356 height 34
click at [400, 122] on div "Total Grants FY25 4" at bounding box center [340, 115] width 356 height 34
click at [1243, 14] on button "Get Help" at bounding box center [1233, 17] width 24 height 24
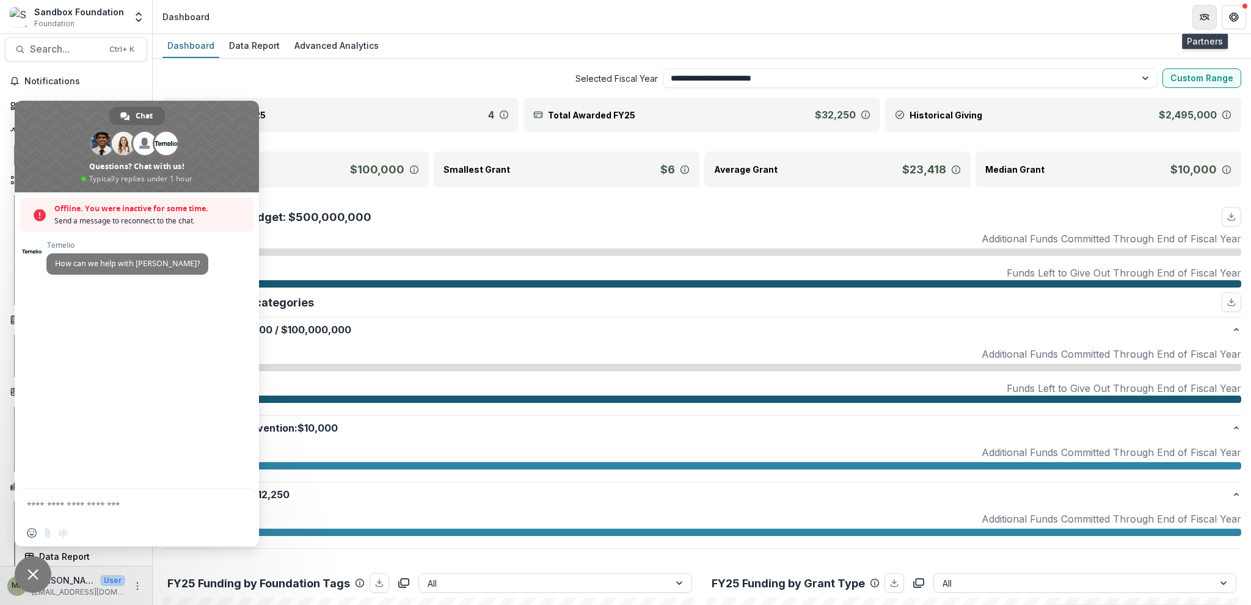
click at [1209, 13] on icon "Partners" at bounding box center [1204, 17] width 10 height 10
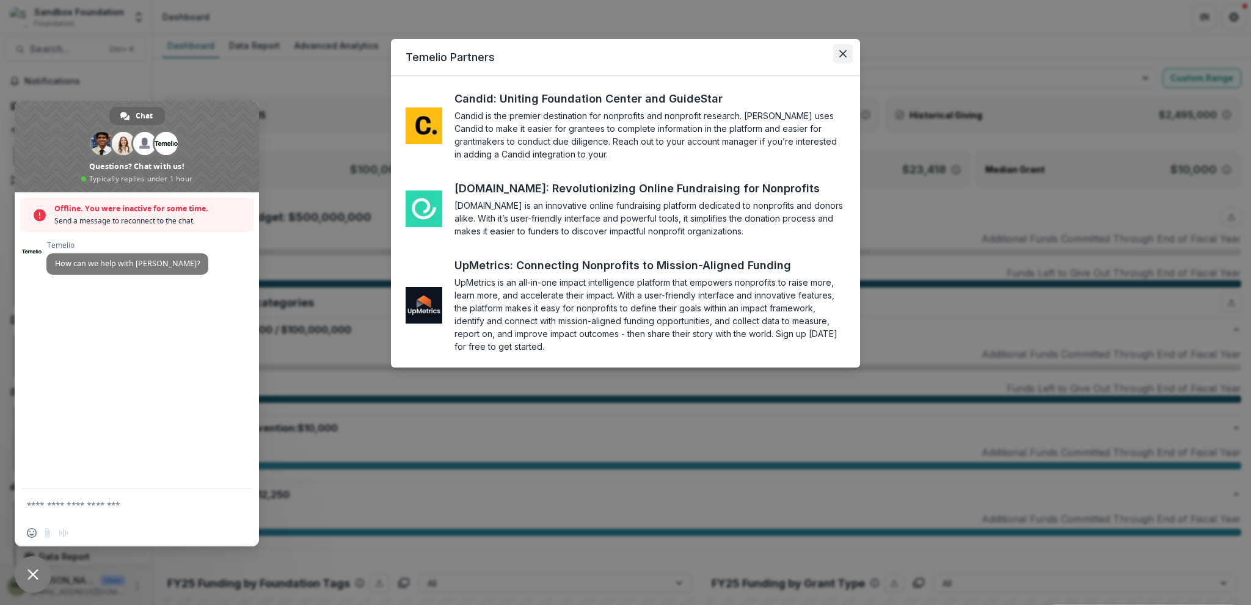
click at [839, 56] on icon "Close" at bounding box center [842, 53] width 7 height 7
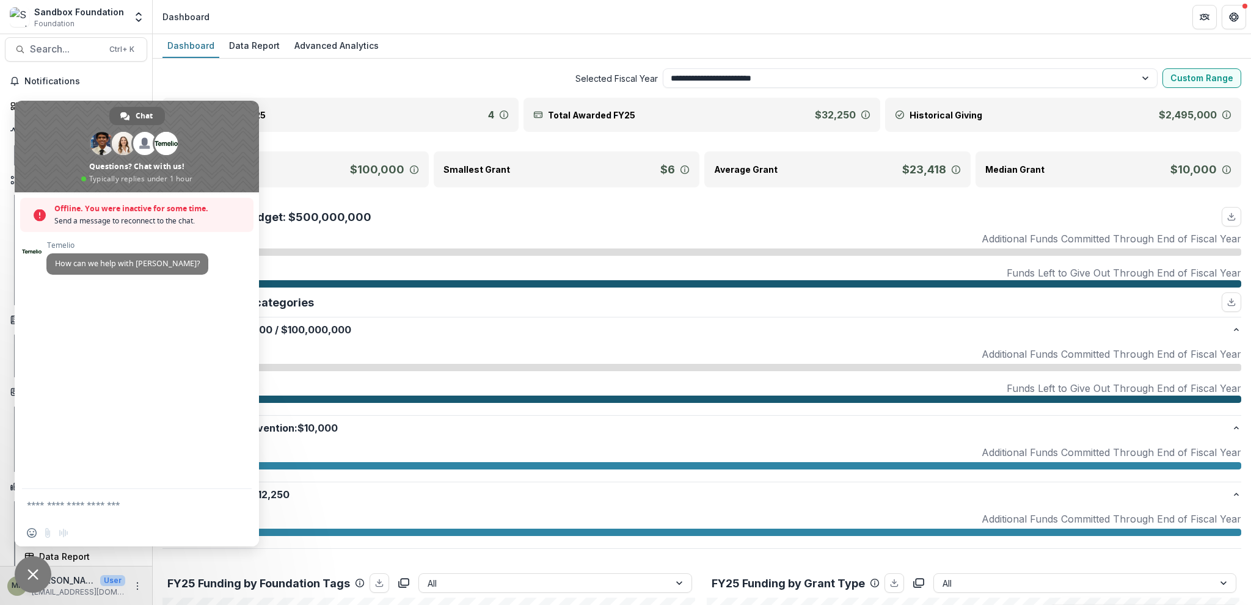
click at [916, 26] on header "Dashboard" at bounding box center [702, 17] width 1098 height 34
click at [525, 26] on header "Dashboard" at bounding box center [702, 17] width 1098 height 34
